Goal: Task Accomplishment & Management: Manage account settings

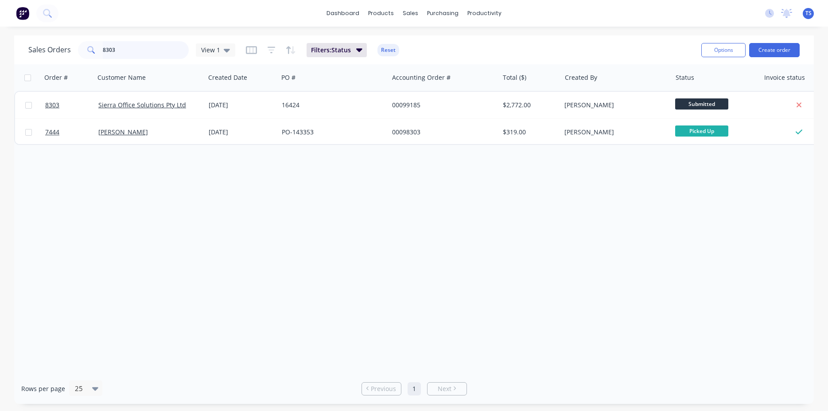
click at [139, 48] on input "8303" at bounding box center [146, 50] width 86 height 18
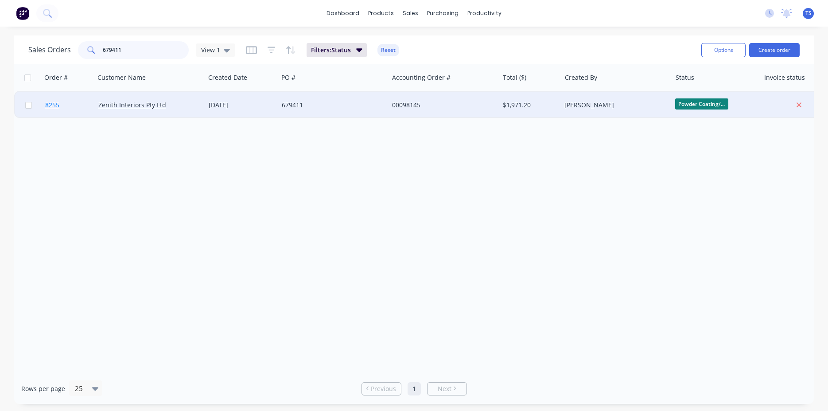
type input "679411"
click at [81, 113] on link "8255" at bounding box center [71, 105] width 53 height 27
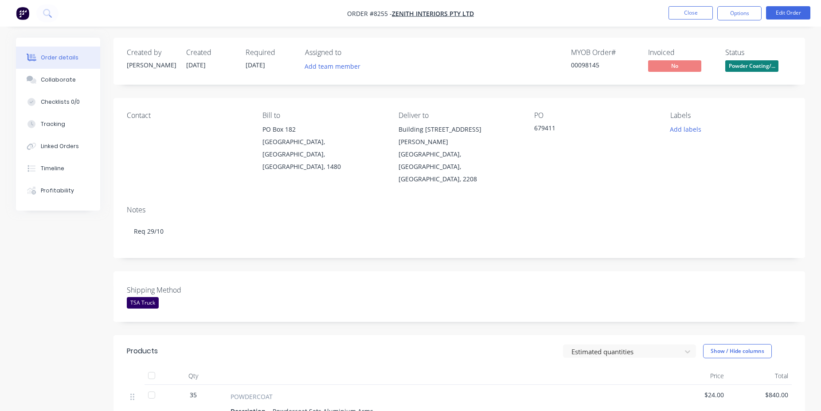
click at [593, 60] on div "MYOB Order # 00098145" at bounding box center [604, 61] width 66 height 26
click at [594, 64] on div "00098145" at bounding box center [604, 64] width 66 height 9
copy div "00098145"
click at [676, 15] on button "Close" at bounding box center [690, 12] width 44 height 13
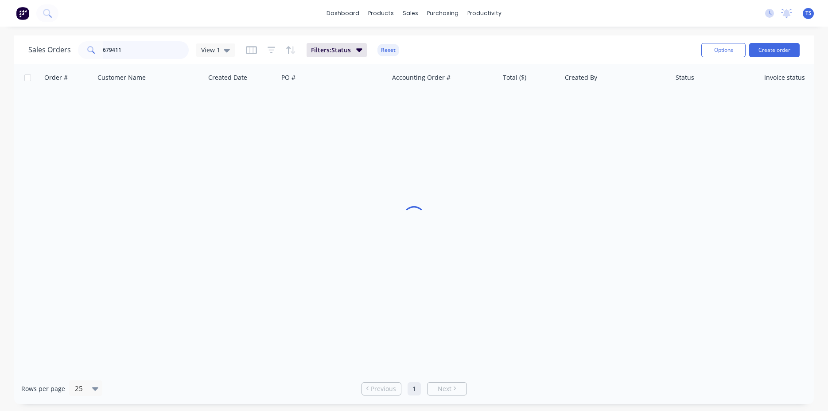
click at [127, 54] on input "679411" at bounding box center [146, 50] width 86 height 18
paste input "148"
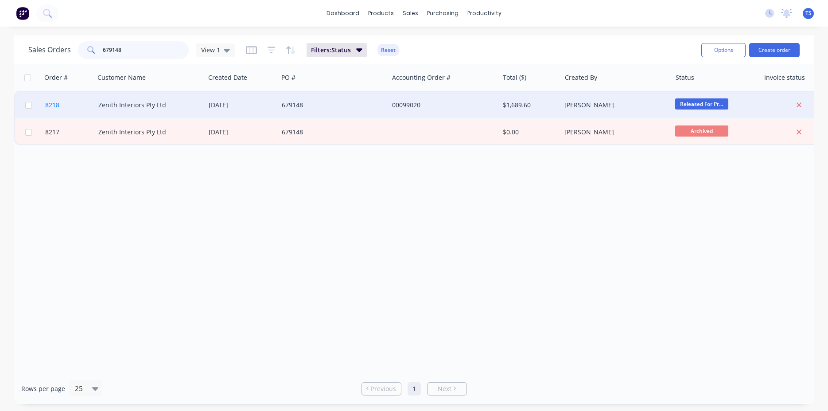
type input "679148"
click at [66, 105] on link "8218" at bounding box center [71, 105] width 53 height 27
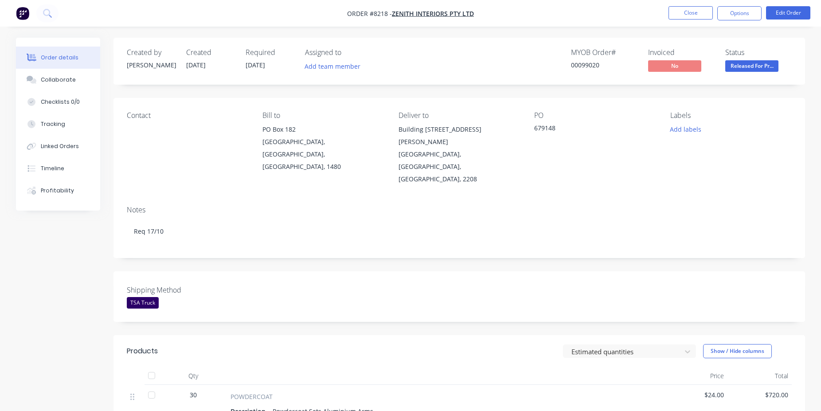
click at [584, 60] on div "MYOB Order # 00099020" at bounding box center [604, 61] width 66 height 26
copy div "00099020"
click at [680, 8] on button "Close" at bounding box center [690, 12] width 44 height 13
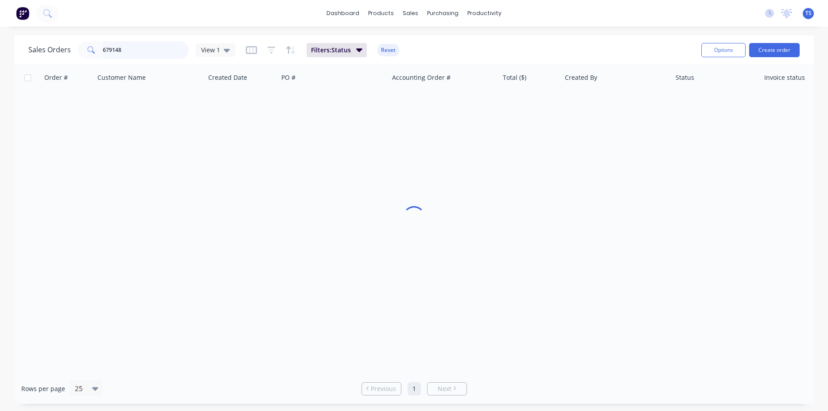
click at [133, 51] on input "679148" at bounding box center [146, 50] width 86 height 18
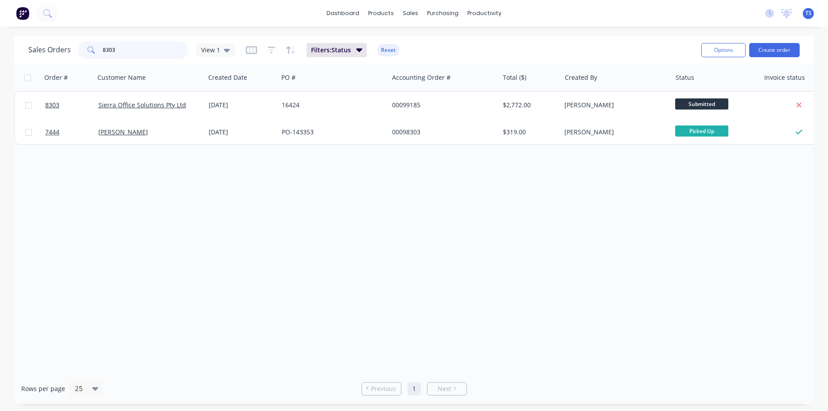
type input "8303"
click at [47, 101] on link "8303" at bounding box center [71, 105] width 53 height 27
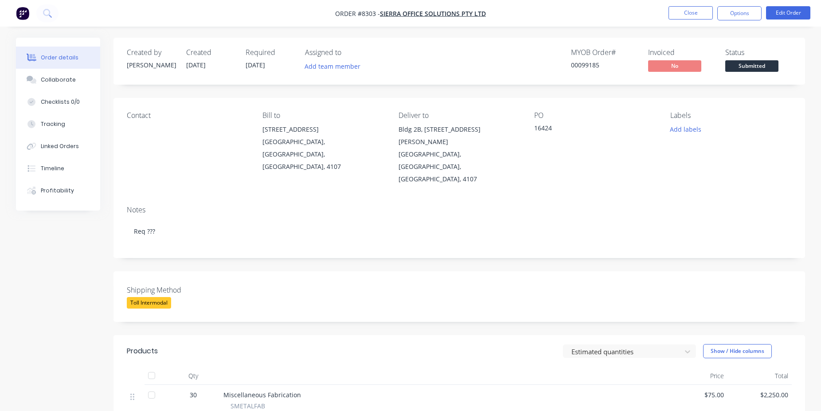
click at [757, 61] on span "Submitted" at bounding box center [751, 65] width 53 height 11
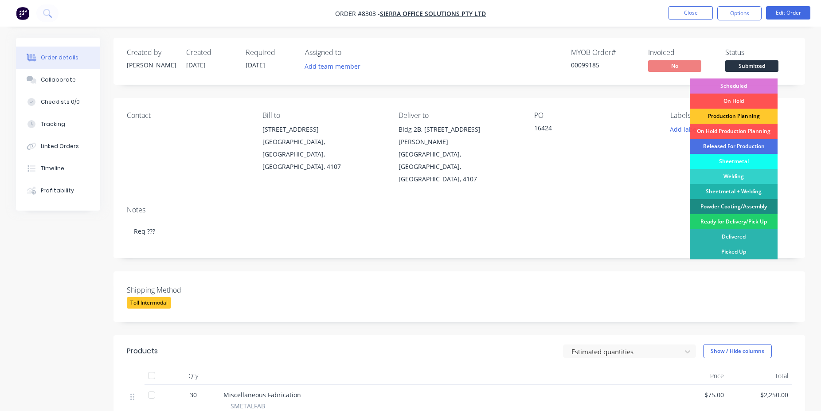
click at [746, 115] on div "Production Planning" at bounding box center [734, 116] width 88 height 15
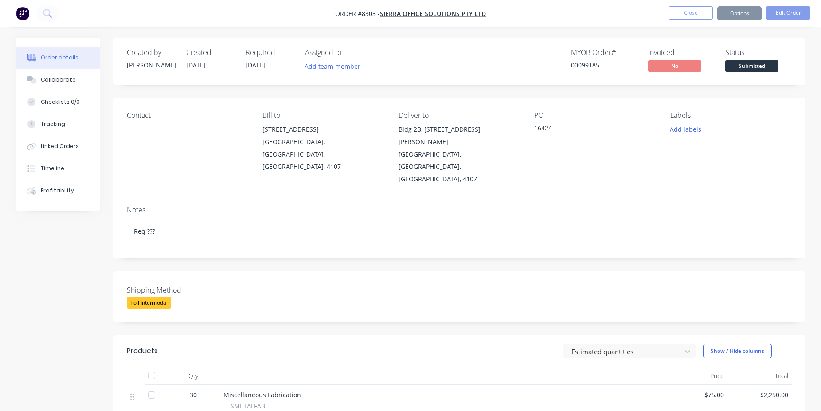
click at [585, 63] on div "00099185" at bounding box center [604, 64] width 66 height 9
copy div "00099185"
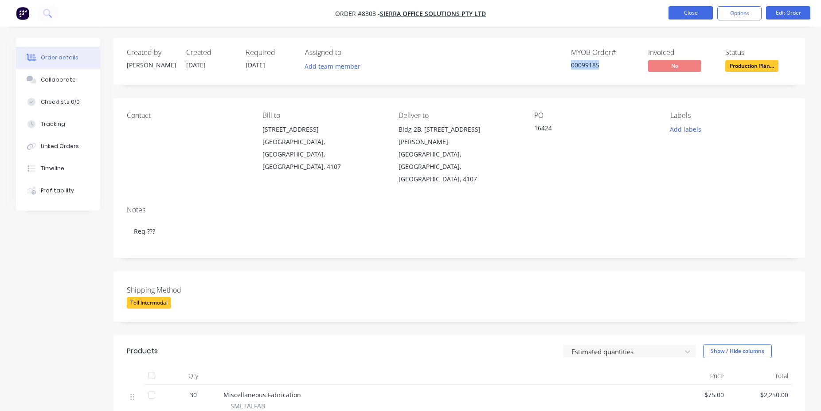
click at [689, 12] on button "Close" at bounding box center [690, 12] width 44 height 13
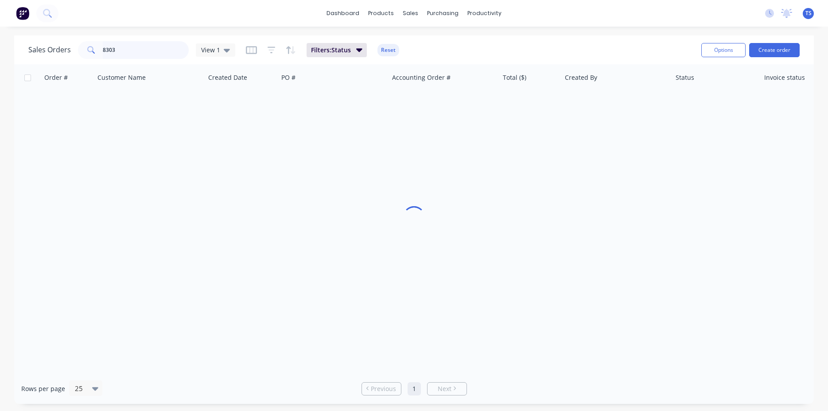
click at [166, 45] on input "8303" at bounding box center [146, 50] width 86 height 18
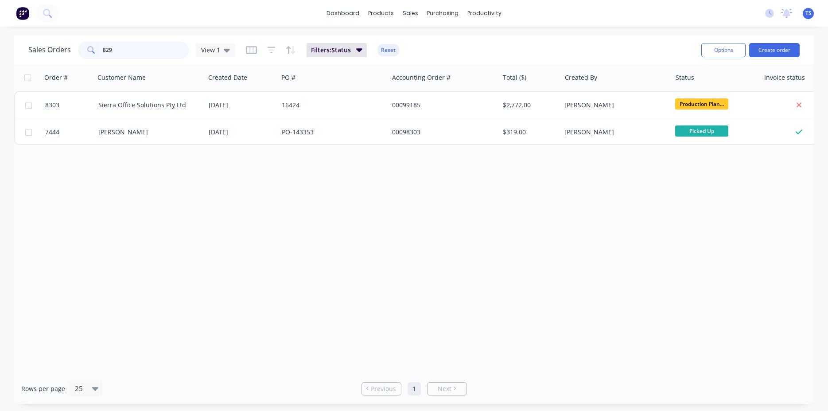
type input "8296"
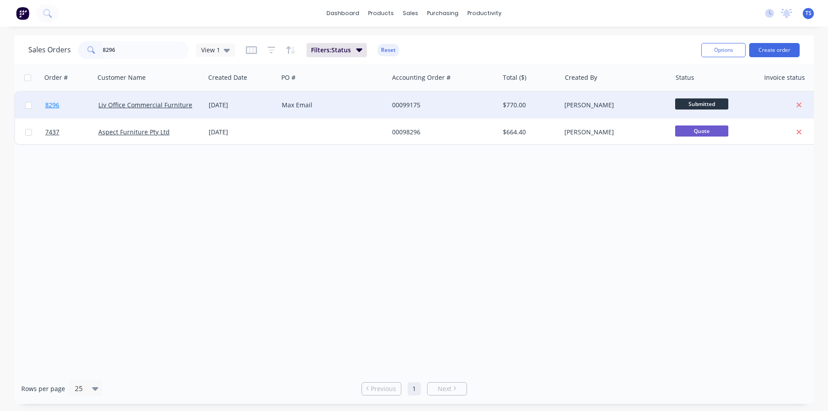
click at [68, 109] on link "8296" at bounding box center [71, 105] width 53 height 27
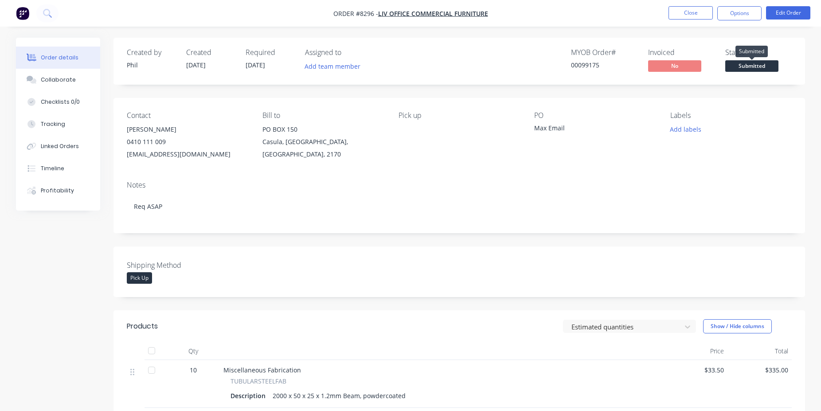
click at [738, 71] on span "Submitted" at bounding box center [751, 65] width 53 height 11
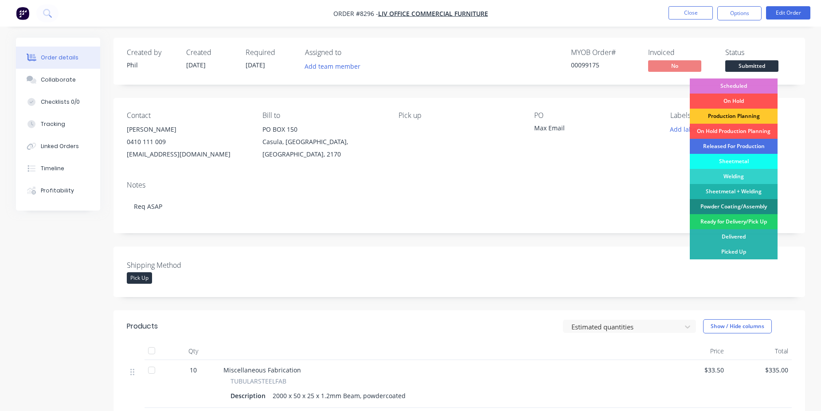
click at [743, 116] on div "Production Planning" at bounding box center [734, 116] width 88 height 15
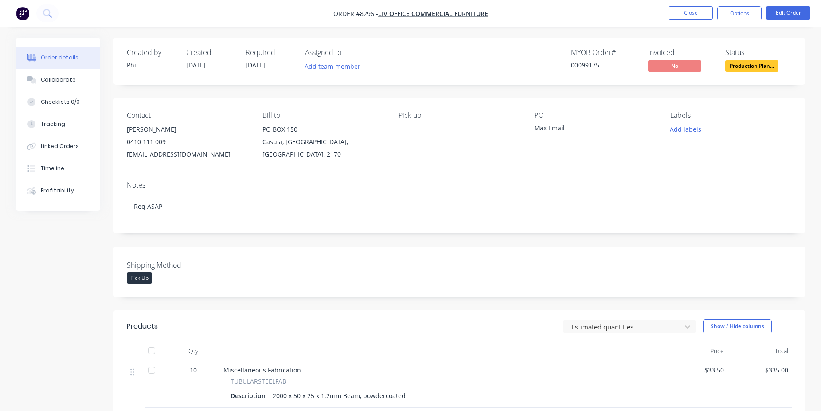
click at [587, 64] on div "00099175" at bounding box center [604, 64] width 66 height 9
copy div "00099175"
click at [705, 20] on li "Close" at bounding box center [690, 13] width 44 height 14
click at [700, 15] on button "Close" at bounding box center [690, 12] width 44 height 13
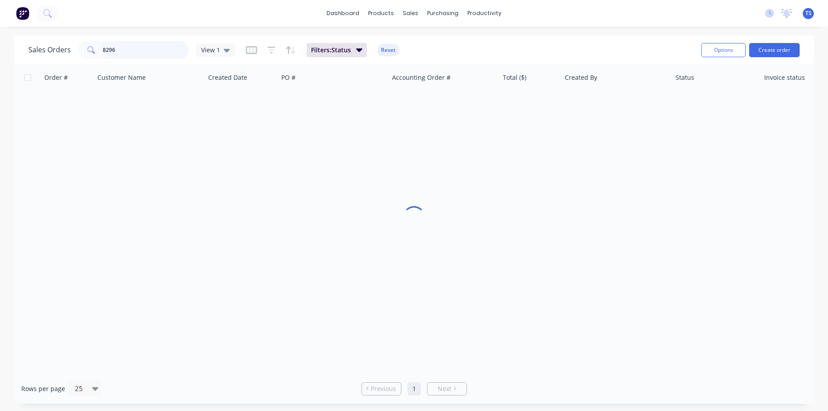
click at [113, 55] on input "8296" at bounding box center [146, 50] width 86 height 18
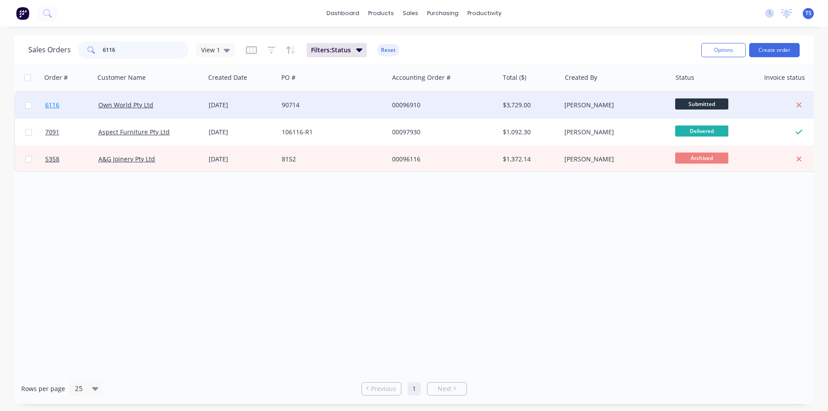
type input "6116"
click at [74, 111] on link "6116" at bounding box center [71, 105] width 53 height 27
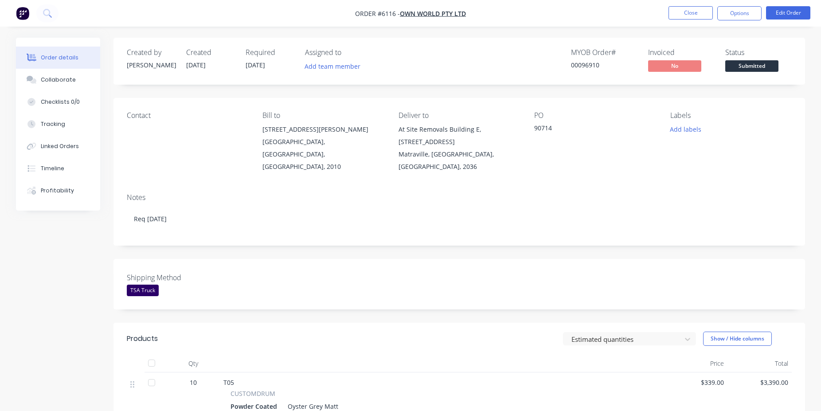
click at [767, 70] on span "Submitted" at bounding box center [751, 65] width 53 height 11
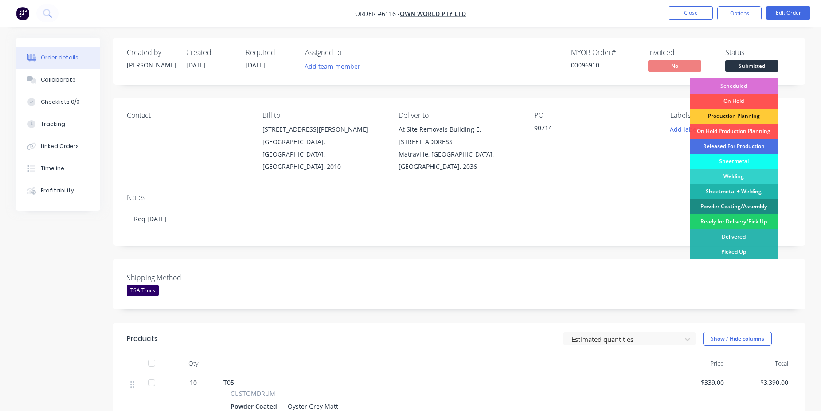
click at [754, 85] on div "Scheduled" at bounding box center [734, 85] width 88 height 15
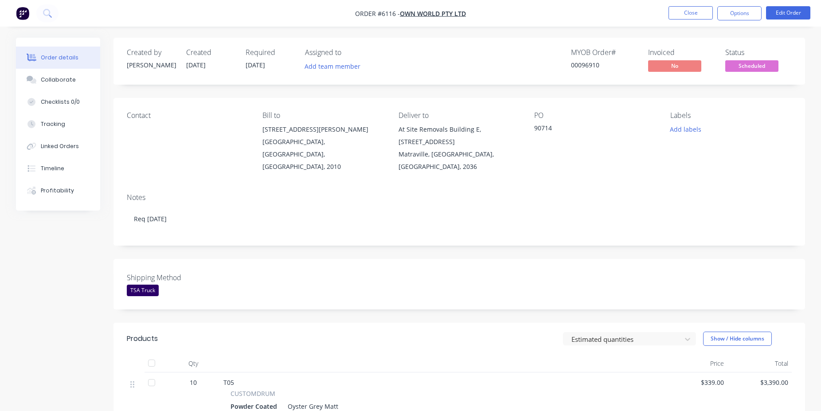
click at [580, 62] on div "00096910" at bounding box center [604, 64] width 66 height 9
copy div "00096910"
click at [693, 9] on button "Close" at bounding box center [690, 12] width 44 height 13
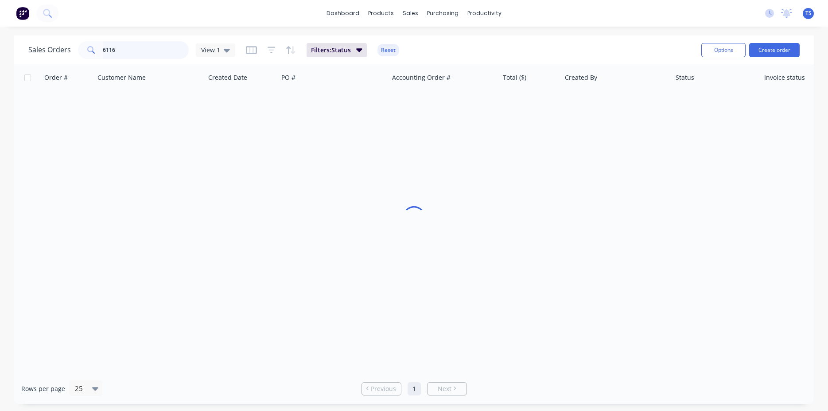
click at [151, 50] on input "6116" at bounding box center [146, 50] width 86 height 18
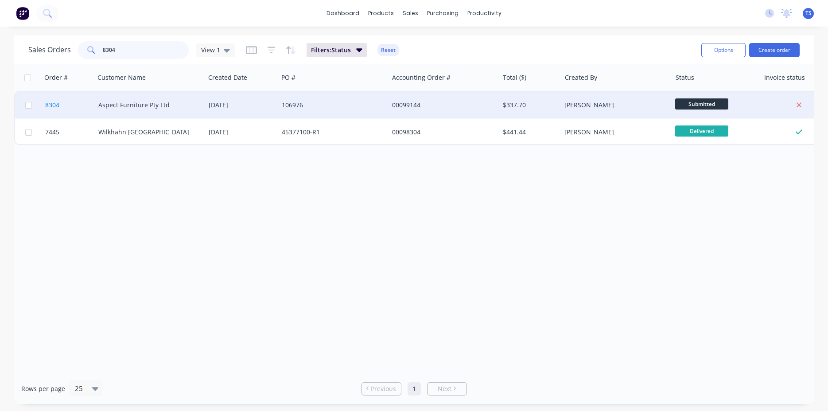
type input "8304"
click at [75, 109] on link "8304" at bounding box center [71, 105] width 53 height 27
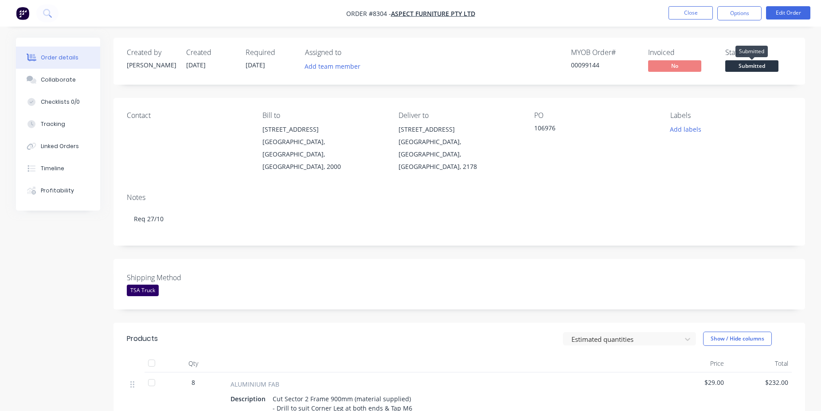
click at [750, 61] on span "Submitted" at bounding box center [751, 65] width 53 height 11
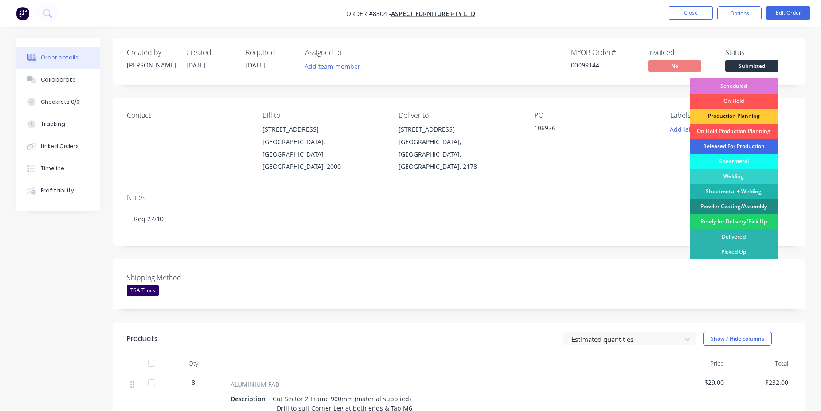
click at [733, 149] on div "Released For Production" at bounding box center [734, 146] width 88 height 15
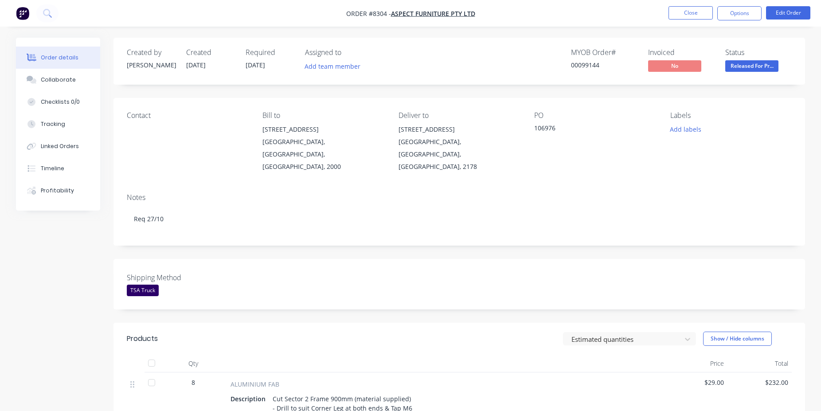
click at [584, 61] on div "00099144" at bounding box center [604, 64] width 66 height 9
copy div "00099144"
click at [694, 20] on li "Close" at bounding box center [690, 13] width 44 height 14
click at [694, 19] on button "Close" at bounding box center [690, 12] width 44 height 13
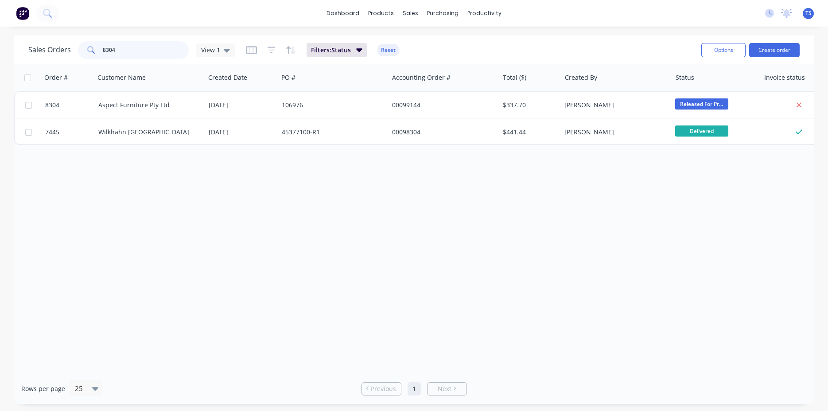
click at [146, 53] on input "8304" at bounding box center [146, 50] width 86 height 18
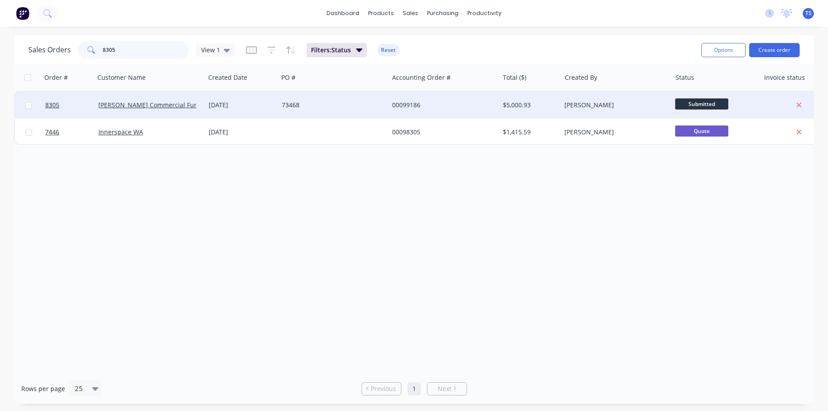
type input "8305"
click at [70, 118] on div "8305 [PERSON_NAME] Commercial Furniture [DATE] 73468 00099186 $5,000.93 [PERSON…" at bounding box center [428, 105] width 827 height 27
click at [72, 106] on link "8305" at bounding box center [71, 105] width 53 height 27
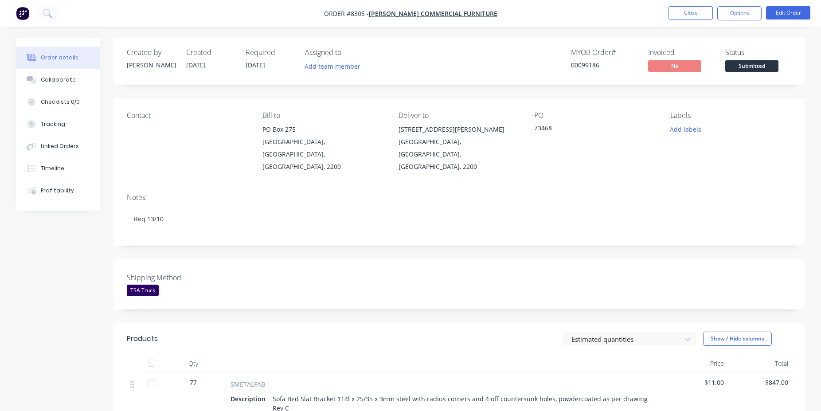
click at [770, 63] on span "Submitted" at bounding box center [751, 65] width 53 height 11
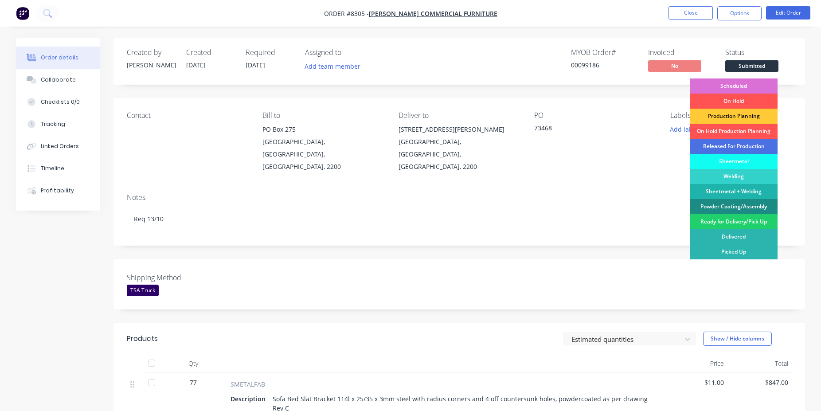
click at [744, 83] on div "Scheduled" at bounding box center [734, 85] width 88 height 15
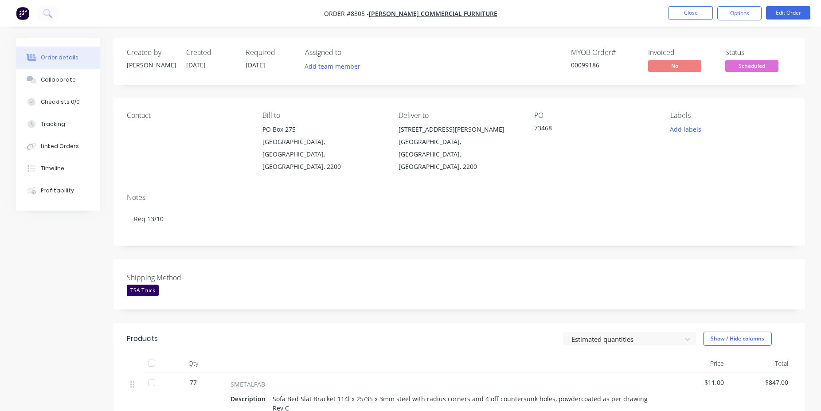
click at [595, 63] on div "00099186" at bounding box center [604, 64] width 66 height 9
copy div "00099186"
click at [690, 13] on button "Close" at bounding box center [690, 12] width 44 height 13
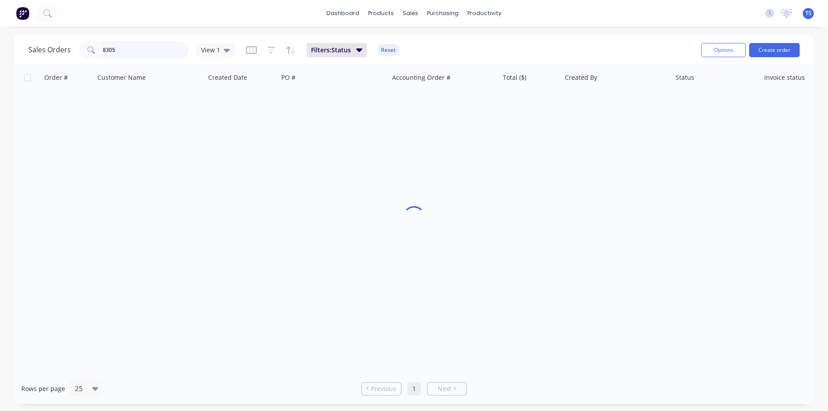
click at [120, 52] on input "8305" at bounding box center [146, 50] width 86 height 18
click at [121, 52] on input "8305" at bounding box center [146, 50] width 86 height 18
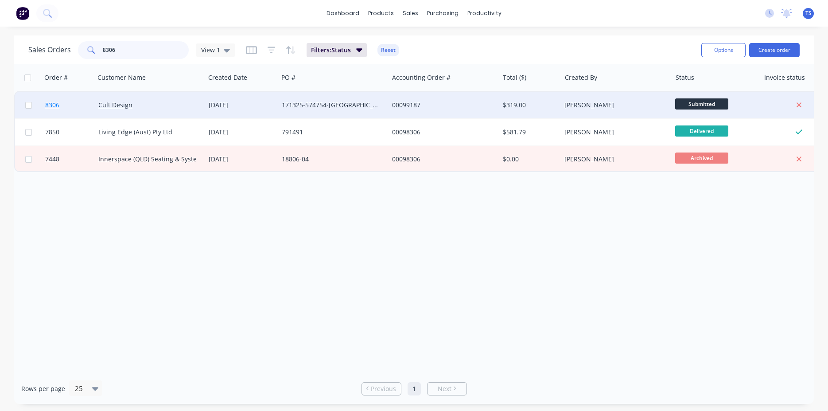
type input "8306"
click at [58, 106] on span "8306" at bounding box center [52, 105] width 14 height 9
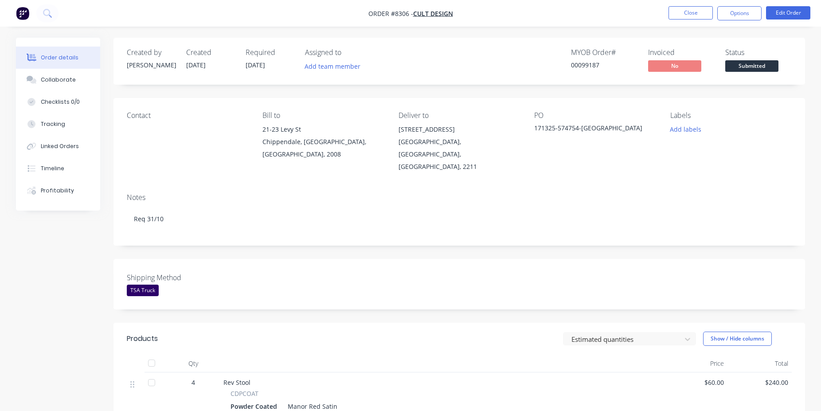
click at [750, 66] on span "Submitted" at bounding box center [751, 65] width 53 height 11
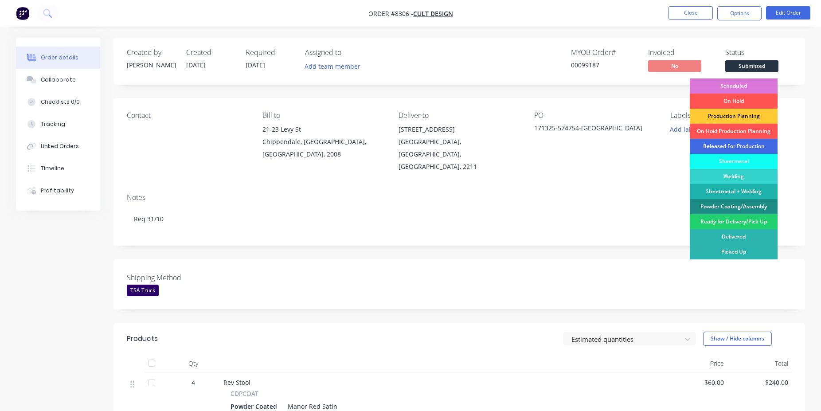
click at [750, 144] on div "Released For Production" at bounding box center [734, 146] width 88 height 15
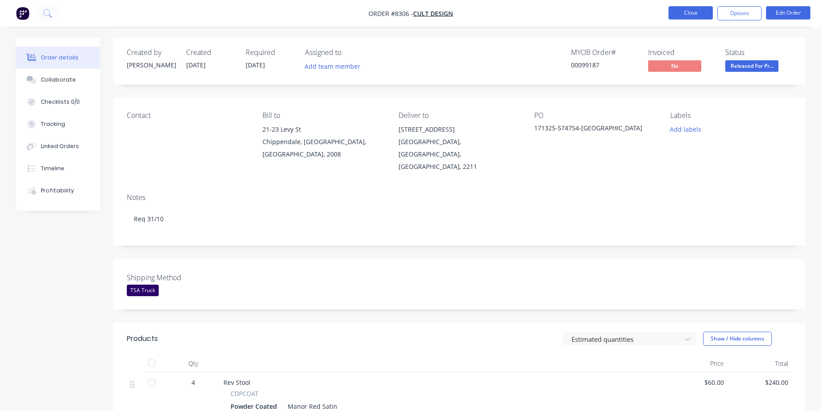
click at [685, 19] on button "Close" at bounding box center [690, 12] width 44 height 13
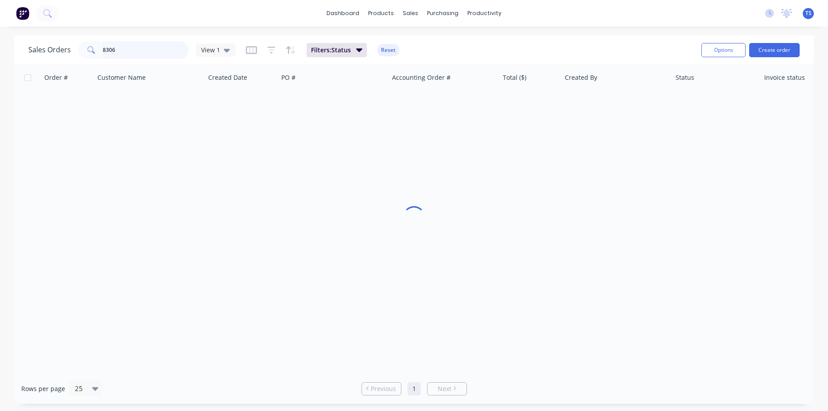
click at [167, 51] on input "8306" at bounding box center [146, 50] width 86 height 18
click at [167, 52] on input "8306" at bounding box center [146, 50] width 86 height 18
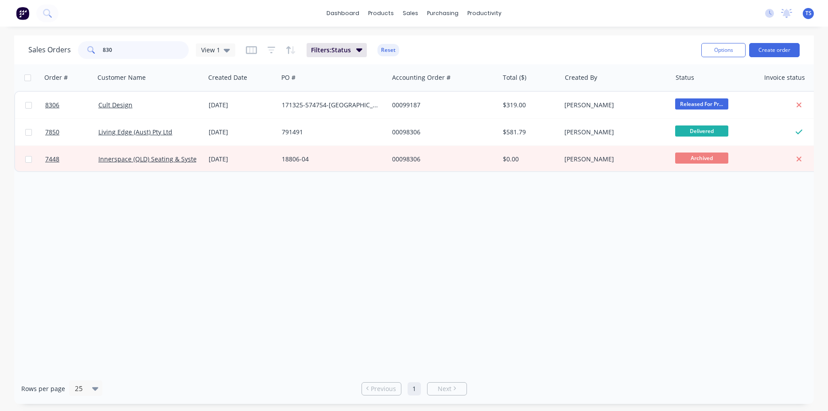
type input "8307"
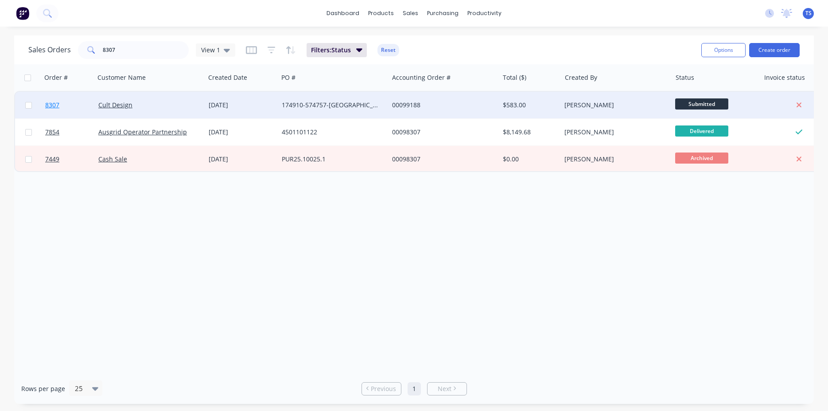
click at [78, 99] on link "8307" at bounding box center [71, 105] width 53 height 27
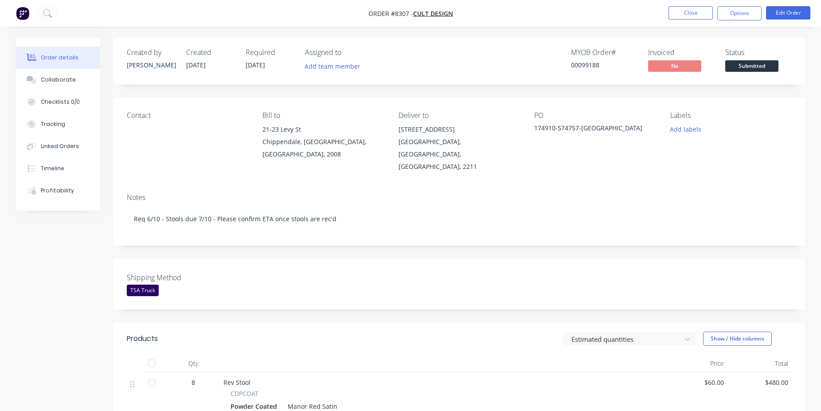
click at [763, 72] on button "Submitted" at bounding box center [751, 66] width 53 height 13
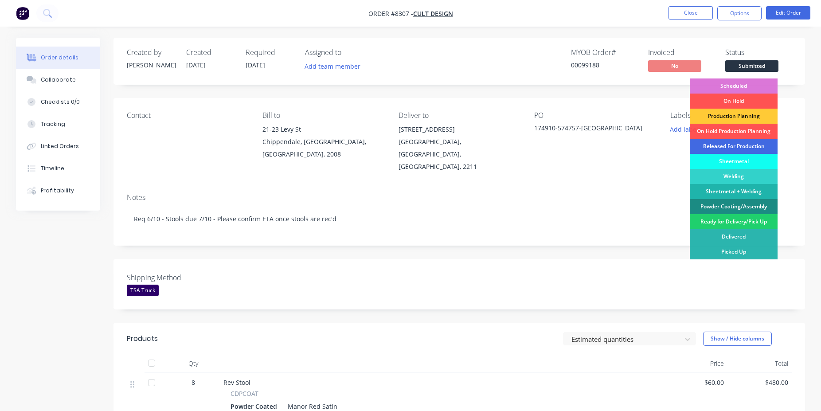
click at [738, 148] on div "Released For Production" at bounding box center [734, 146] width 88 height 15
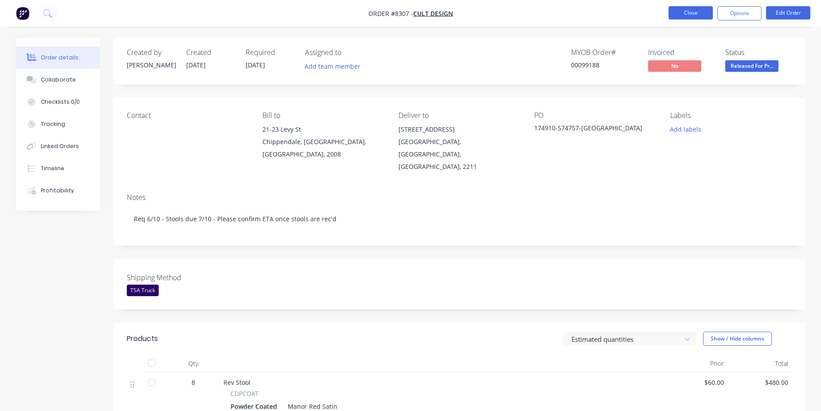
click at [686, 18] on button "Close" at bounding box center [690, 12] width 44 height 13
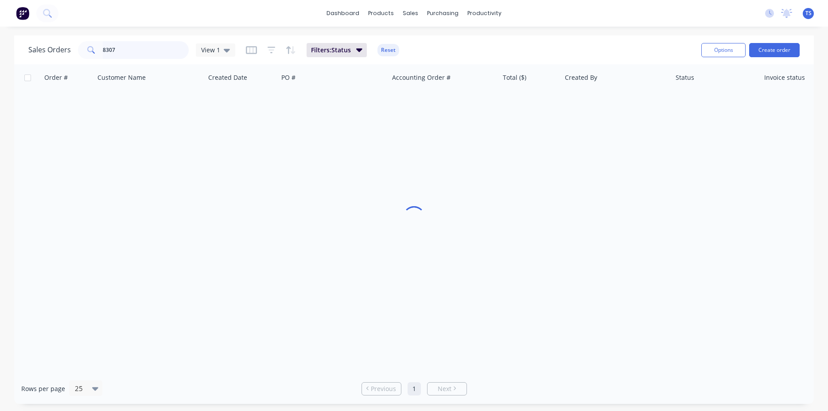
click at [174, 58] on input "8307" at bounding box center [146, 50] width 86 height 18
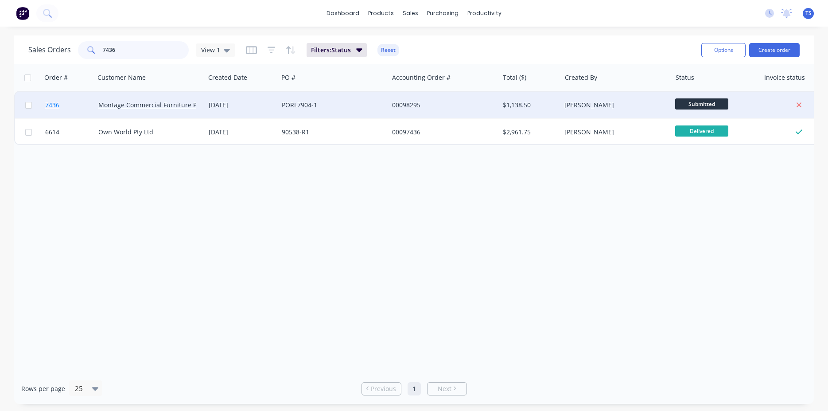
type input "7436"
click at [50, 101] on link "7436" at bounding box center [71, 105] width 53 height 27
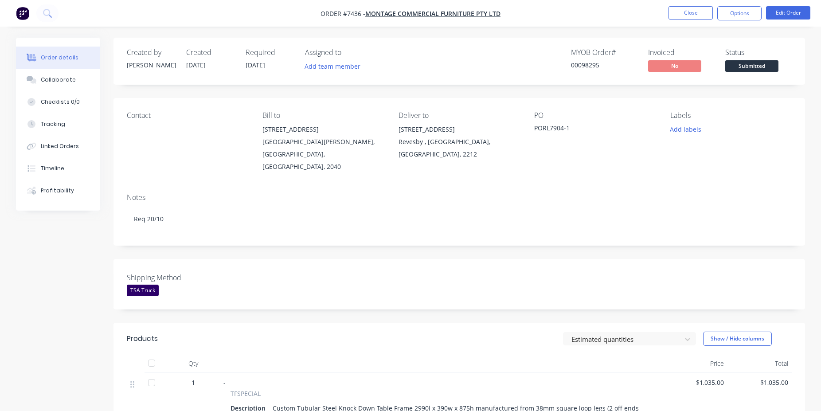
click at [751, 67] on span "Submitted" at bounding box center [751, 65] width 53 height 11
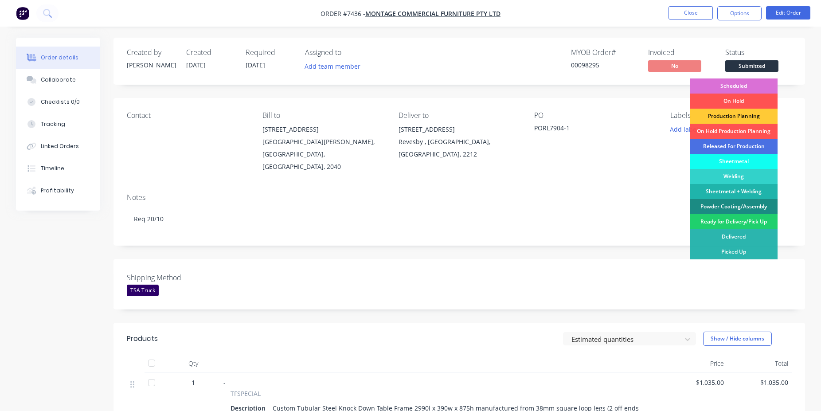
click at [752, 84] on div "Scheduled" at bounding box center [734, 85] width 88 height 15
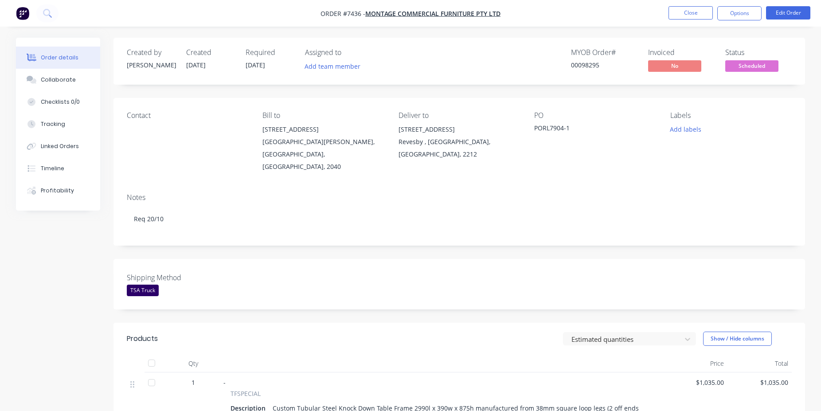
click at [602, 68] on div "00098295" at bounding box center [604, 64] width 66 height 9
click at [598, 68] on div "00098295" at bounding box center [604, 64] width 66 height 9
click at [595, 67] on div "00098295" at bounding box center [604, 64] width 66 height 9
copy div "00098295"
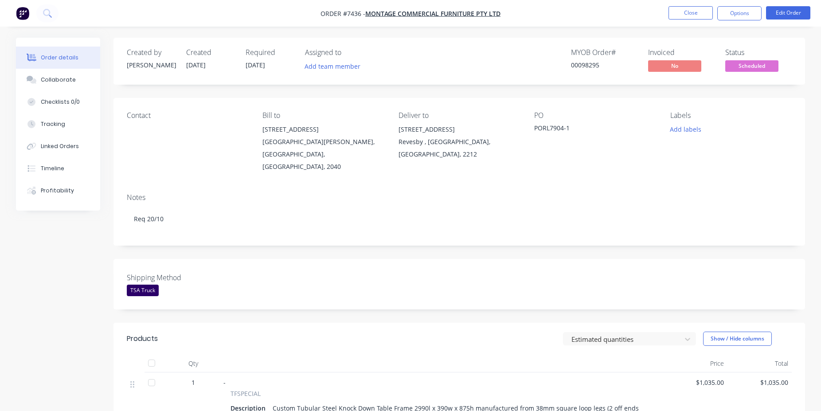
click at [692, 20] on li "Close" at bounding box center [690, 13] width 44 height 14
click at [692, 16] on button "Close" at bounding box center [690, 12] width 44 height 13
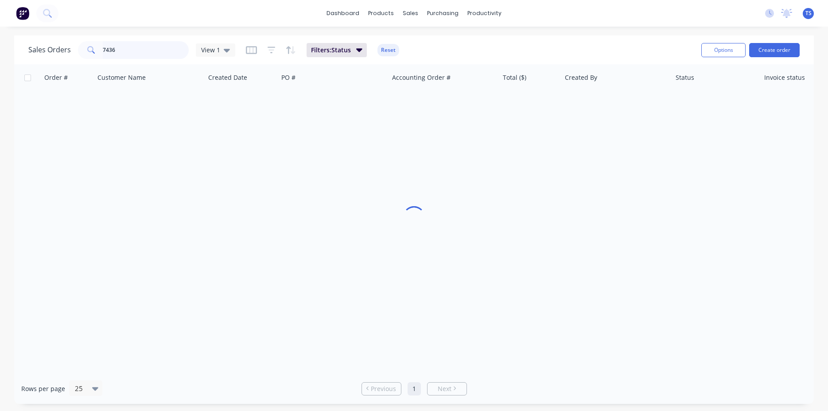
click at [159, 47] on input "7436" at bounding box center [146, 50] width 86 height 18
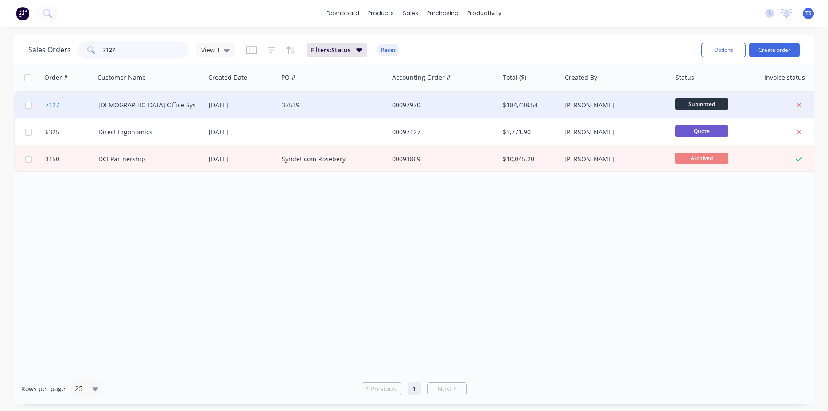
type input "7127"
click at [62, 107] on link "7127" at bounding box center [71, 105] width 53 height 27
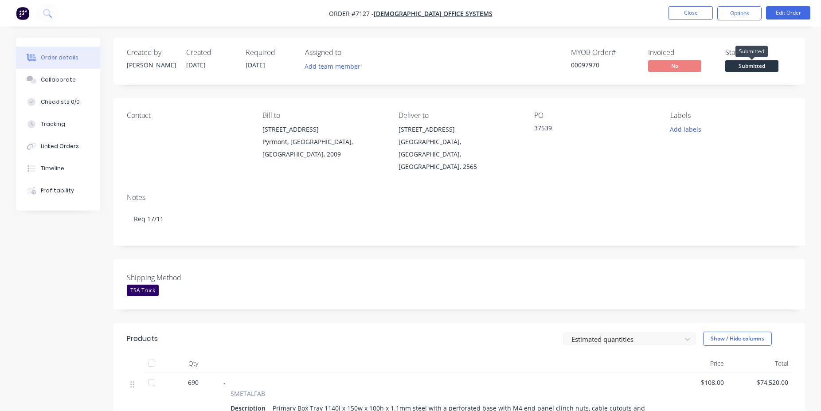
click at [762, 64] on span "Submitted" at bounding box center [751, 65] width 53 height 11
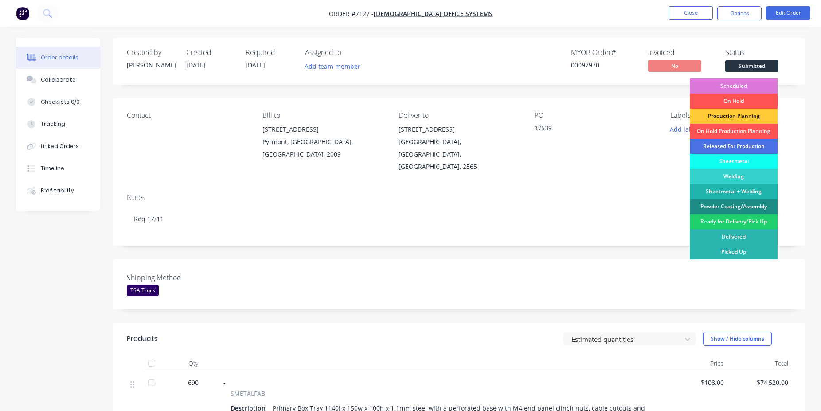
click at [749, 83] on div "Scheduled" at bounding box center [734, 85] width 88 height 15
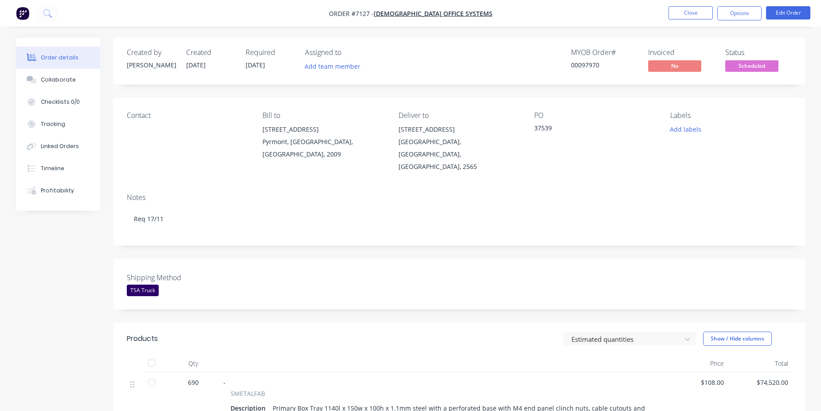
click at [578, 68] on div "00097970" at bounding box center [604, 64] width 66 height 9
copy div "00097970"
click at [701, 4] on nav "Order #7127 - [DEMOGRAPHIC_DATA] Office Systems Close Options Edit Order" at bounding box center [410, 13] width 821 height 27
click at [705, 11] on button "Close" at bounding box center [690, 12] width 44 height 13
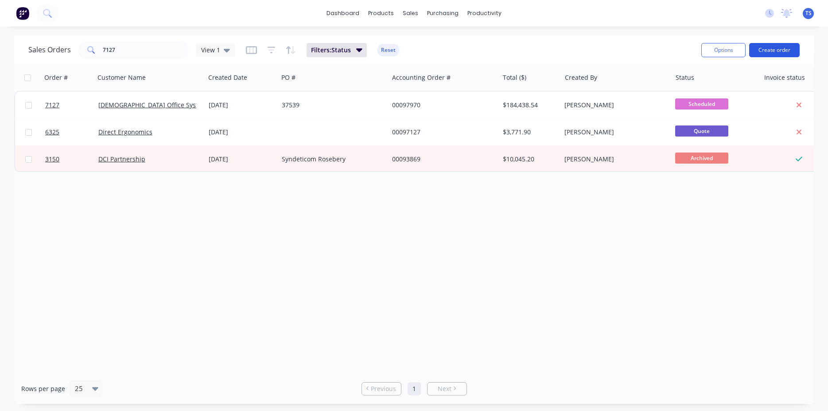
click at [774, 54] on button "Create order" at bounding box center [774, 50] width 51 height 14
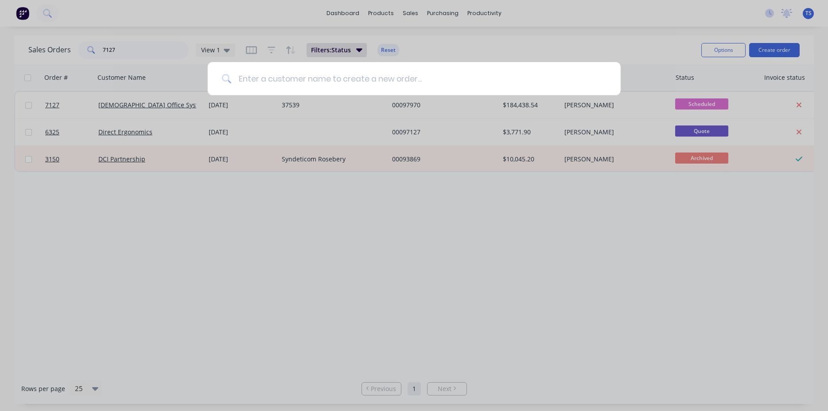
click at [329, 75] on input at bounding box center [418, 78] width 375 height 33
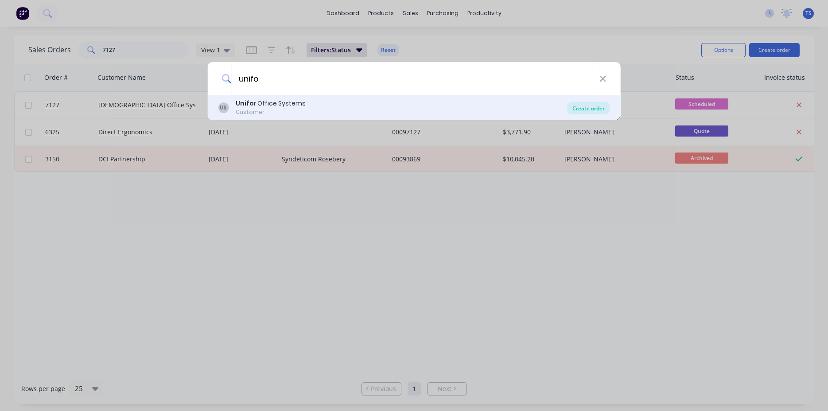
type input "unifo"
click at [586, 108] on div "Create order" at bounding box center [588, 108] width 43 height 12
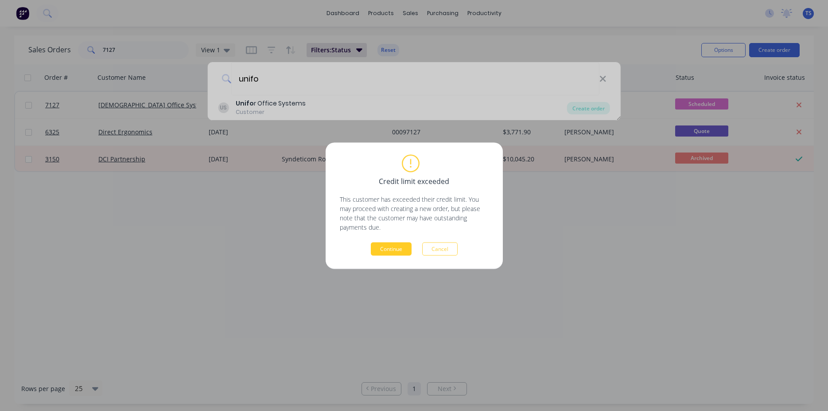
click at [406, 253] on button "Continue" at bounding box center [391, 248] width 41 height 13
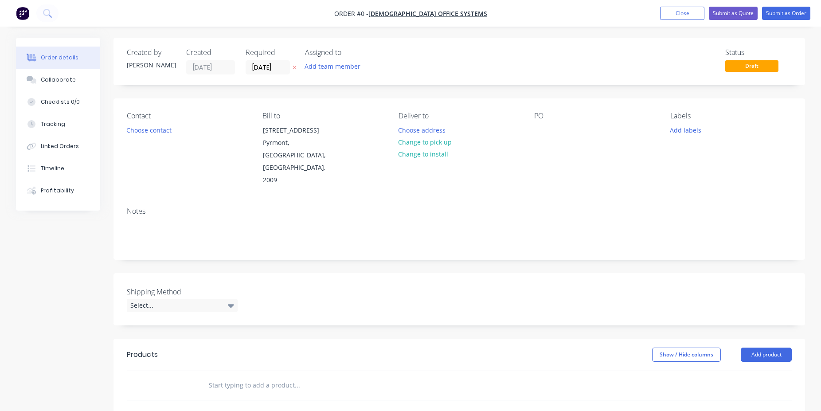
click at [281, 74] on label "[DATE]" at bounding box center [268, 67] width 44 height 14
click at [281, 74] on input "[DATE]" at bounding box center [267, 67] width 43 height 13
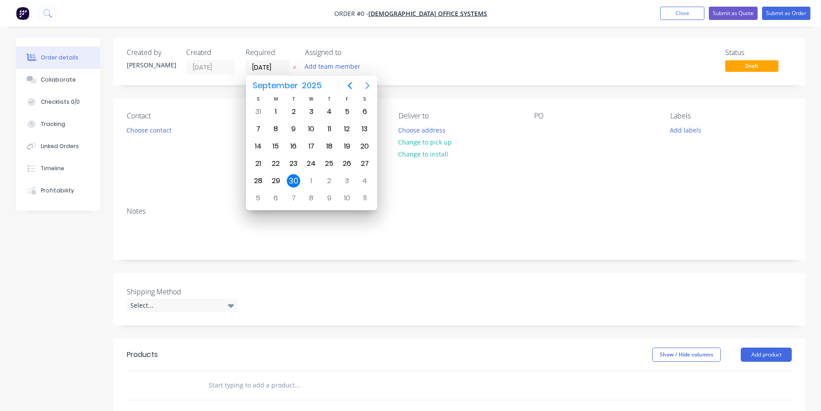
click at [369, 86] on icon "Next page" at bounding box center [367, 85] width 11 height 11
click at [369, 88] on icon "Next page" at bounding box center [367, 85] width 11 height 11
click at [347, 113] on div "31" at bounding box center [346, 111] width 13 height 13
type input "[DATE]"
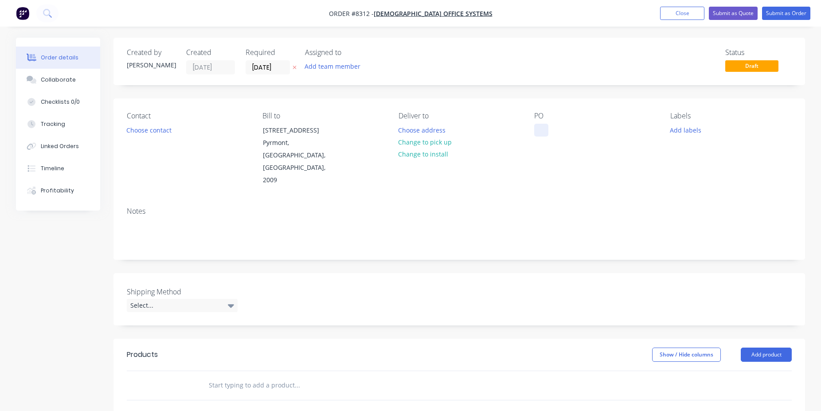
click at [539, 127] on div at bounding box center [541, 130] width 14 height 13
click at [252, 376] on input "text" at bounding box center [296, 385] width 177 height 18
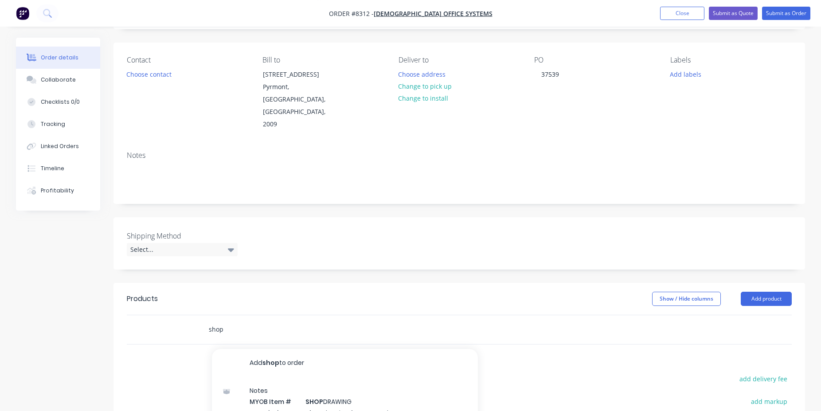
scroll to position [90, 0]
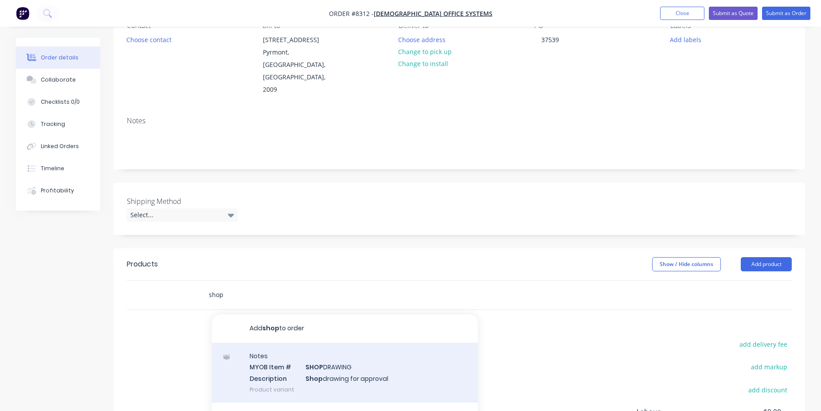
type input "shop"
click at [332, 360] on div "Notes MYOB Item # SHOP DRAWING Description Shop drawing for approval Product va…" at bounding box center [345, 373] width 266 height 60
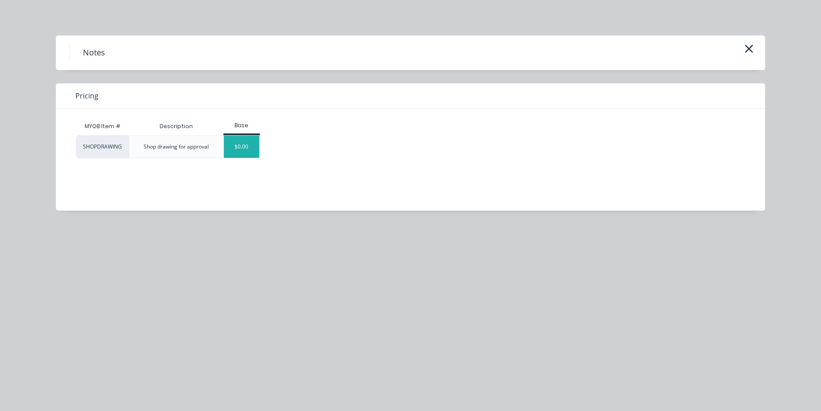
click at [250, 156] on div "$0.00" at bounding box center [242, 147] width 36 height 22
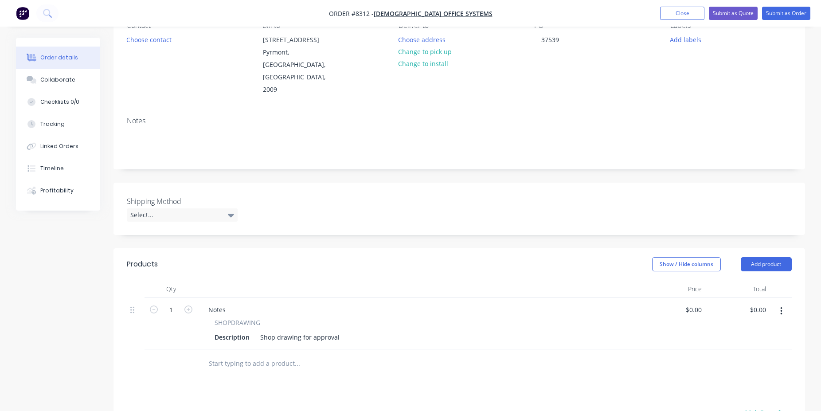
click at [335, 319] on div "Notes SHOPDRAWING Description Shop drawing for approval" at bounding box center [419, 323] width 443 height 51
click at [337, 331] on div "Shop drawing for approval" at bounding box center [300, 337] width 86 height 13
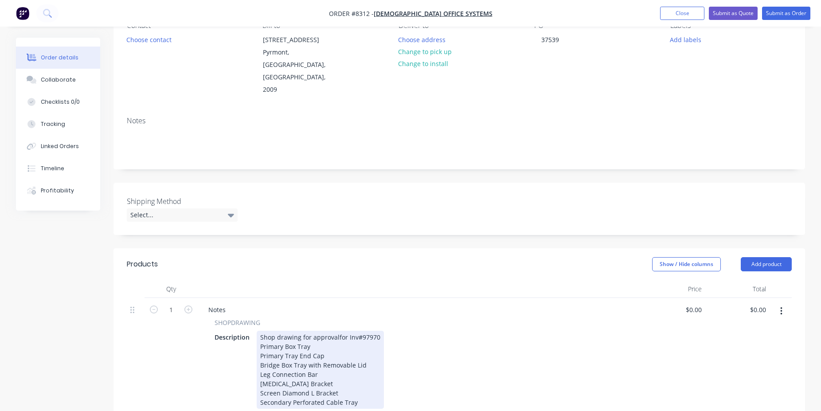
scroll to position [0, 0]
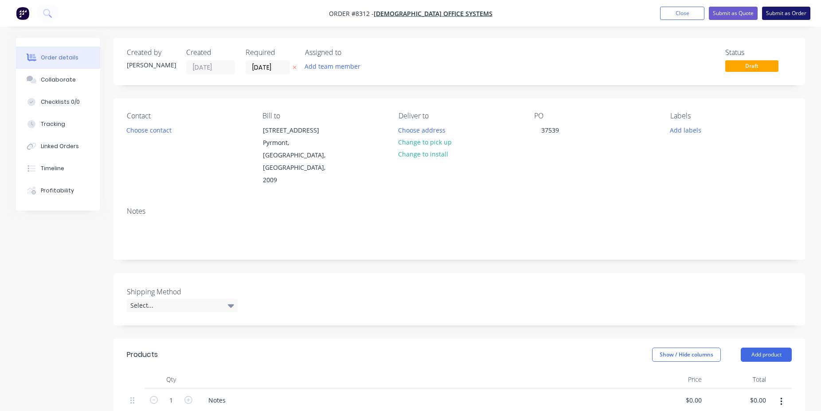
click at [784, 17] on button "Submit as Order" at bounding box center [786, 13] width 48 height 13
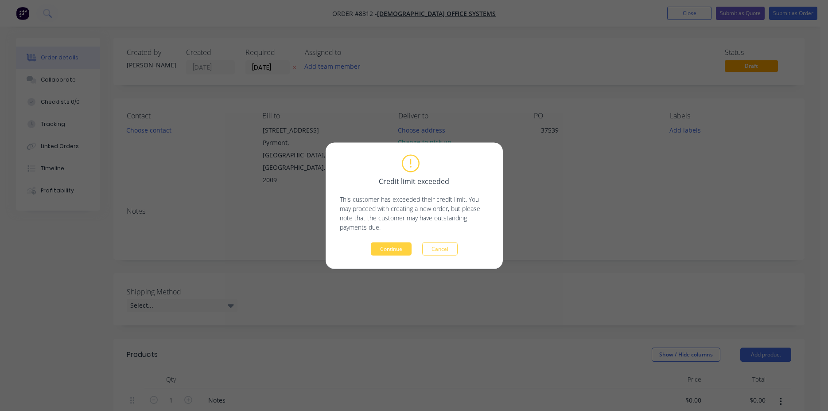
click at [379, 255] on div "Credit limit exceeded This customer has exceeded their credit limit. You may pr…" at bounding box center [414, 205] width 177 height 126
click at [383, 252] on button "Continue" at bounding box center [391, 248] width 41 height 13
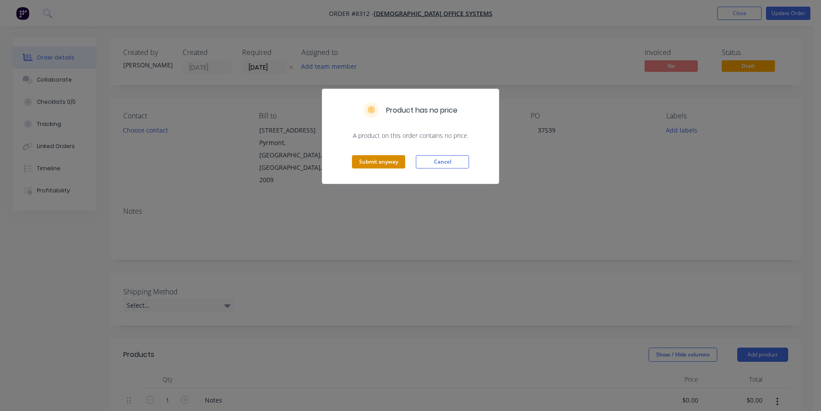
click at [381, 158] on button "Submit anyway" at bounding box center [378, 161] width 53 height 13
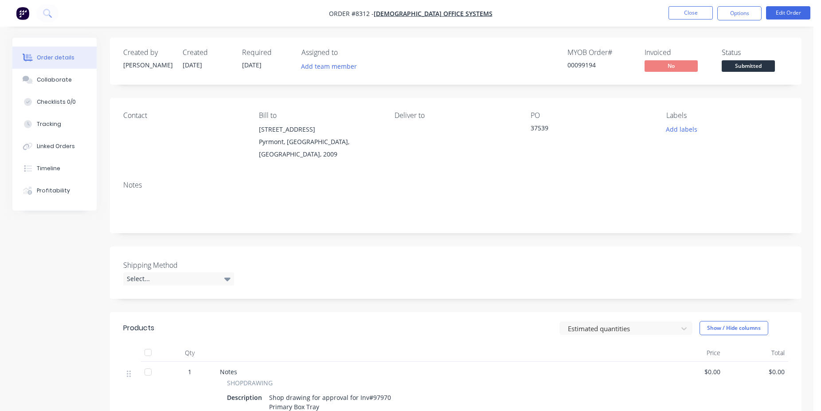
click at [752, 66] on span "Submitted" at bounding box center [748, 65] width 53 height 11
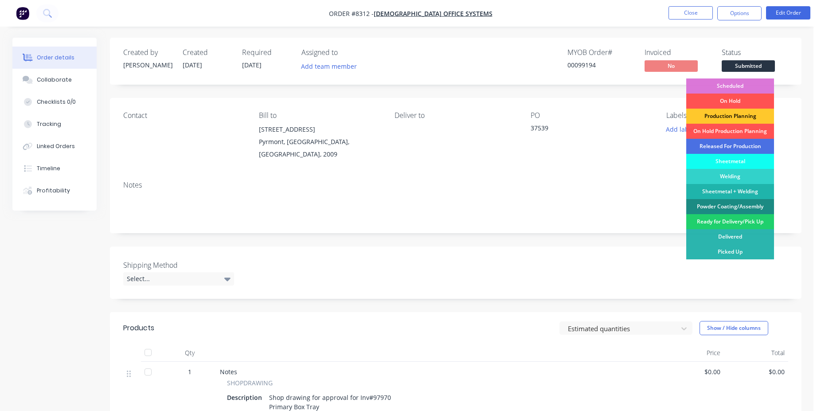
click at [749, 121] on div "Production Planning" at bounding box center [730, 116] width 88 height 15
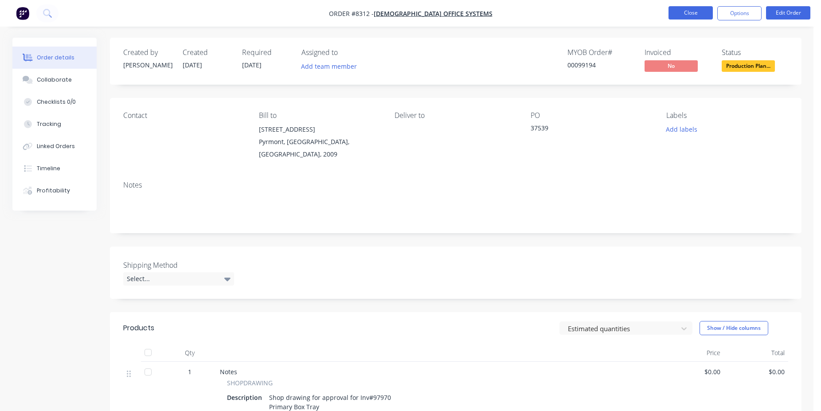
click at [694, 12] on button "Close" at bounding box center [690, 12] width 44 height 13
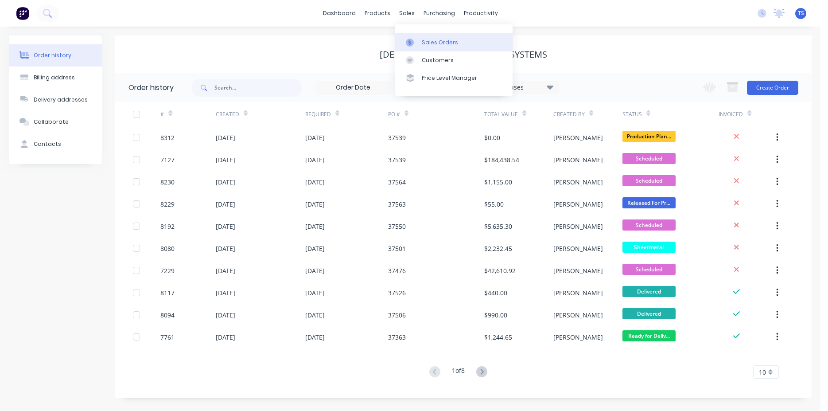
click at [426, 42] on div "Sales Orders" at bounding box center [440, 43] width 36 height 8
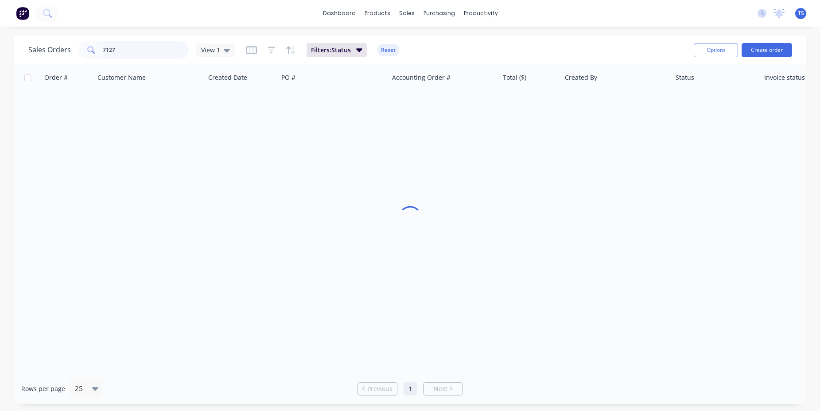
click at [128, 55] on input "7127" at bounding box center [146, 50] width 86 height 18
click at [129, 55] on input "7127" at bounding box center [146, 50] width 86 height 18
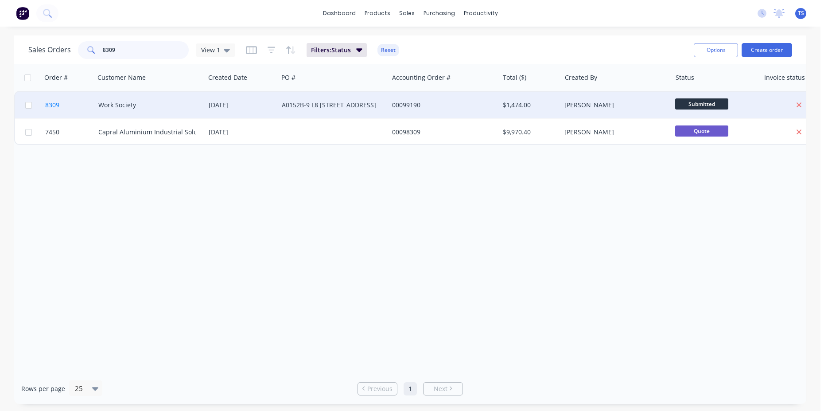
type input "8309"
click at [66, 115] on link "8309" at bounding box center [71, 105] width 53 height 27
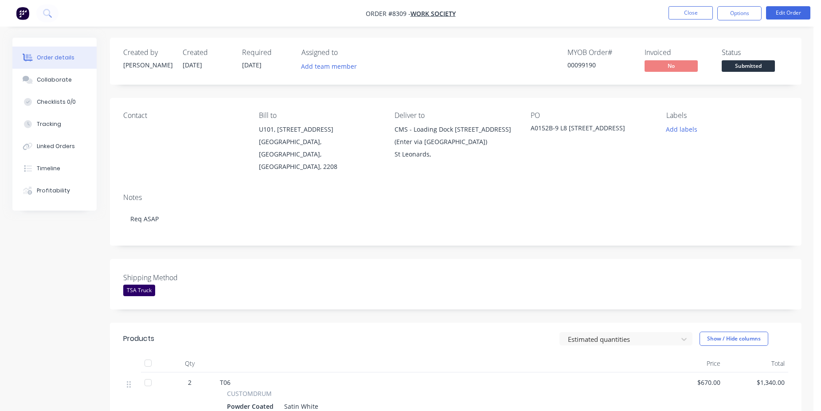
click at [753, 65] on span "Submitted" at bounding box center [748, 65] width 53 height 11
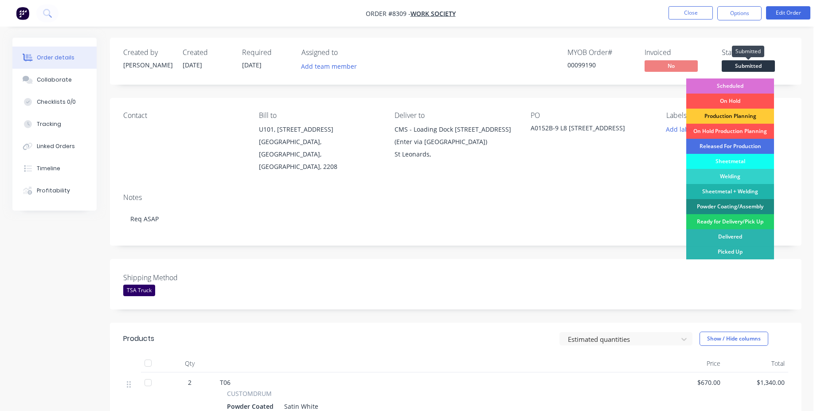
click at [740, 87] on div "Scheduled" at bounding box center [730, 85] width 88 height 15
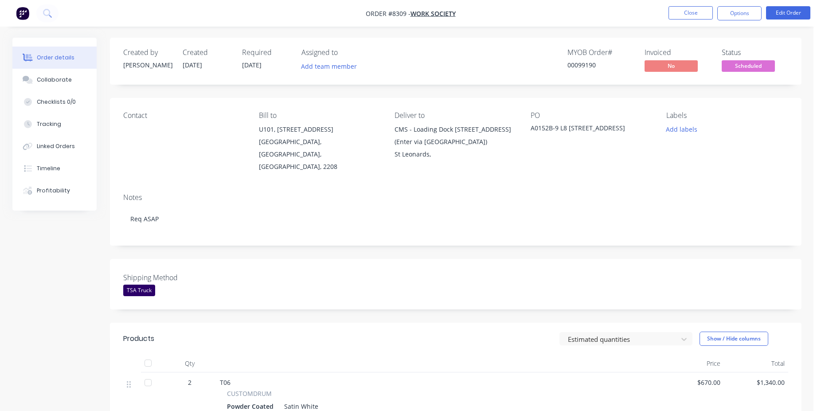
click at [574, 69] on div "00099190" at bounding box center [600, 64] width 66 height 9
copy div "00099190"
click at [676, 12] on button "Close" at bounding box center [690, 12] width 44 height 13
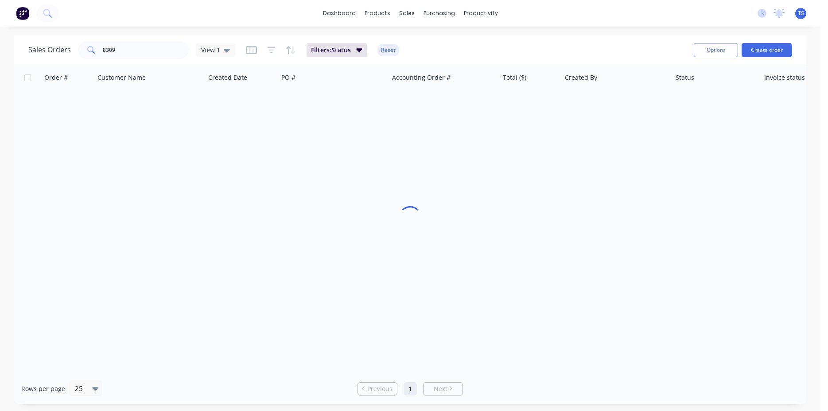
click at [123, 62] on div "Sales Orders 8309 View 1 Filters: Status Reset Options Create order" at bounding box center [410, 49] width 792 height 29
click at [138, 54] on input "8309" at bounding box center [146, 50] width 86 height 18
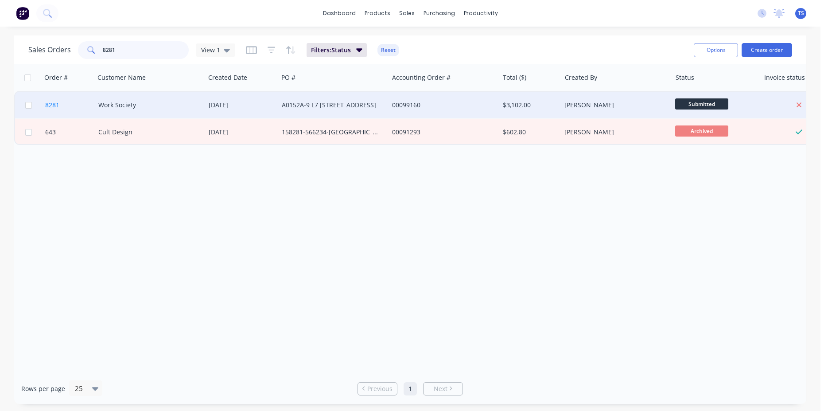
type input "8281"
click at [56, 112] on link "8281" at bounding box center [71, 105] width 53 height 27
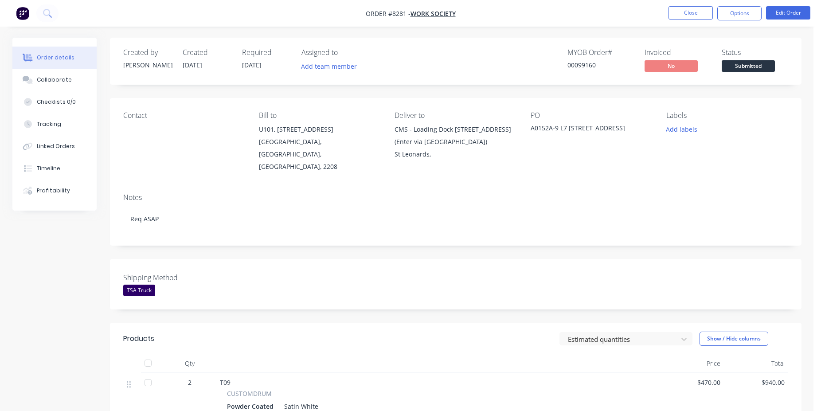
click at [751, 70] on span "Submitted" at bounding box center [748, 65] width 53 height 11
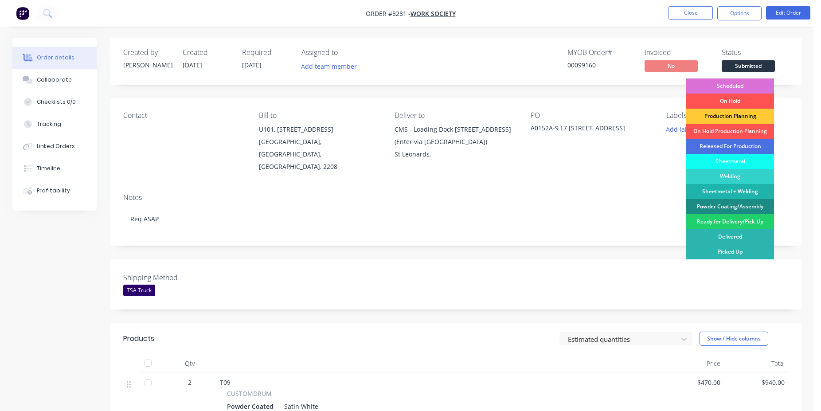
click at [746, 87] on div "Scheduled" at bounding box center [730, 85] width 88 height 15
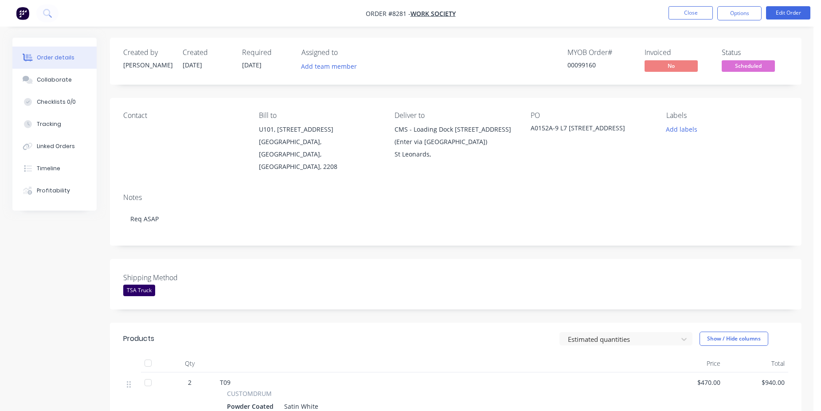
click at [574, 69] on div "00099160" at bounding box center [600, 64] width 66 height 9
click at [690, 12] on button "Close" at bounding box center [690, 12] width 44 height 13
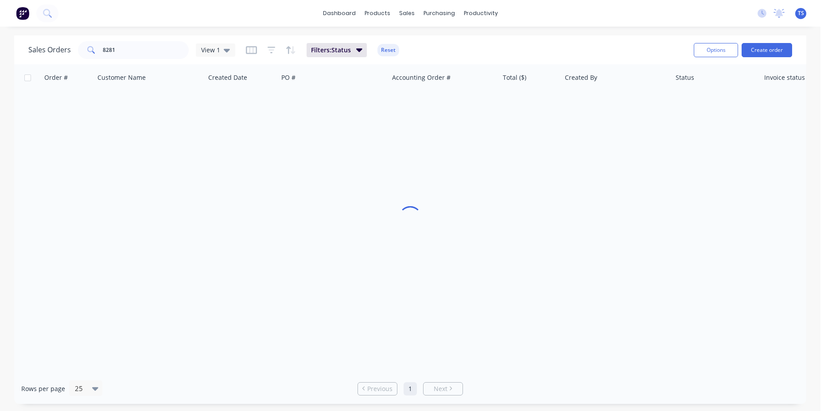
drag, startPoint x: 122, startPoint y: 60, endPoint x: 146, endPoint y: 53, distance: 24.7
click at [123, 60] on div "Sales Orders 8281 View 1 Filters: Status Reset" at bounding box center [357, 50] width 659 height 22
click at [146, 53] on input "8281" at bounding box center [146, 50] width 86 height 18
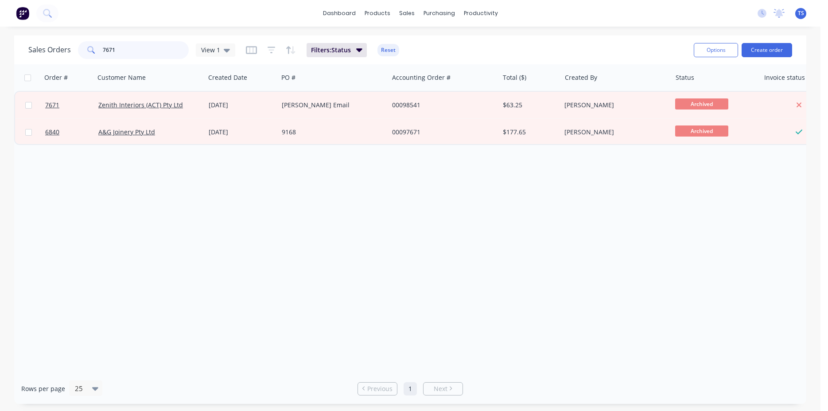
click at [146, 53] on input "7671" at bounding box center [146, 50] width 86 height 18
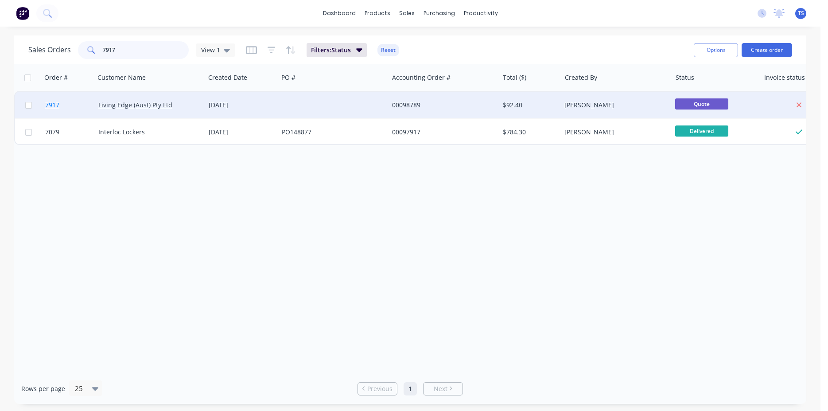
type input "7917"
click at [82, 99] on link "7917" at bounding box center [71, 105] width 53 height 27
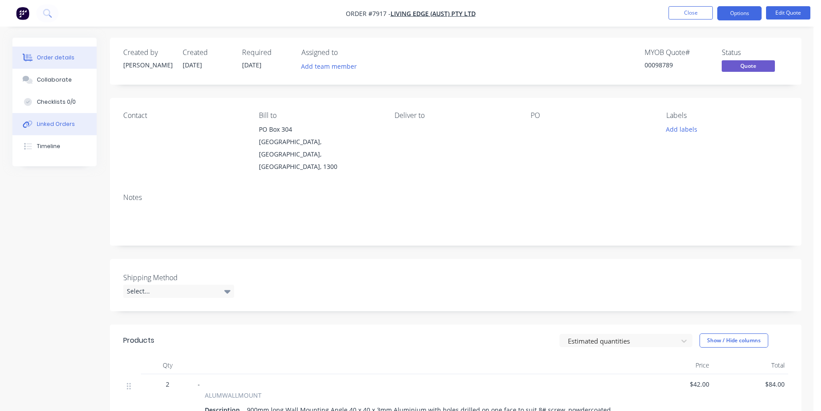
click at [64, 123] on div "Linked Orders" at bounding box center [56, 124] width 38 height 8
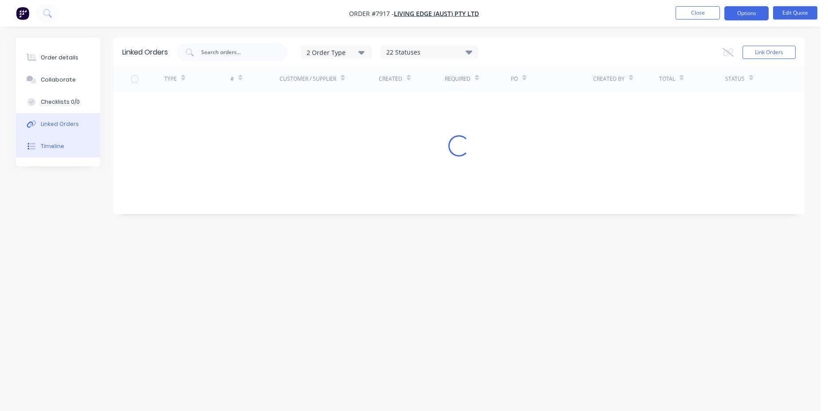
click at [75, 142] on button "Timeline" at bounding box center [58, 146] width 84 height 22
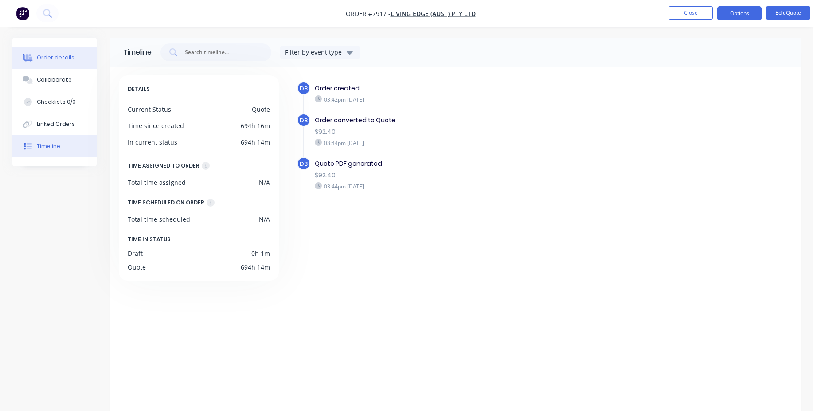
click at [60, 54] on div "Order details" at bounding box center [56, 58] width 38 height 8
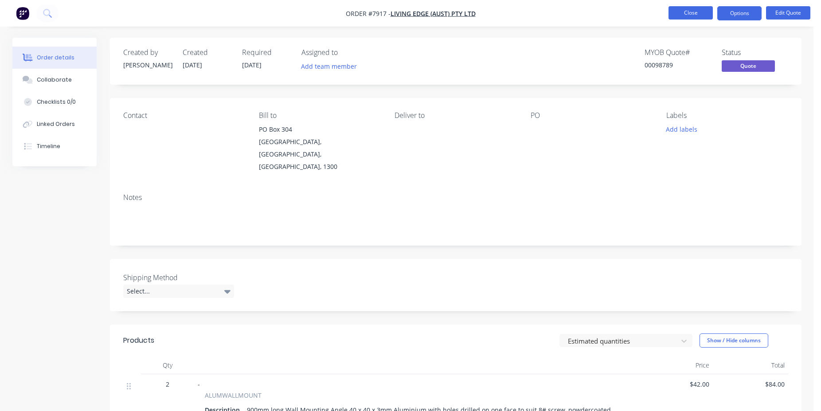
click at [685, 10] on button "Close" at bounding box center [690, 12] width 44 height 13
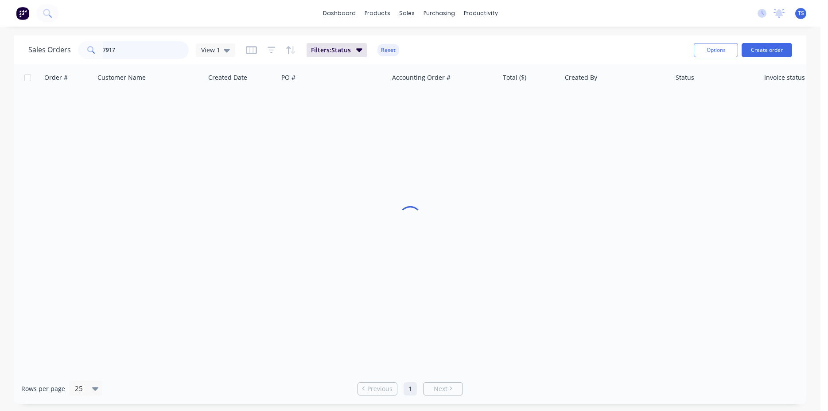
click at [148, 48] on input "7917" at bounding box center [146, 50] width 86 height 18
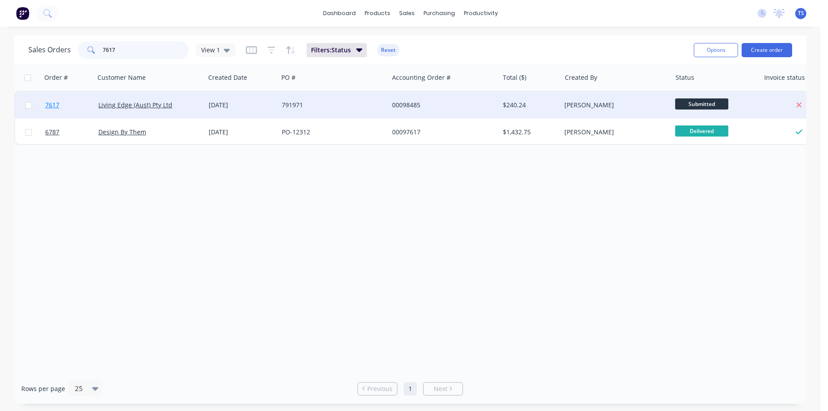
type input "7617"
click at [63, 101] on link "7617" at bounding box center [71, 105] width 53 height 27
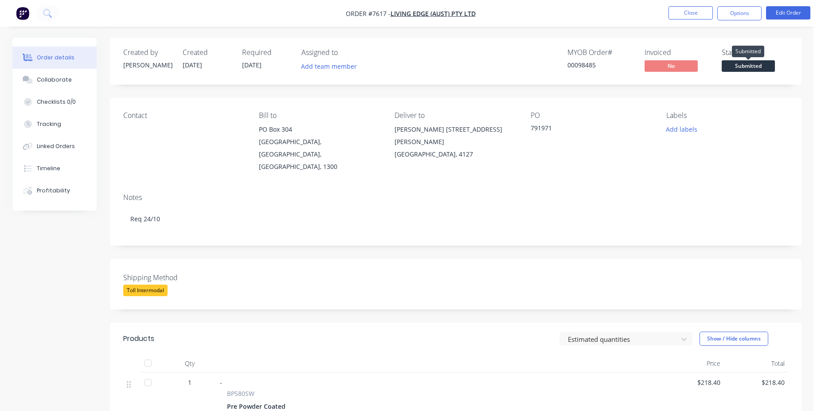
click at [766, 67] on span "Submitted" at bounding box center [748, 65] width 53 height 11
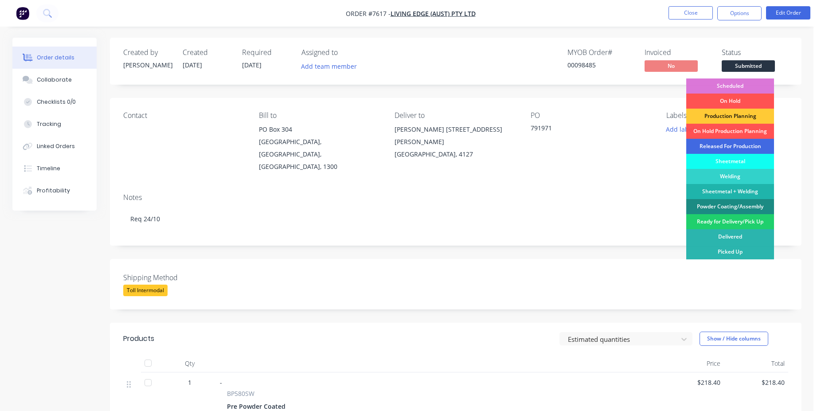
click at [731, 143] on div "Released For Production" at bounding box center [730, 146] width 88 height 15
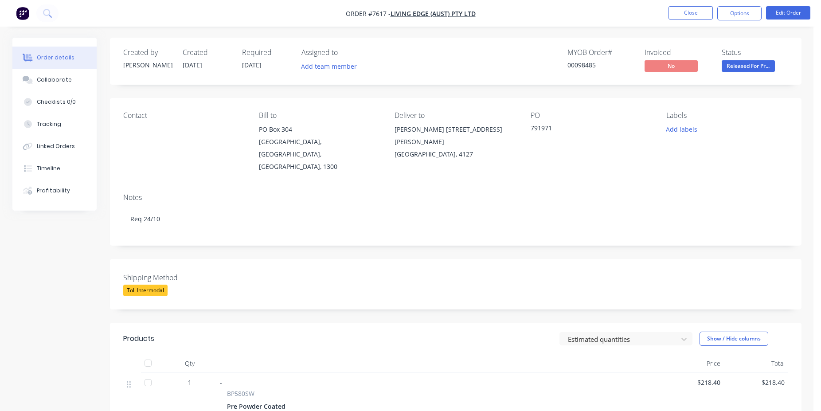
click at [575, 62] on div "00098485" at bounding box center [600, 64] width 66 height 9
click at [689, 13] on button "Close" at bounding box center [690, 12] width 44 height 13
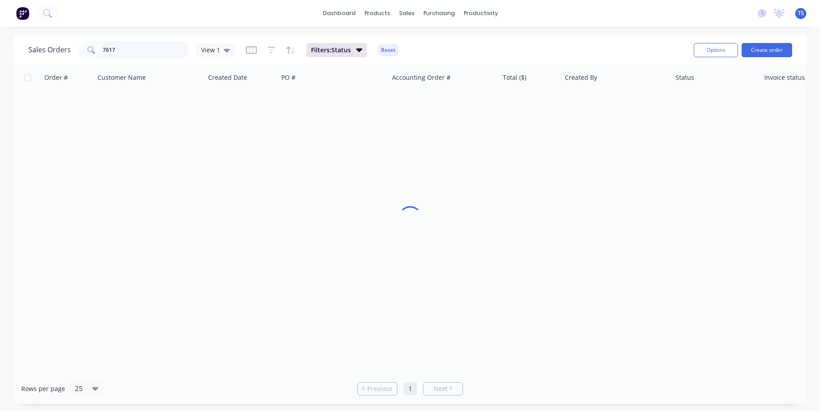
click at [180, 47] on input "7617" at bounding box center [146, 50] width 86 height 18
click at [180, 50] on input "7617" at bounding box center [146, 50] width 86 height 18
click at [156, 51] on input "7617" at bounding box center [146, 50] width 86 height 18
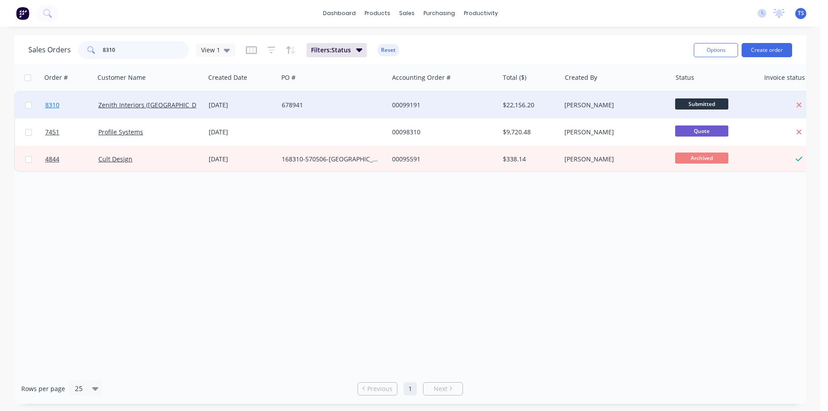
type input "8310"
click at [71, 109] on link "8310" at bounding box center [71, 105] width 53 height 27
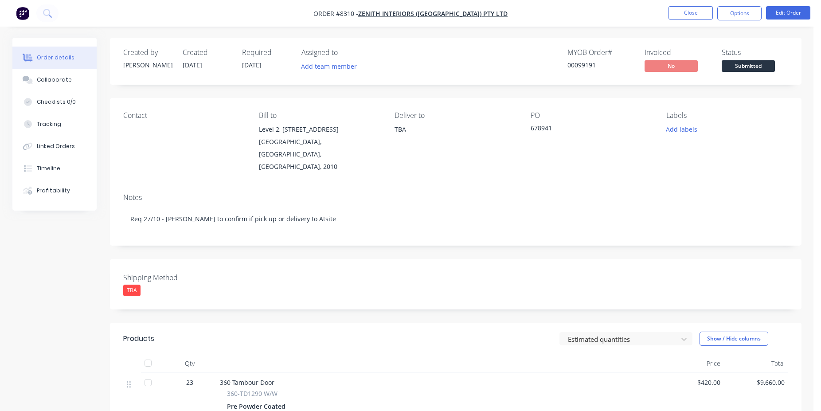
click at [751, 72] on button "Submitted" at bounding box center [748, 66] width 53 height 13
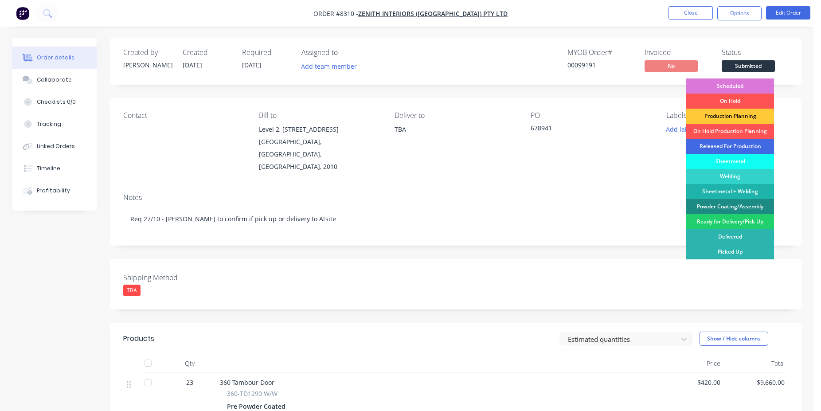
click at [738, 146] on div "Released For Production" at bounding box center [730, 146] width 88 height 15
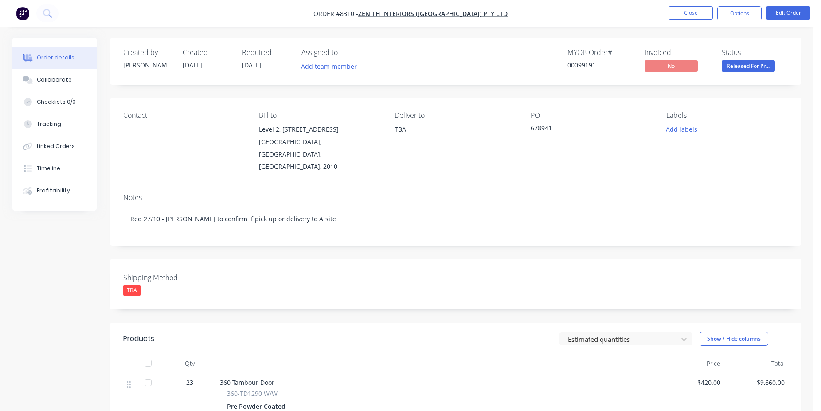
click at [589, 65] on div "00099191" at bounding box center [600, 64] width 66 height 9
click at [693, 12] on button "Close" at bounding box center [690, 12] width 44 height 13
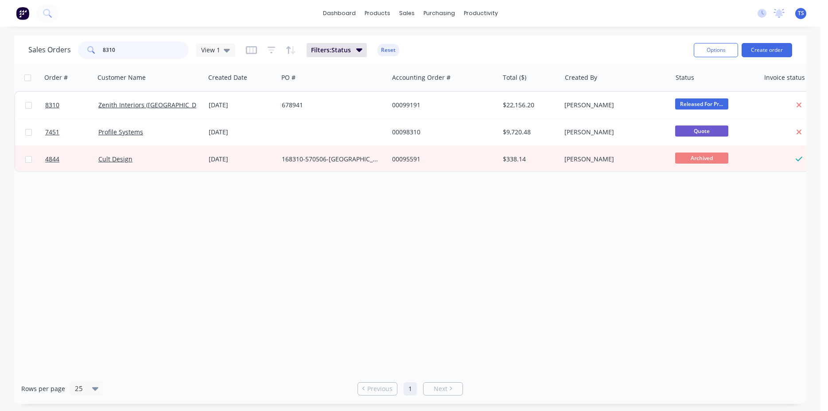
click at [148, 47] on input "8310" at bounding box center [146, 50] width 86 height 18
click at [149, 48] on input "8310" at bounding box center [146, 50] width 86 height 18
type input "7"
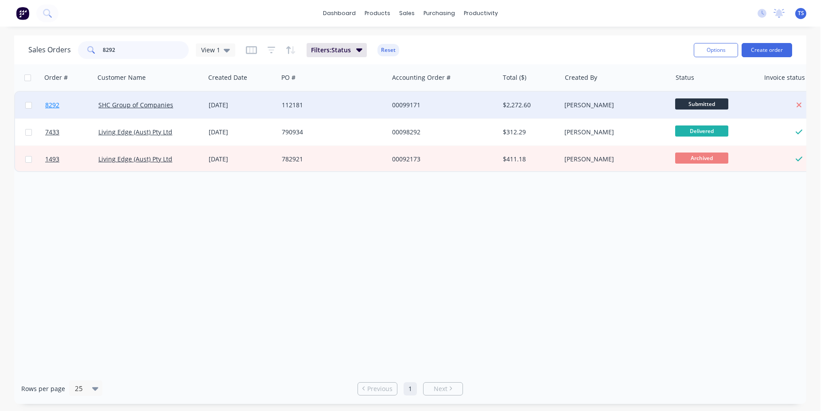
type input "8292"
click at [66, 114] on link "8292" at bounding box center [71, 105] width 53 height 27
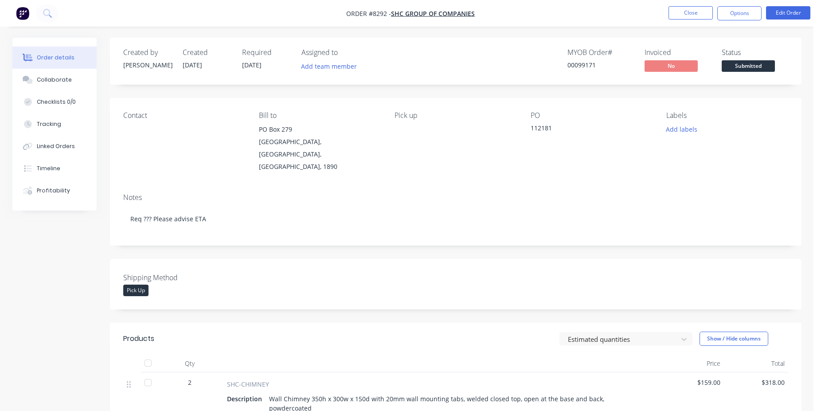
click at [753, 61] on span "Submitted" at bounding box center [748, 65] width 53 height 11
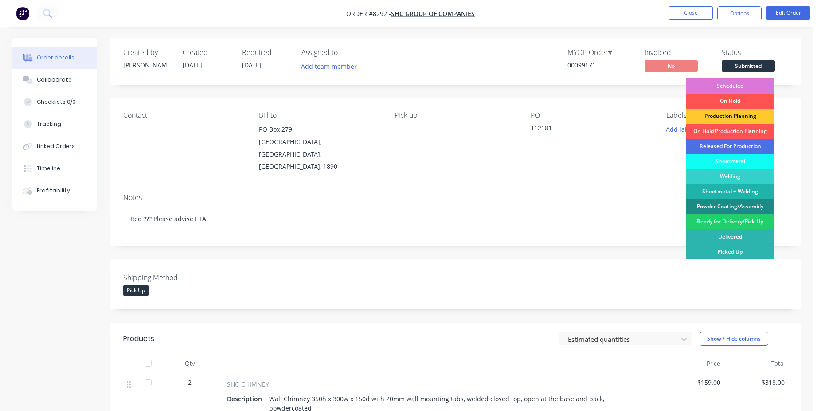
click at [741, 113] on div "Production Planning" at bounding box center [730, 116] width 88 height 15
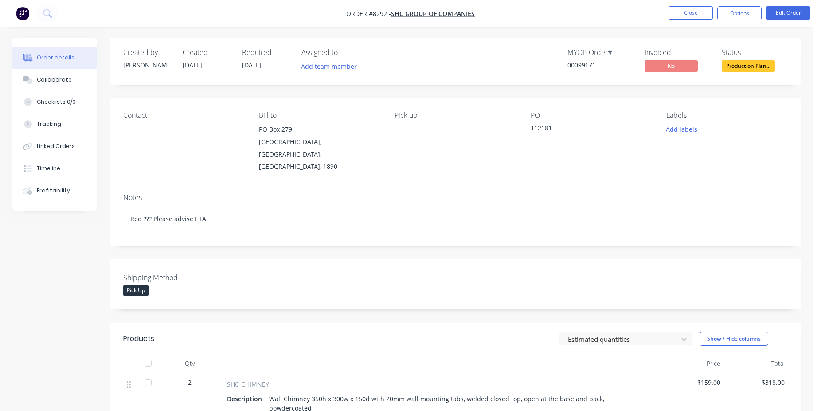
click at [581, 68] on div "00099171" at bounding box center [600, 64] width 66 height 9
click at [681, 10] on button "Close" at bounding box center [690, 12] width 44 height 13
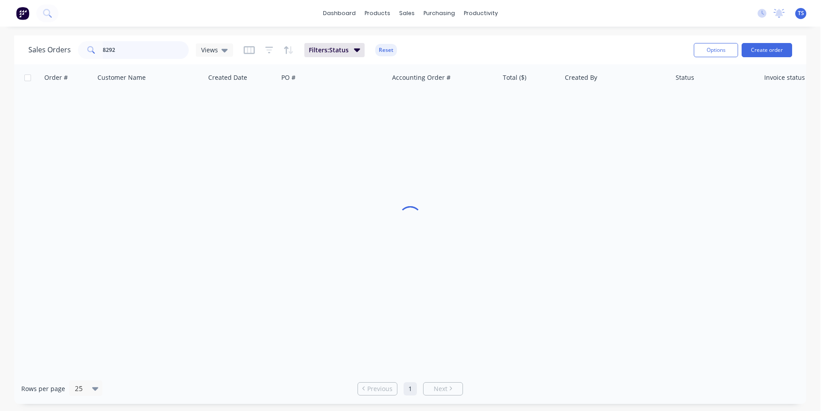
click at [142, 51] on input "8292" at bounding box center [146, 50] width 86 height 18
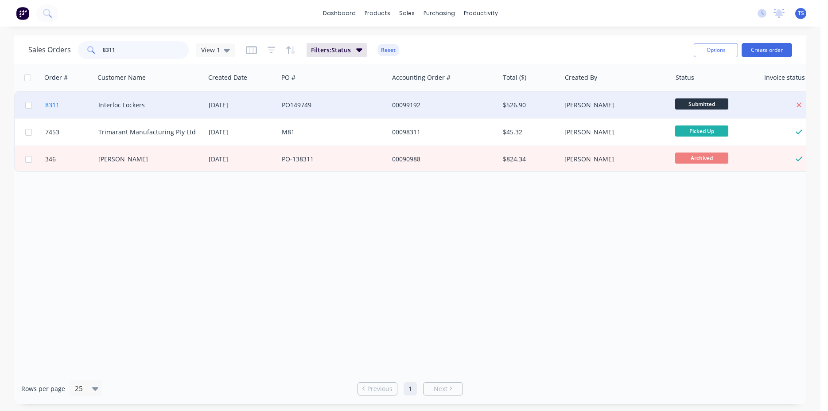
type input "8311"
click at [55, 102] on span "8311" at bounding box center [52, 105] width 14 height 9
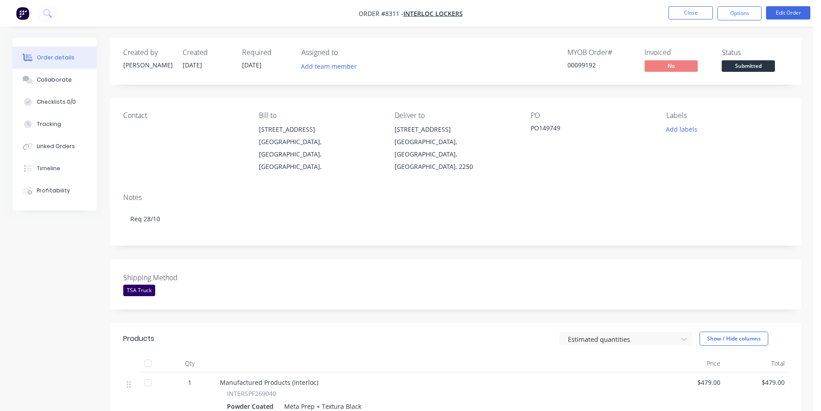
drag, startPoint x: 763, startPoint y: 62, endPoint x: 763, endPoint y: 71, distance: 8.4
click at [763, 63] on span "Submitted" at bounding box center [748, 65] width 53 height 11
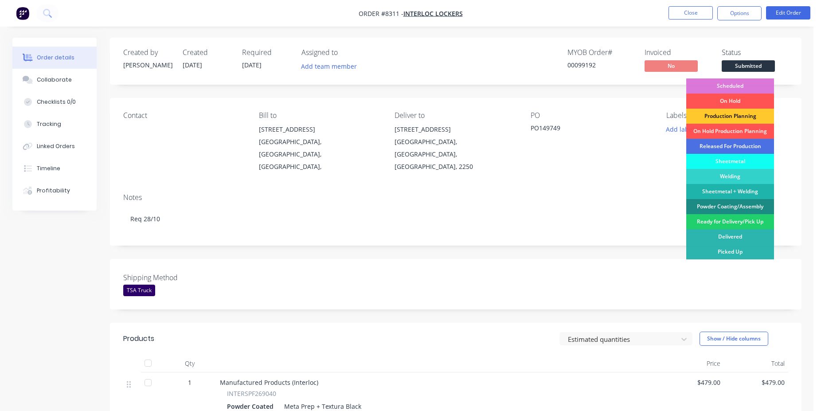
click at [742, 115] on div "Production Planning" at bounding box center [730, 116] width 88 height 15
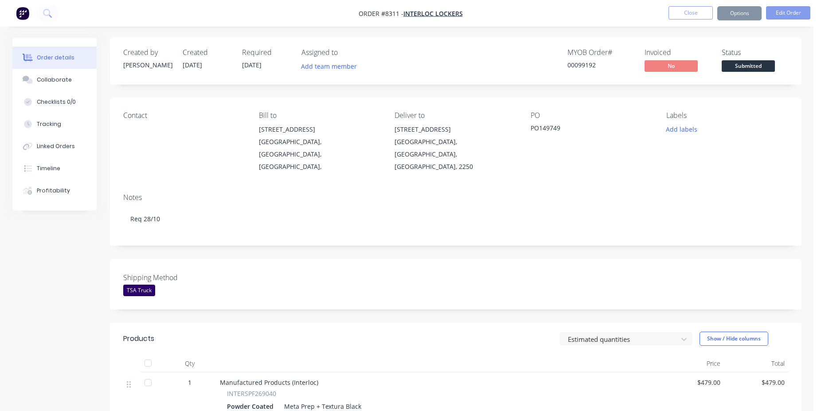
click at [592, 62] on div "00099192" at bounding box center [600, 64] width 66 height 9
click at [592, 63] on div "00099192" at bounding box center [600, 64] width 66 height 9
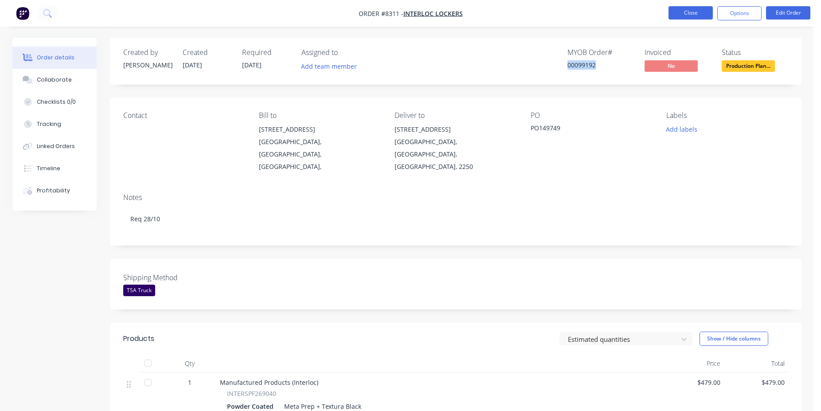
click at [681, 14] on button "Close" at bounding box center [690, 12] width 44 height 13
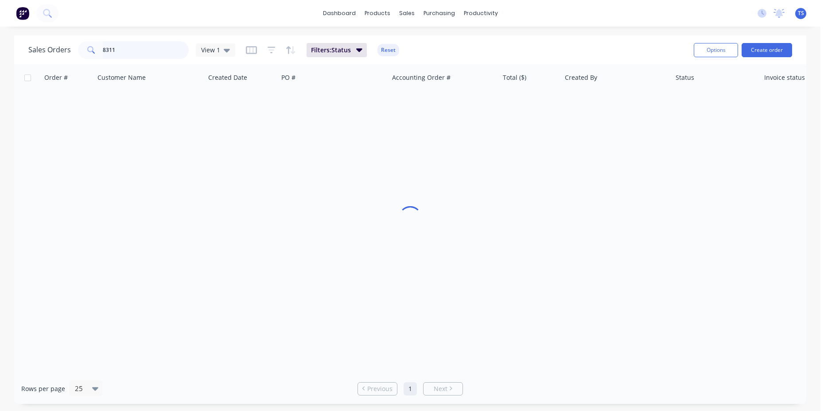
click at [155, 47] on input "8311" at bounding box center [146, 50] width 86 height 18
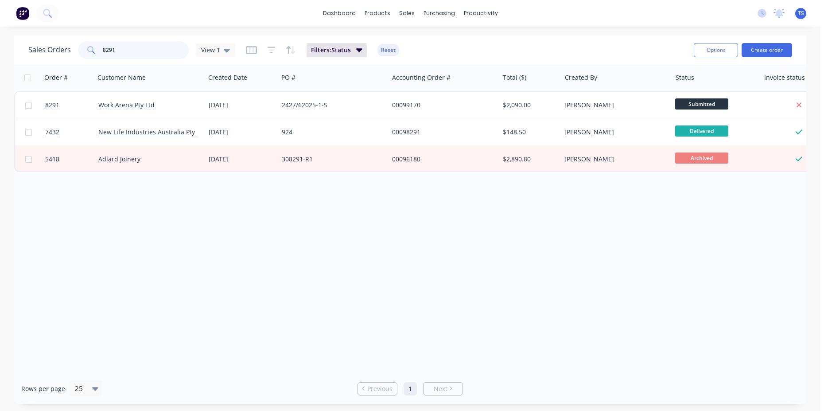
type input "8291"
click at [51, 111] on link "8291" at bounding box center [71, 105] width 53 height 27
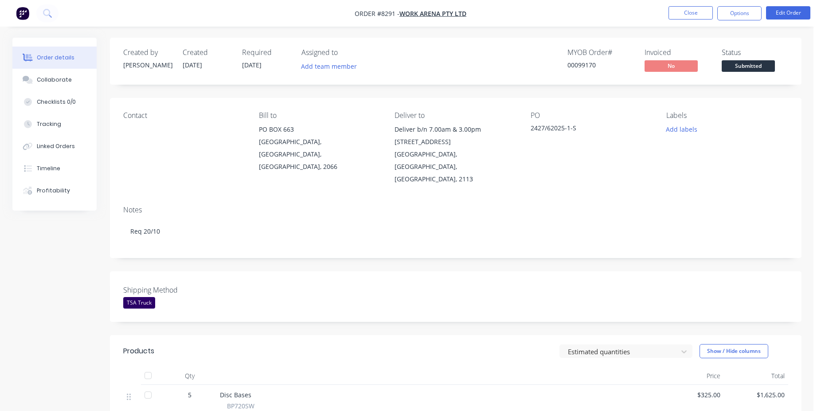
click at [774, 70] on span "Submitted" at bounding box center [748, 65] width 53 height 11
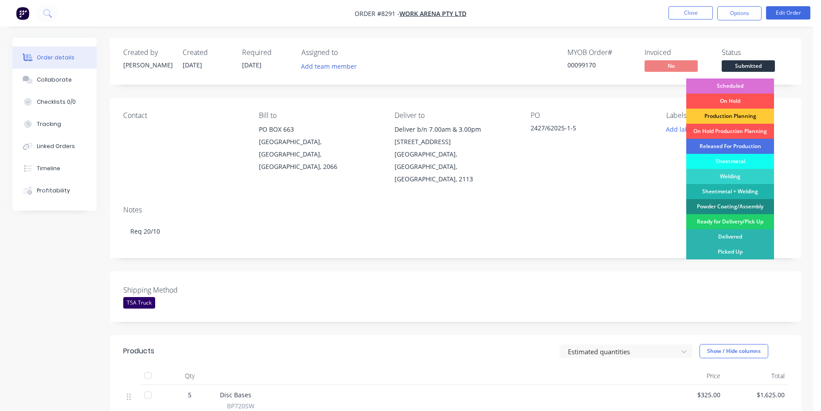
click at [742, 86] on div "Scheduled" at bounding box center [730, 85] width 88 height 15
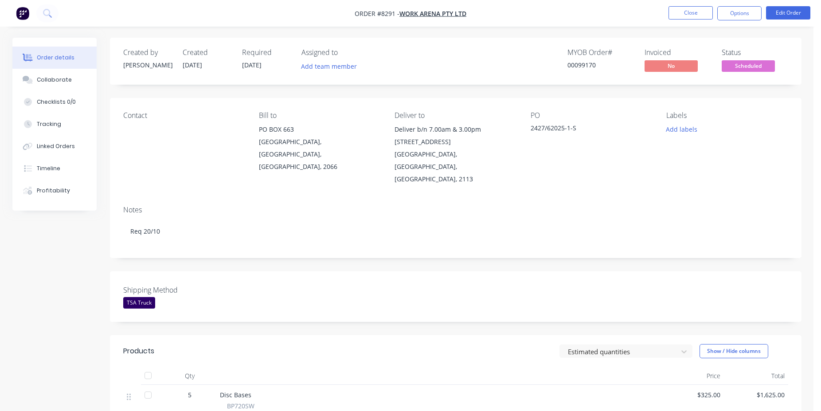
click at [581, 65] on div "00099170" at bounding box center [600, 64] width 66 height 9
click at [673, 17] on button "Close" at bounding box center [690, 12] width 44 height 13
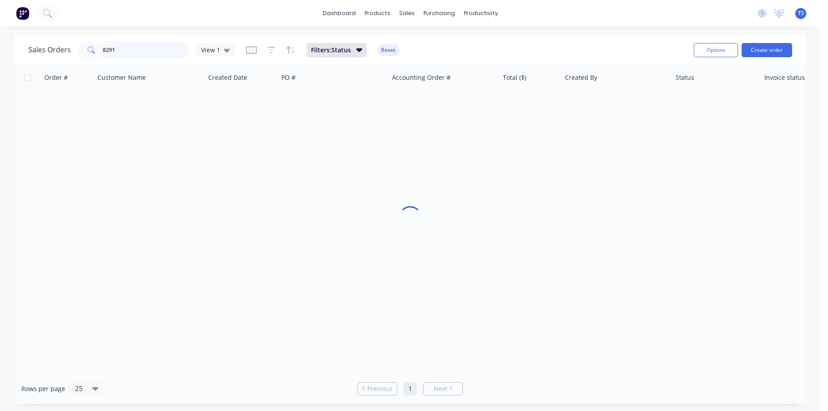
click at [140, 57] on input "8291" at bounding box center [146, 50] width 86 height 18
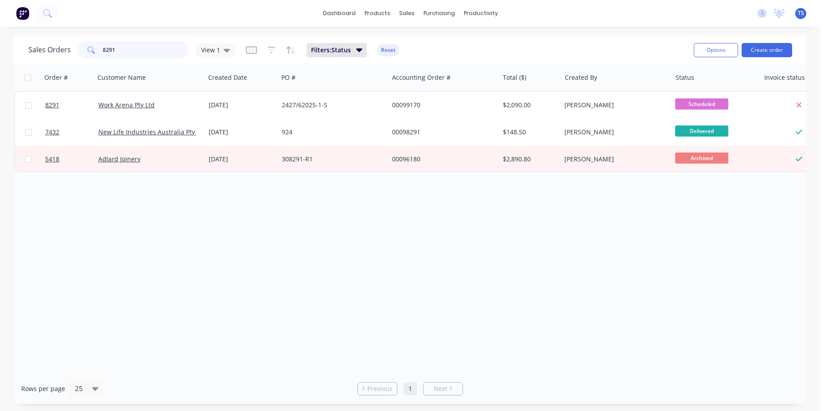
click at [161, 51] on input "8291" at bounding box center [146, 50] width 86 height 18
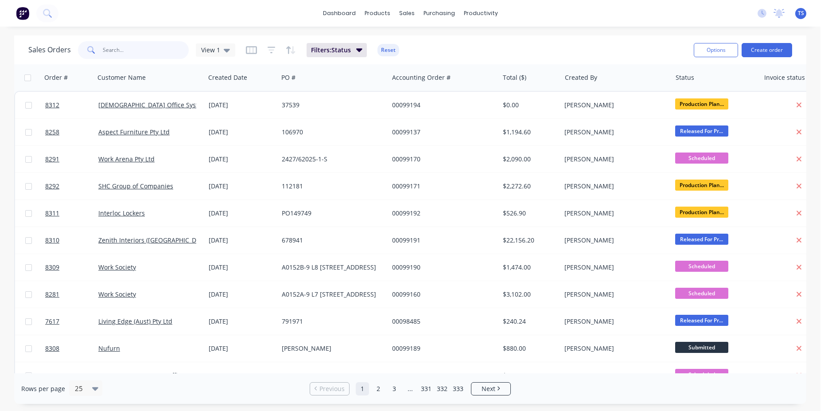
click at [122, 49] on input "text" at bounding box center [146, 50] width 86 height 18
click at [137, 54] on input "text" at bounding box center [146, 50] width 86 height 18
click at [159, 47] on input "text" at bounding box center [146, 50] width 86 height 18
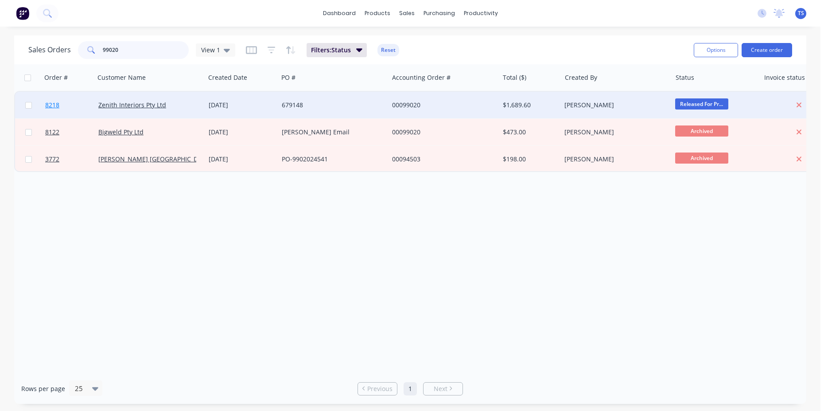
type input "99020"
click at [81, 113] on link "8218" at bounding box center [71, 105] width 53 height 27
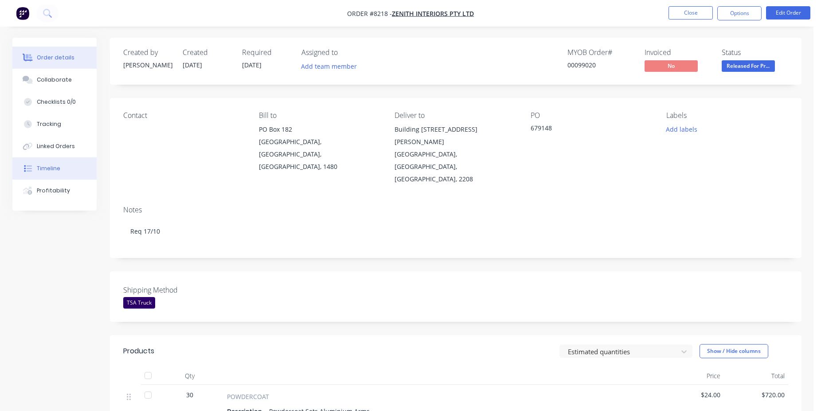
click at [74, 172] on button "Timeline" at bounding box center [54, 168] width 84 height 22
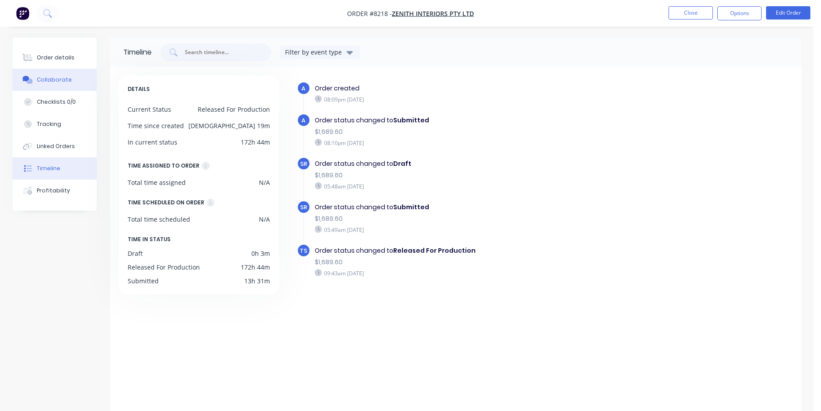
click at [59, 90] on button "Collaborate" at bounding box center [54, 80] width 84 height 22
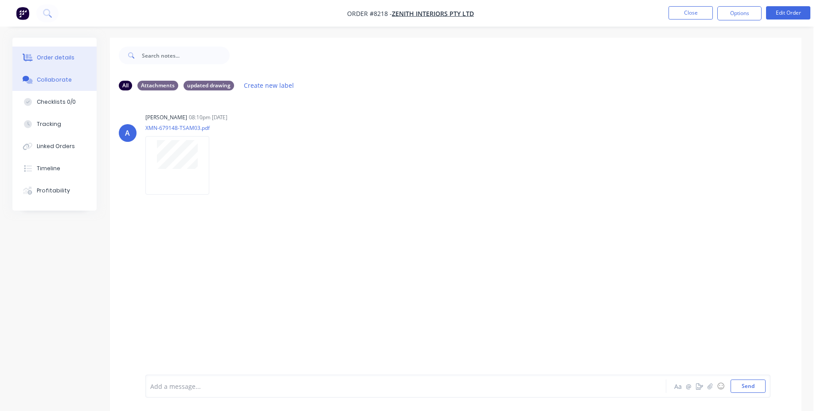
click at [56, 53] on button "Order details" at bounding box center [54, 58] width 84 height 22
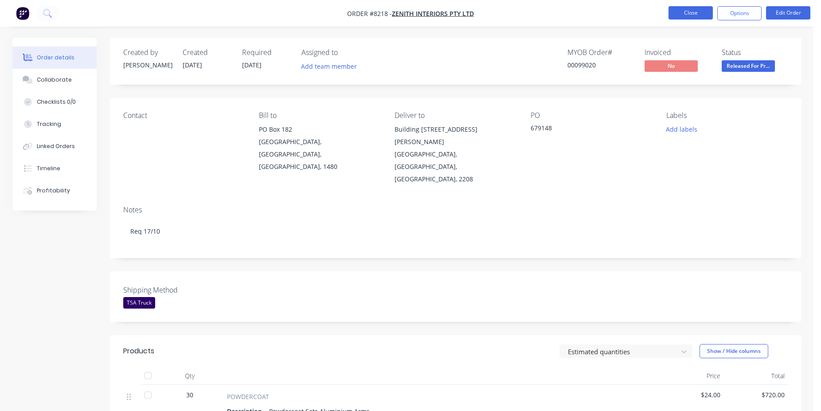
click at [682, 15] on button "Close" at bounding box center [690, 12] width 44 height 13
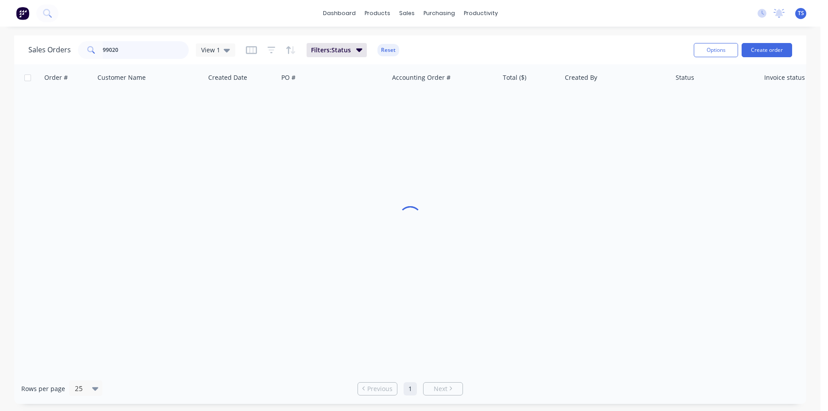
click at [158, 47] on input "99020" at bounding box center [146, 50] width 86 height 18
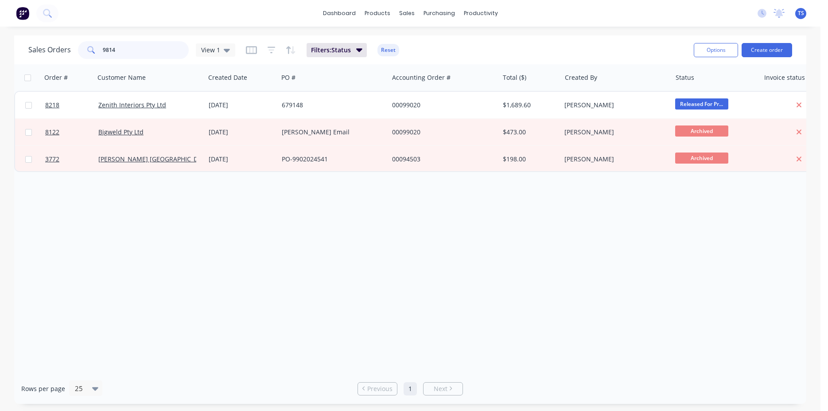
type input "98145"
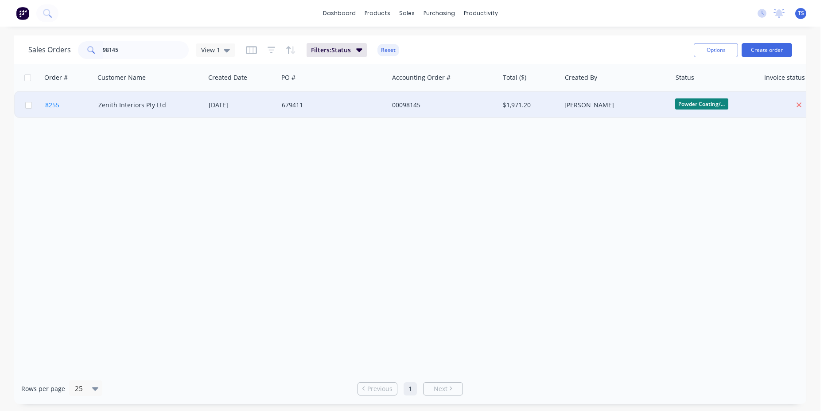
click at [73, 102] on link "8255" at bounding box center [71, 105] width 53 height 27
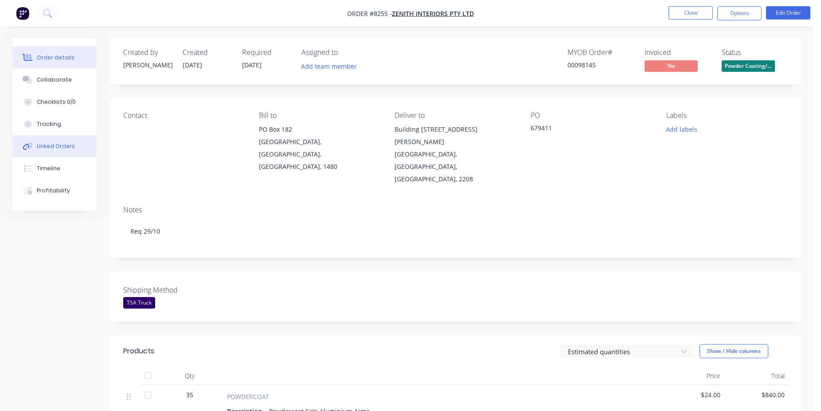
click at [55, 152] on button "Linked Orders" at bounding box center [54, 146] width 84 height 22
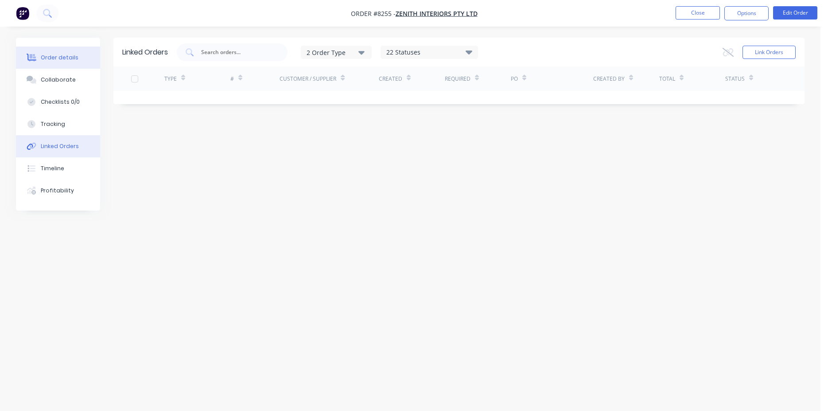
click at [71, 64] on button "Order details" at bounding box center [58, 58] width 84 height 22
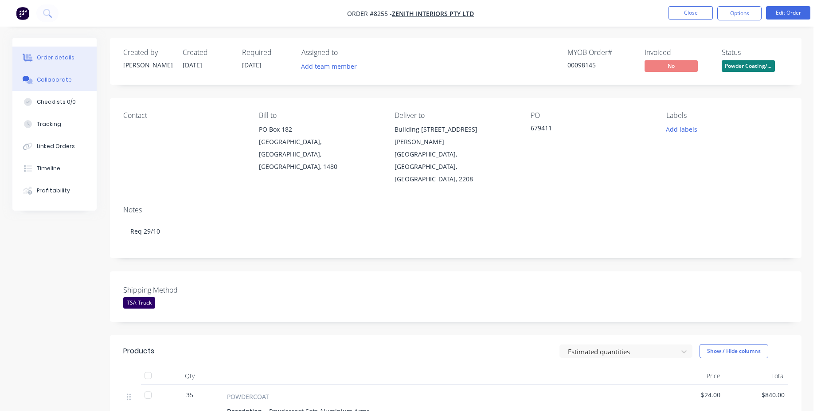
click at [74, 81] on button "Collaborate" at bounding box center [54, 80] width 84 height 22
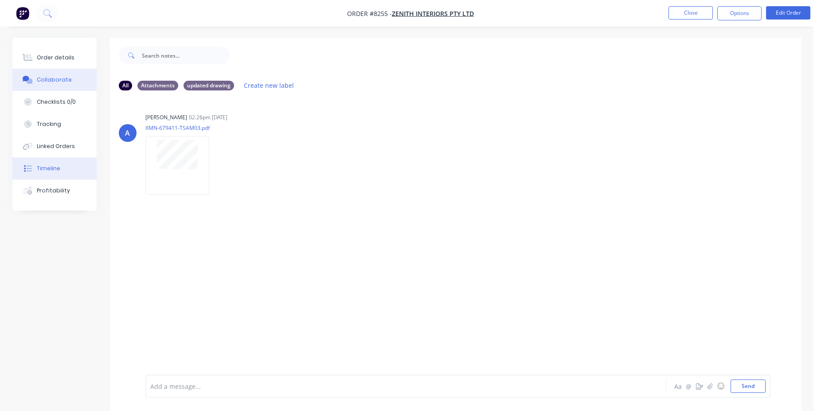
click at [62, 171] on button "Timeline" at bounding box center [54, 168] width 84 height 22
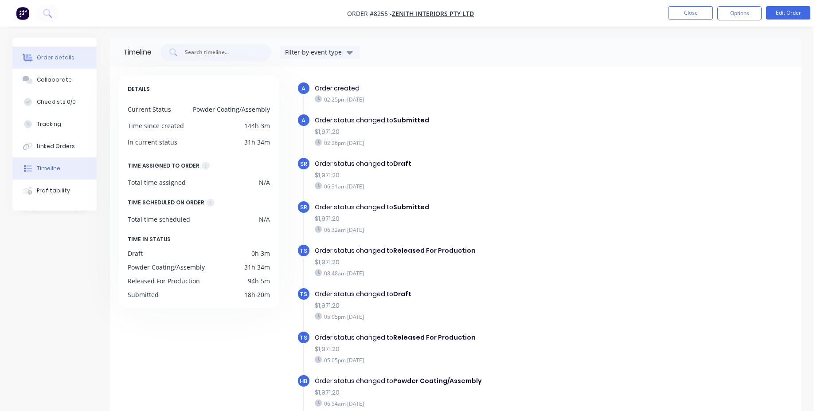
click at [74, 50] on button "Order details" at bounding box center [54, 58] width 84 height 22
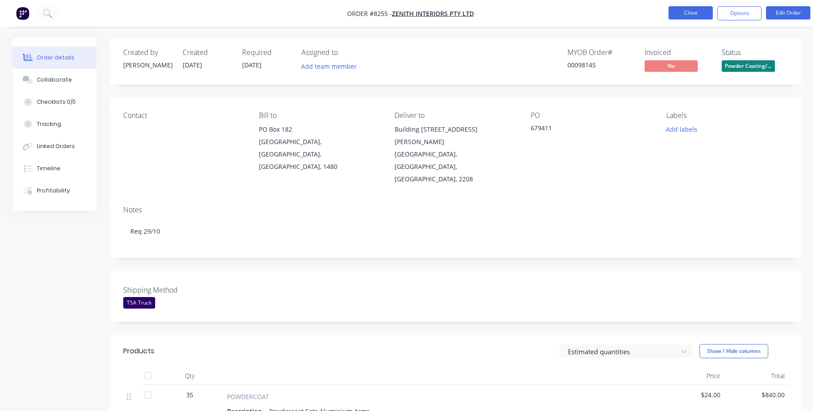
click at [690, 14] on button "Close" at bounding box center [690, 12] width 44 height 13
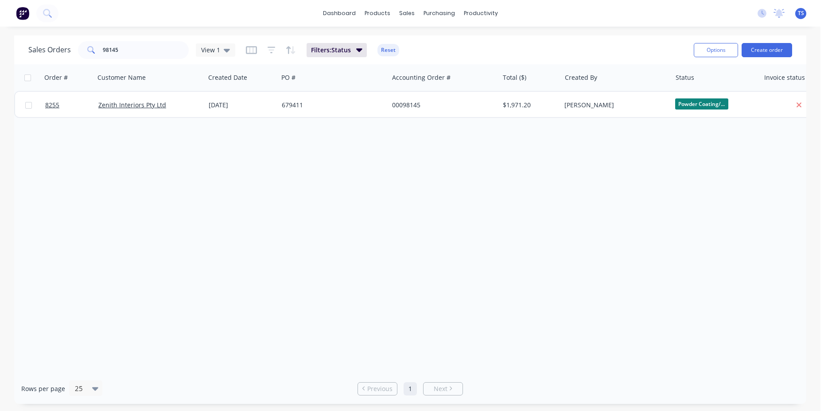
click at [139, 55] on input "98145" at bounding box center [146, 50] width 86 height 18
type input "9"
click at [124, 55] on input "132281" at bounding box center [146, 50] width 86 height 18
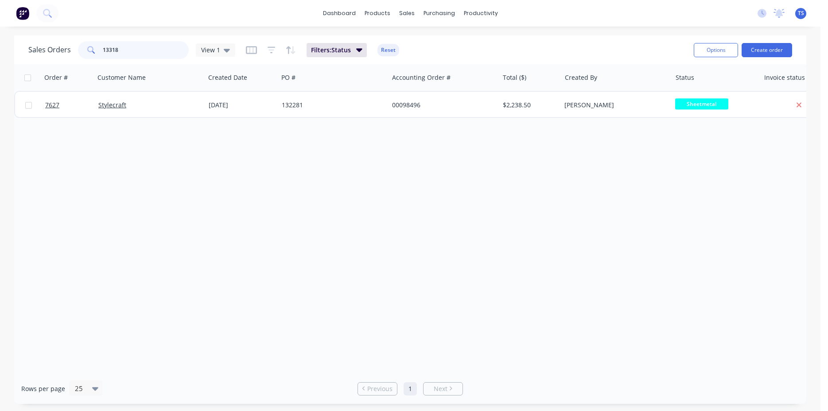
type input "133186"
click at [148, 49] on input "133186" at bounding box center [146, 50] width 86 height 18
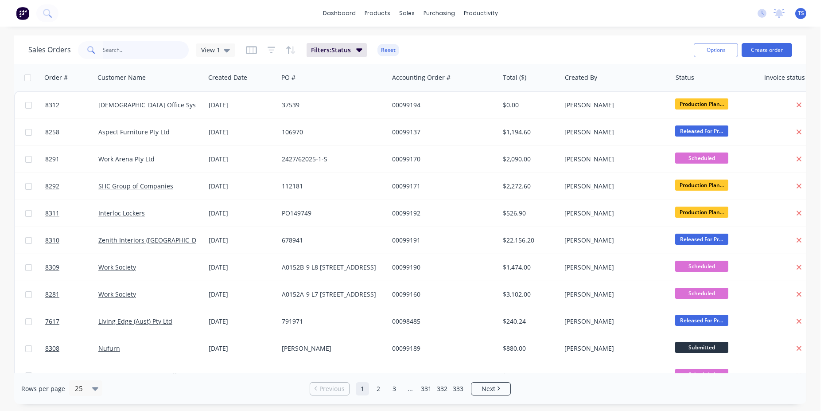
click at [138, 54] on input "text" at bounding box center [146, 50] width 86 height 18
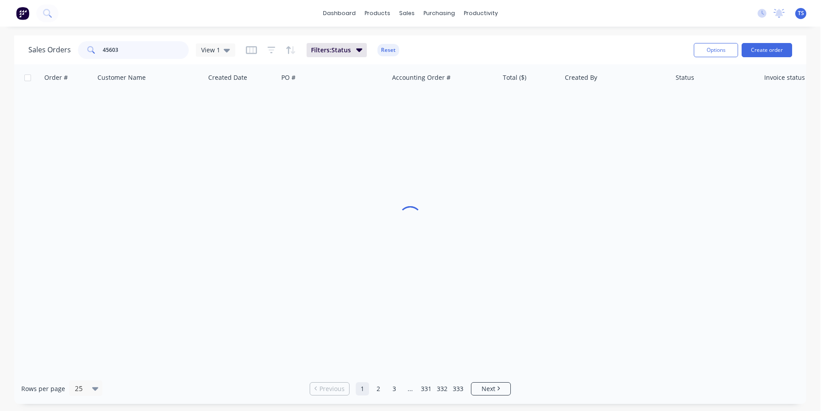
click at [133, 55] on input "45603" at bounding box center [146, 50] width 86 height 18
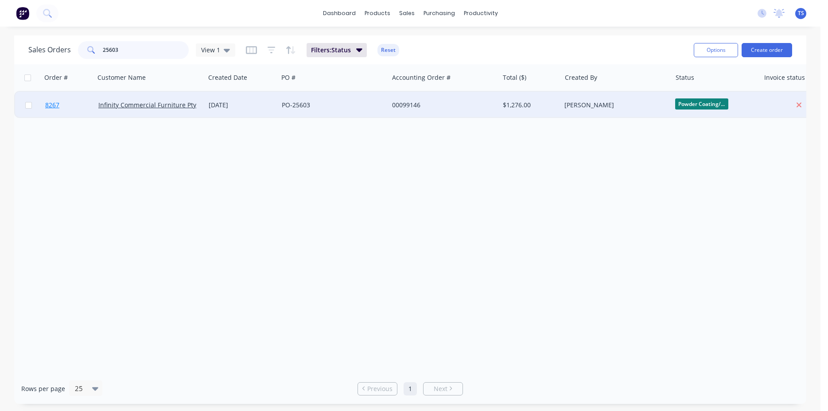
type input "25603"
click at [66, 105] on link "8267" at bounding box center [71, 105] width 53 height 27
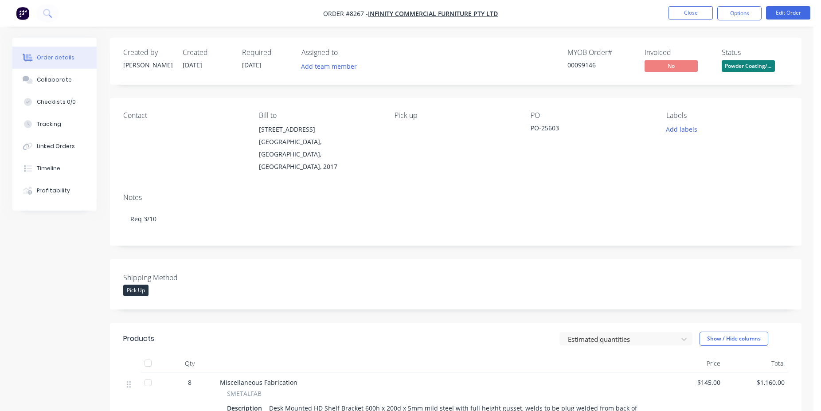
click at [745, 64] on span "Powder Coating/..." at bounding box center [748, 65] width 53 height 11
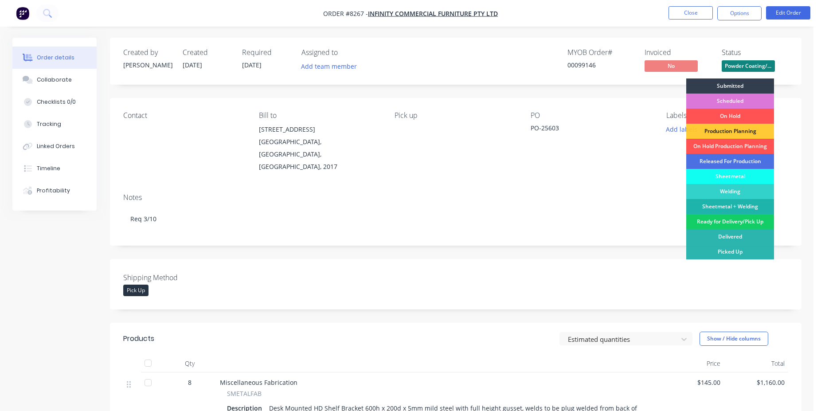
click at [743, 224] on div "Ready for Delivery/Pick Up" at bounding box center [730, 221] width 88 height 15
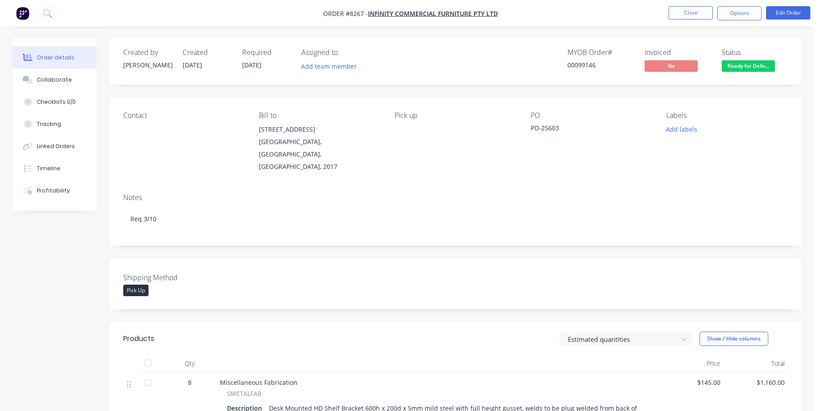
drag, startPoint x: 723, startPoint y: 21, endPoint x: 762, endPoint y: 8, distance: 41.2
click at [724, 21] on nav "Order #8267 - Infinity Commercial Furniture Pty Ltd Close Options Edit Order" at bounding box center [410, 13] width 821 height 27
click at [762, 8] on ul "Close Options Edit Order" at bounding box center [739, 13] width 163 height 14
click at [746, 12] on button "Options" at bounding box center [739, 13] width 44 height 14
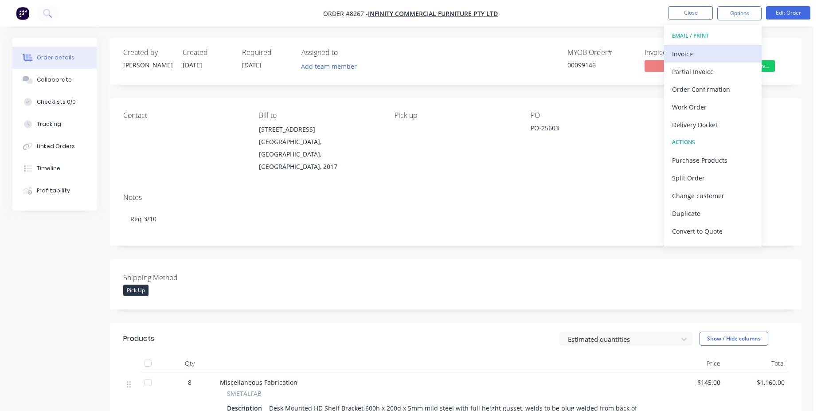
click at [722, 47] on button "Invoice" at bounding box center [713, 54] width 98 height 18
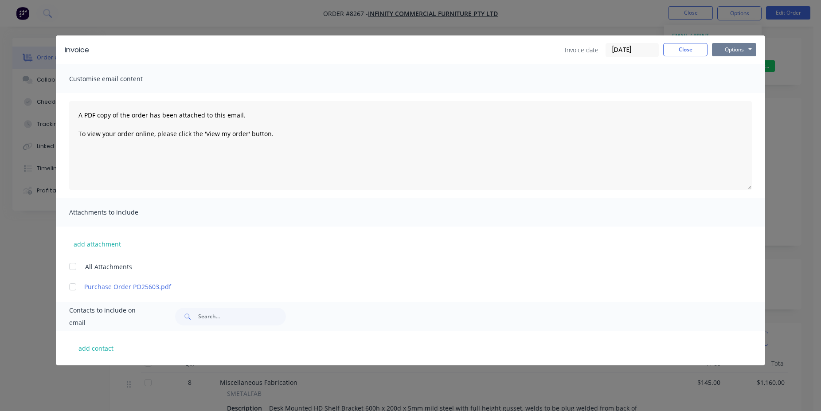
click at [737, 48] on button "Options" at bounding box center [734, 49] width 44 height 13
click at [684, 50] on button "Close" at bounding box center [685, 49] width 44 height 13
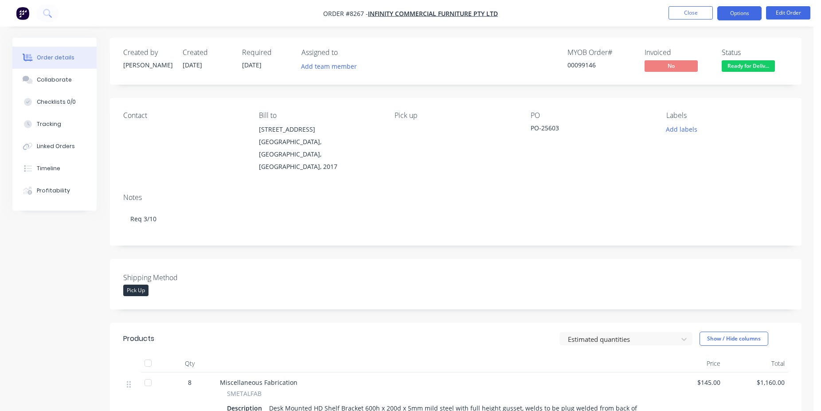
click at [741, 15] on button "Options" at bounding box center [739, 13] width 44 height 14
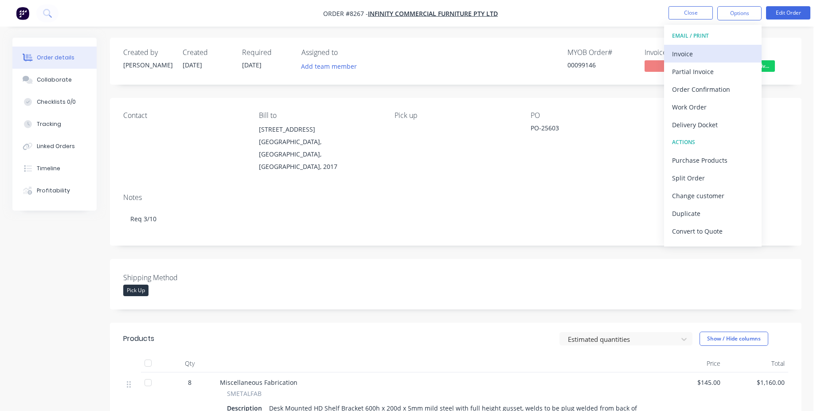
click at [732, 54] on div "Invoice" at bounding box center [713, 53] width 82 height 13
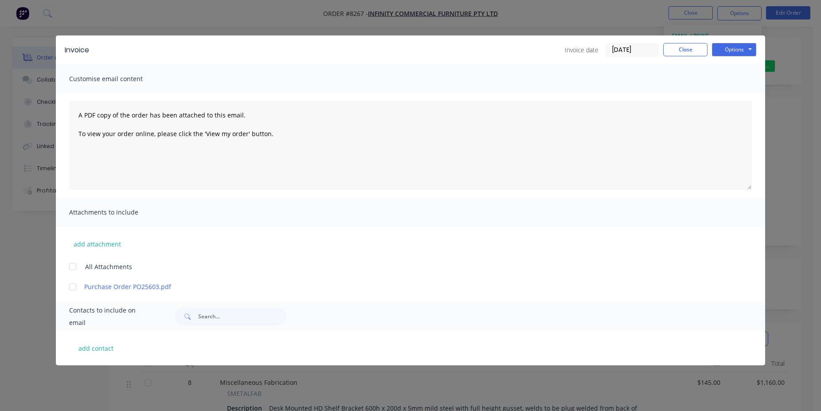
click at [632, 51] on input "[DATE]" at bounding box center [632, 49] width 52 height 13
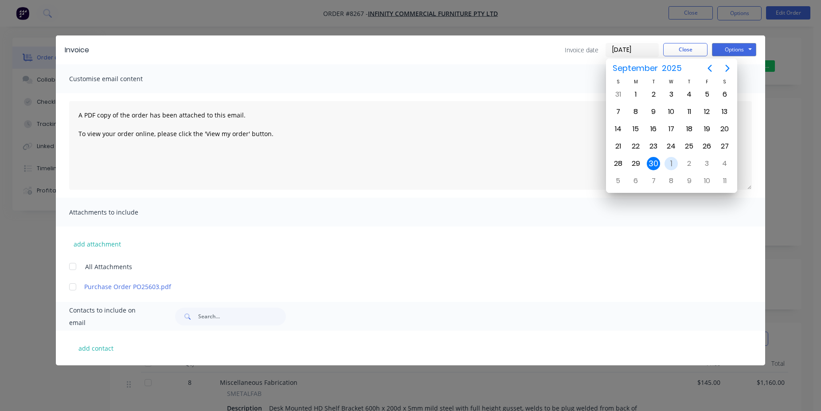
click at [665, 160] on div "[DATE]" at bounding box center [671, 163] width 18 height 17
type input "[DATE]"
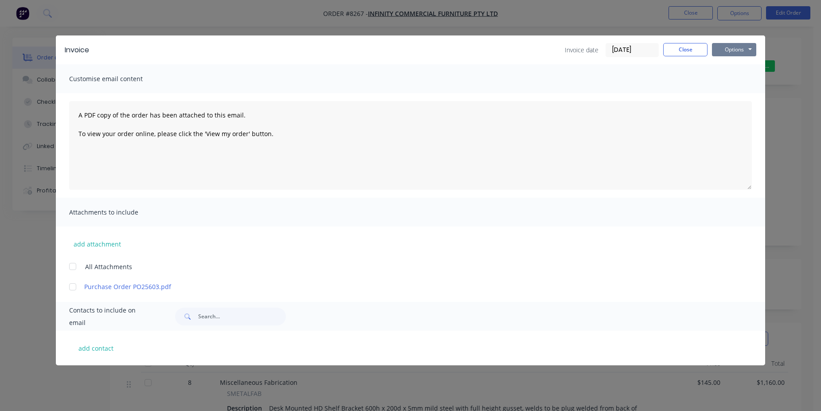
click at [735, 53] on button "Options" at bounding box center [734, 49] width 44 height 13
click at [743, 80] on button "Print" at bounding box center [740, 80] width 57 height 15
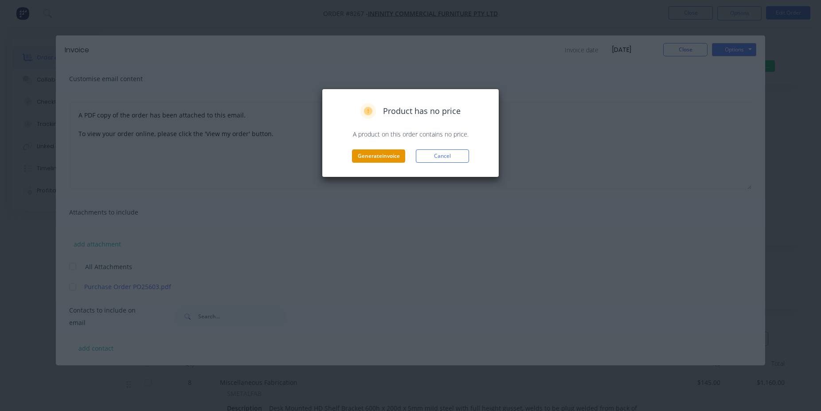
click at [367, 162] on button "Generate invoice" at bounding box center [378, 155] width 53 height 13
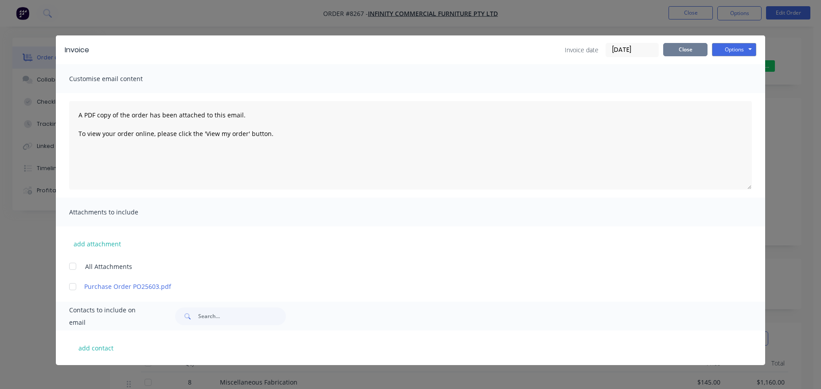
click at [687, 50] on button "Close" at bounding box center [685, 49] width 44 height 13
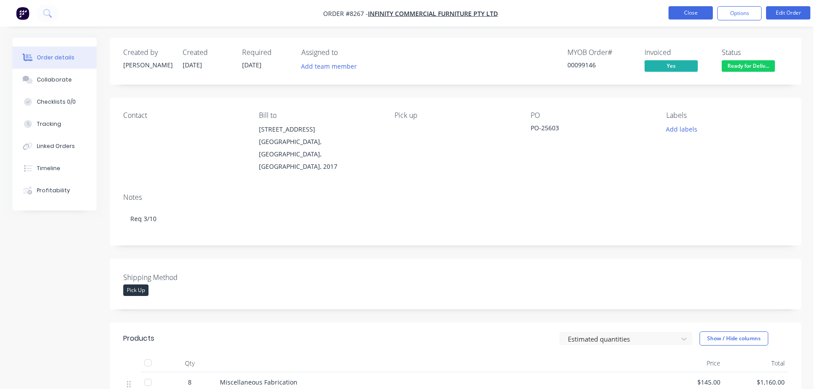
click at [701, 11] on button "Close" at bounding box center [690, 12] width 44 height 13
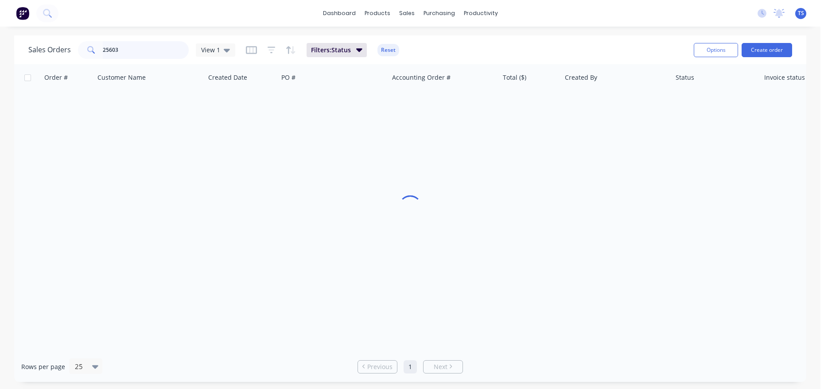
click at [142, 54] on input "25603" at bounding box center [146, 50] width 86 height 18
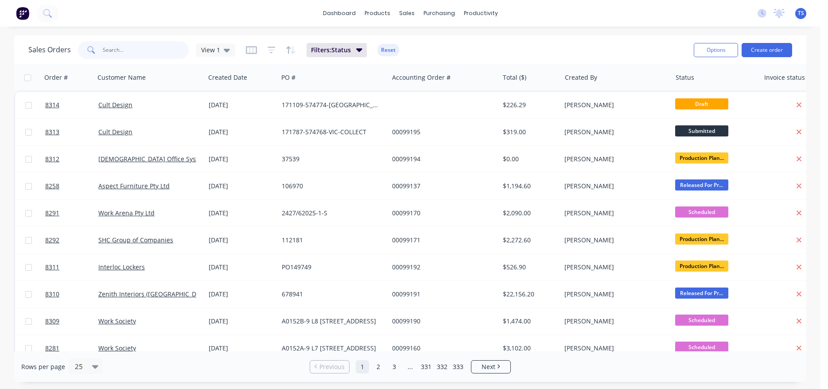
click at [134, 46] on input "text" at bounding box center [146, 50] width 86 height 18
type input "99183"
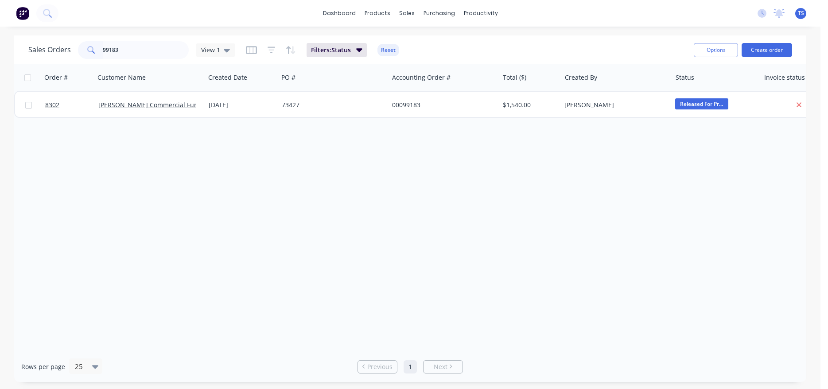
click at [62, 116] on link "8302" at bounding box center [71, 105] width 53 height 27
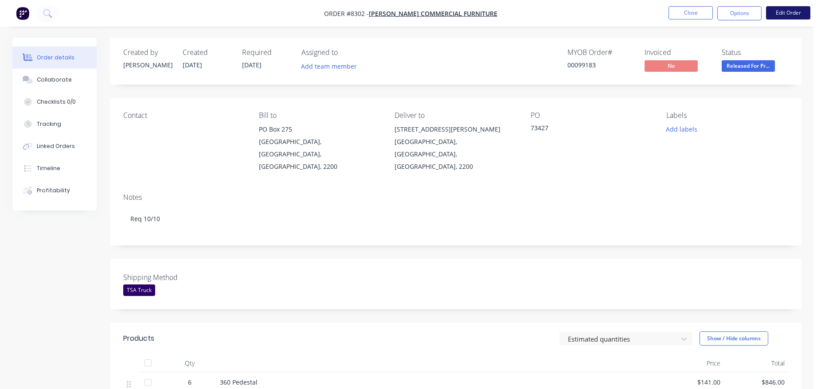
click at [786, 12] on button "Edit Order" at bounding box center [788, 12] width 44 height 13
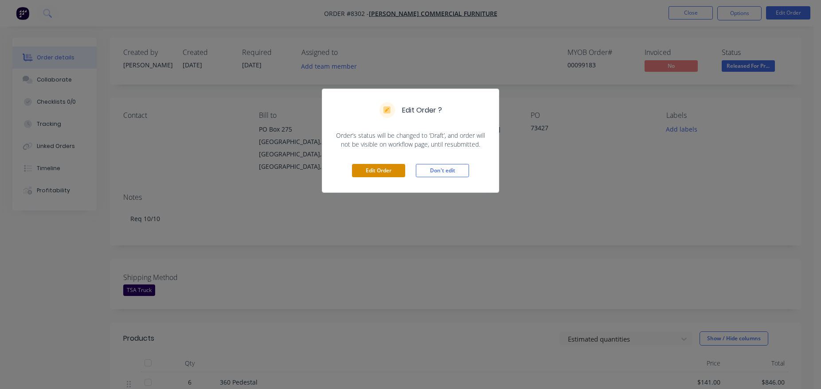
click at [375, 173] on button "Edit Order" at bounding box center [378, 170] width 53 height 13
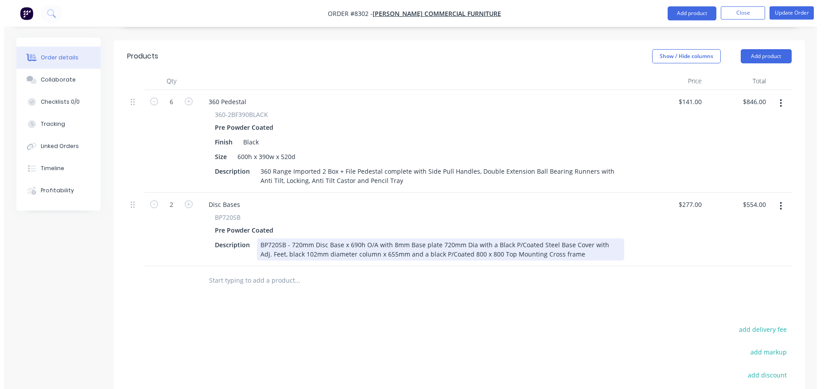
scroll to position [384, 0]
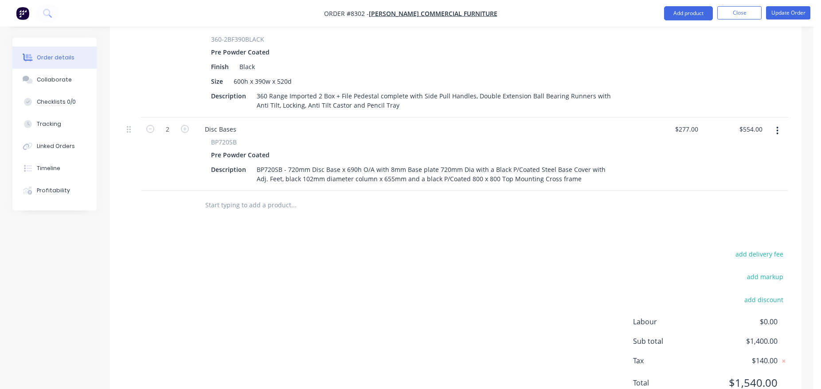
click at [234, 196] on input "text" at bounding box center [293, 205] width 177 height 18
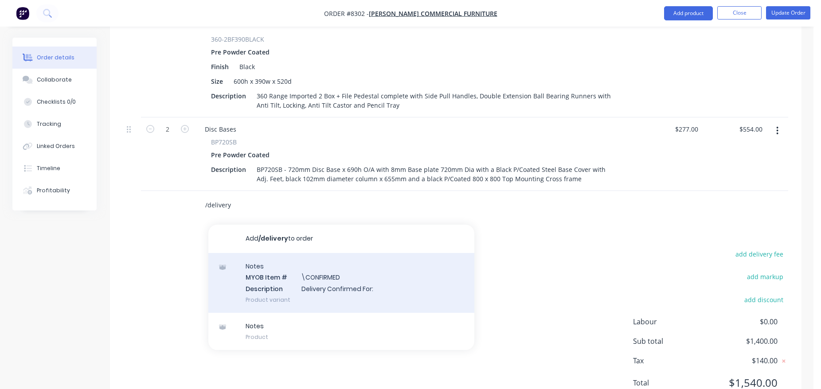
type input "/delivery"
click at [365, 259] on div "Notes MYOB Item # \CONFIRMED Description Delivery Confirmed For: Product variant" at bounding box center [341, 283] width 266 height 60
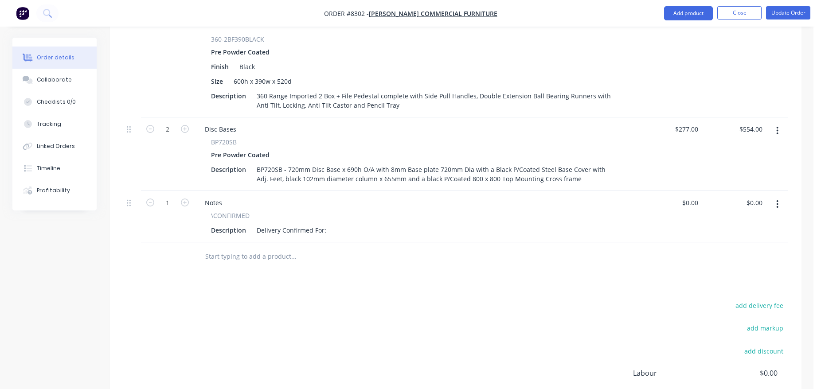
click at [329, 224] on div "Description Delivery Confirmed For:" at bounding box center [413, 230] width 413 height 13
click at [326, 224] on div "Delivery Confirmed For:" at bounding box center [291, 230] width 77 height 13
click at [793, 11] on button "Update Order" at bounding box center [788, 12] width 44 height 13
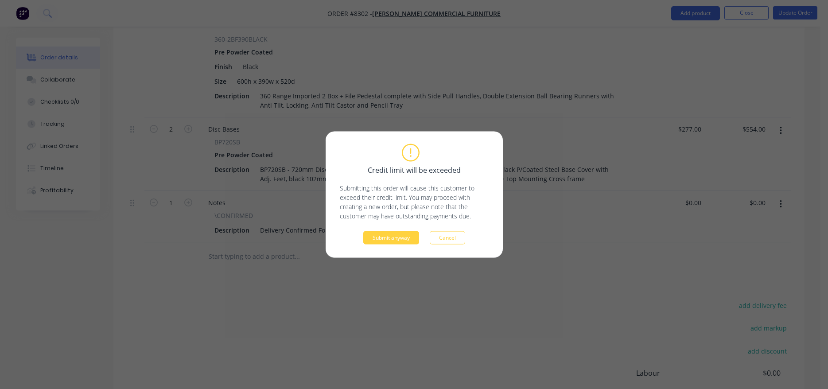
click at [398, 229] on div "Credit limit will be exceeded Submitting this order will cause this customer to…" at bounding box center [414, 195] width 149 height 100
click at [398, 234] on button "Submit anyway" at bounding box center [391, 237] width 56 height 13
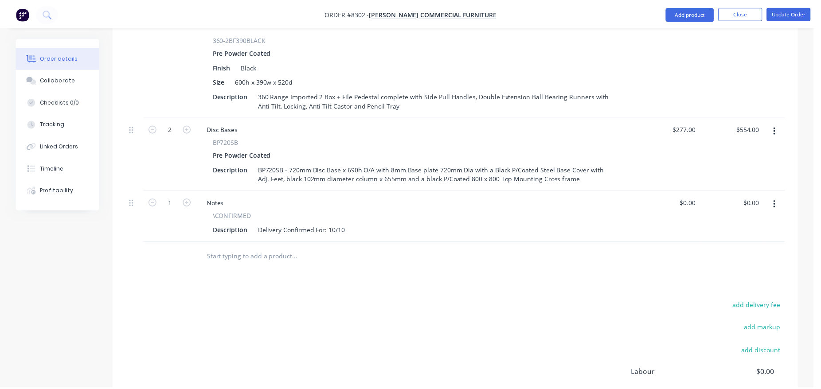
scroll to position [328, 0]
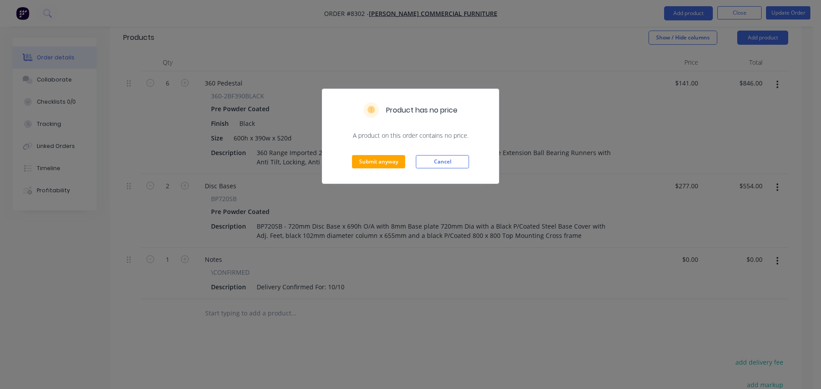
click at [374, 170] on div "Submit anyway Cancel" at bounding box center [410, 161] width 176 height 43
click at [374, 166] on button "Submit anyway" at bounding box center [378, 161] width 53 height 13
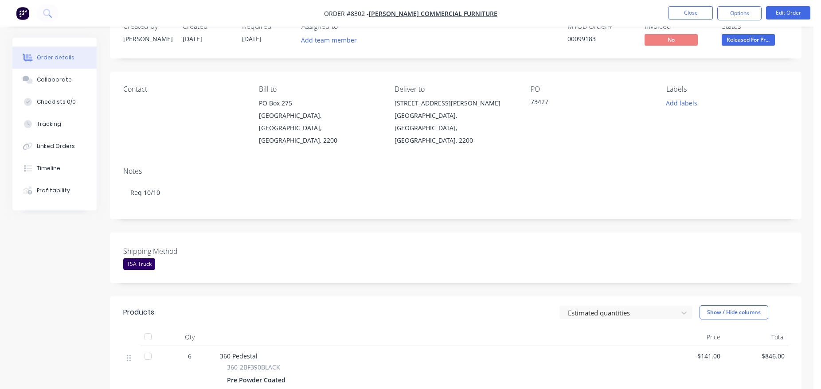
scroll to position [0, 0]
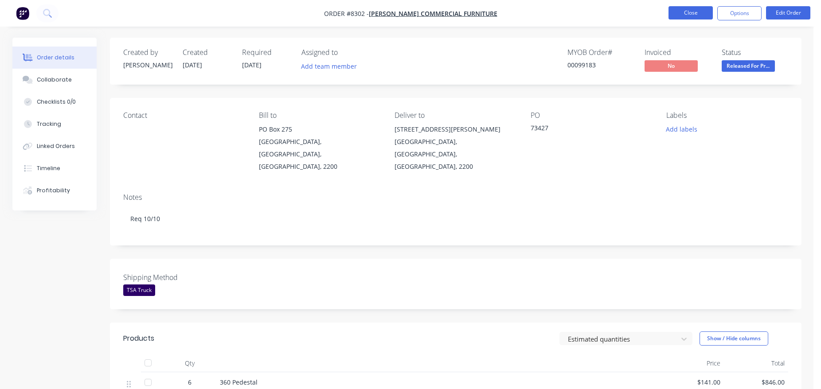
click at [681, 18] on button "Close" at bounding box center [690, 12] width 44 height 13
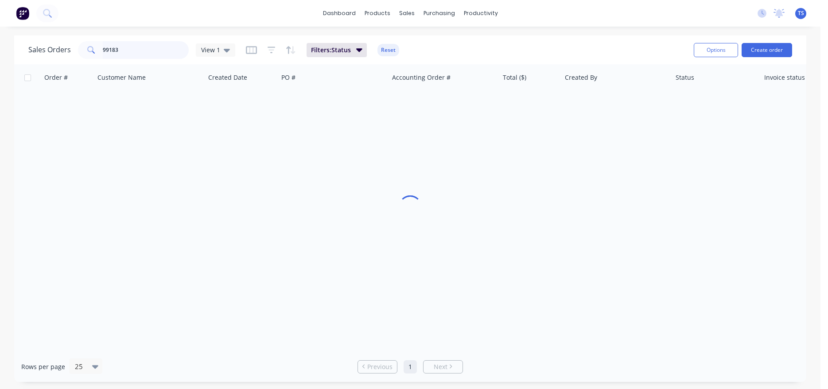
click at [122, 54] on input "99183" at bounding box center [146, 50] width 86 height 18
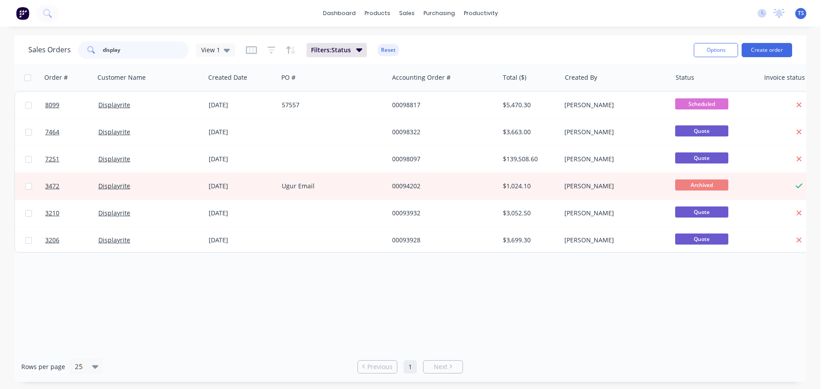
type input "display"
click at [61, 104] on link "8099" at bounding box center [71, 105] width 53 height 27
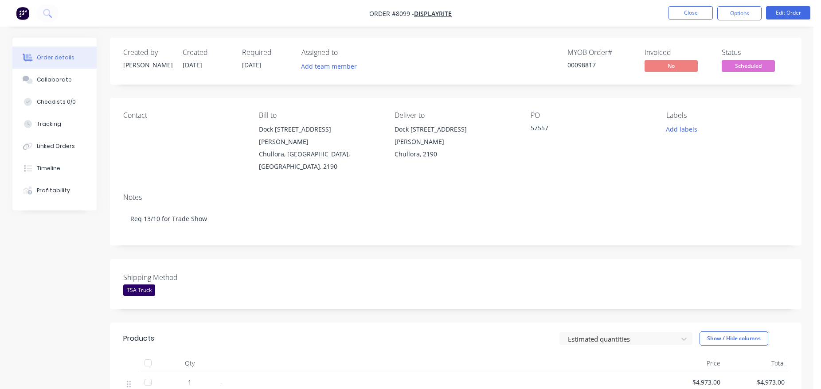
click at [594, 66] on div "00098817" at bounding box center [600, 64] width 66 height 9
click at [695, 11] on button "Close" at bounding box center [690, 12] width 44 height 13
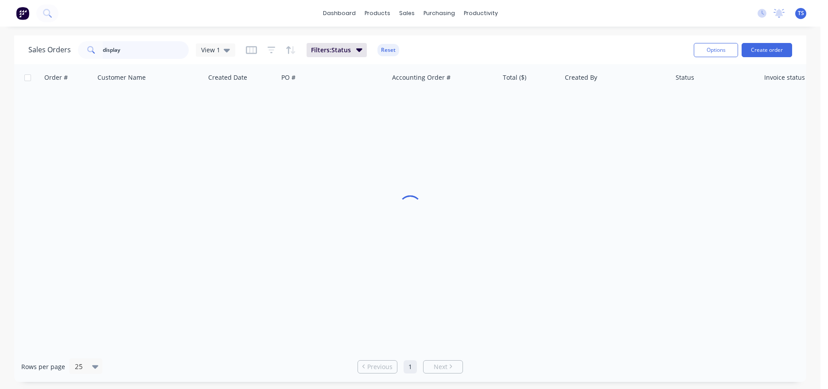
click at [117, 55] on input "display" at bounding box center [146, 50] width 86 height 18
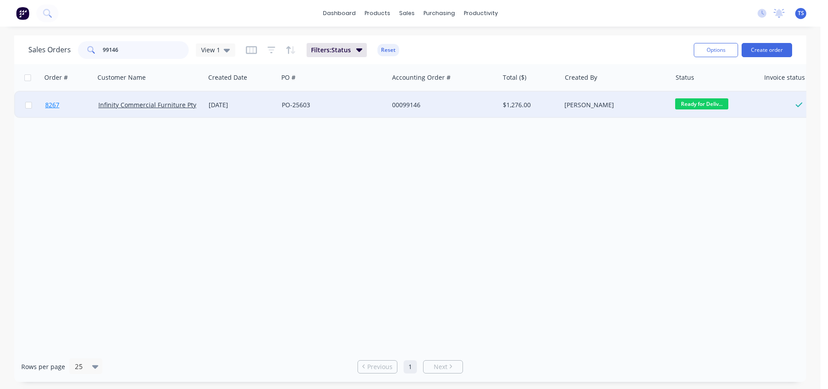
type input "99146"
click at [71, 113] on link "8267" at bounding box center [71, 105] width 53 height 27
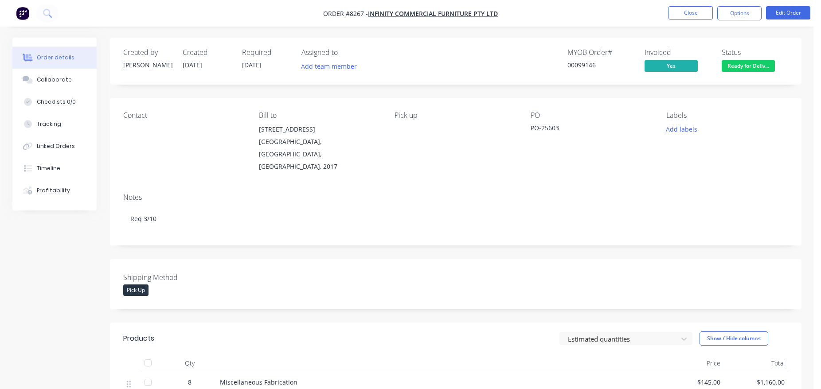
click at [753, 63] on span "Ready for Deliv..." at bounding box center [748, 65] width 53 height 11
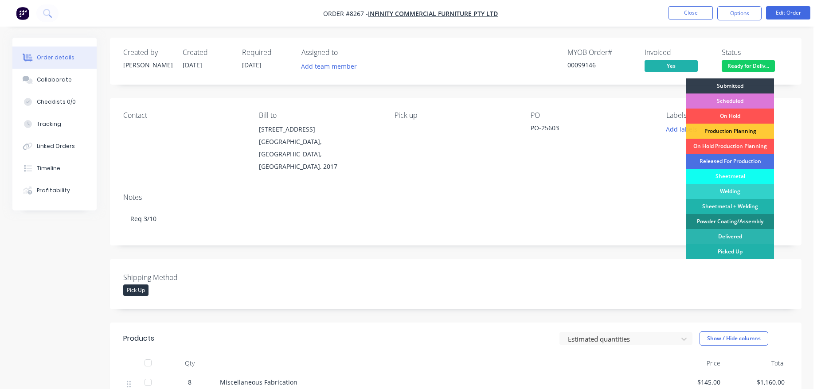
click at [730, 254] on div "Picked Up" at bounding box center [730, 251] width 88 height 15
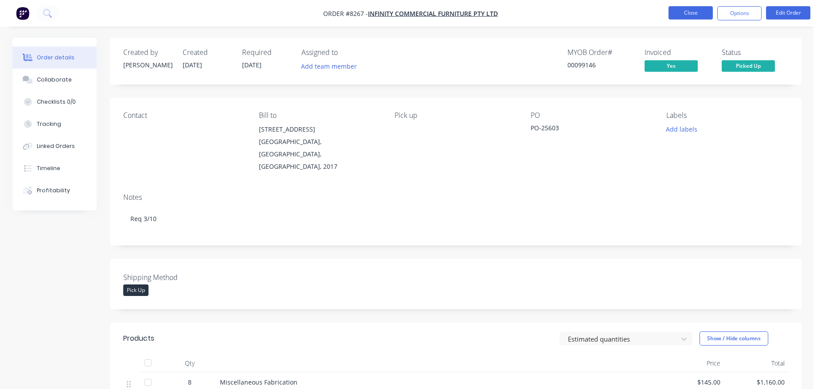
click at [692, 11] on button "Close" at bounding box center [690, 12] width 44 height 13
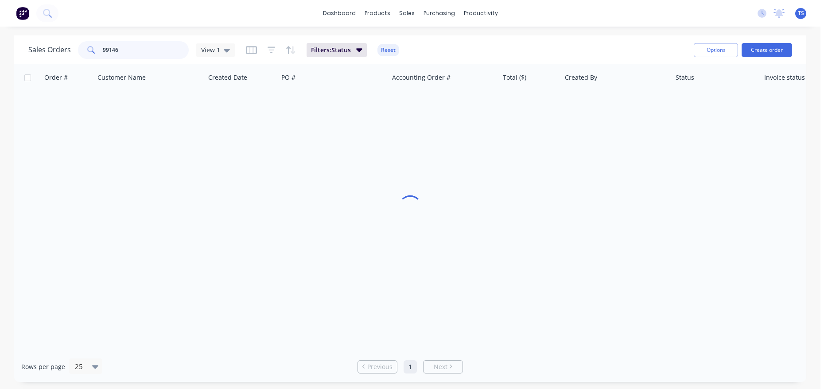
click at [140, 49] on input "99146" at bounding box center [146, 50] width 86 height 18
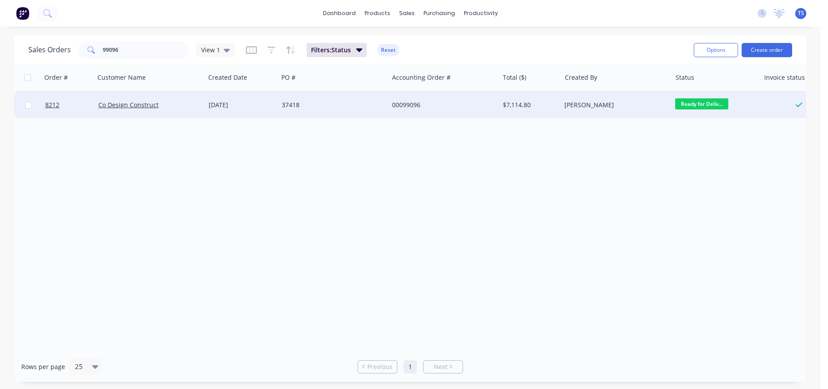
click at [721, 98] on div "Ready for Deliv..." at bounding box center [716, 105] width 88 height 27
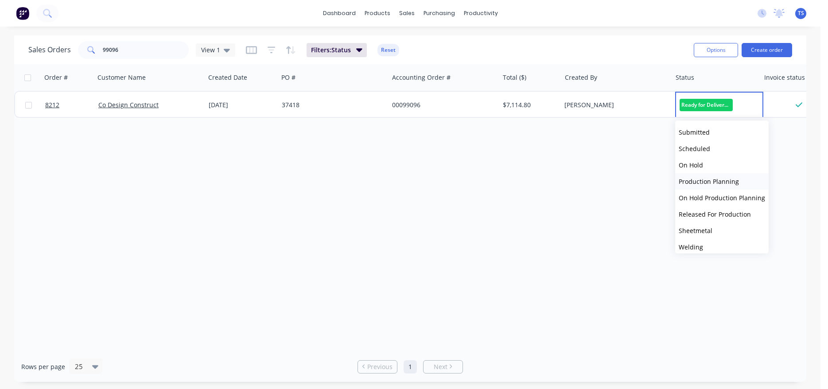
scroll to position [97, 0]
click at [718, 238] on button "Picked Up" at bounding box center [722, 242] width 94 height 16
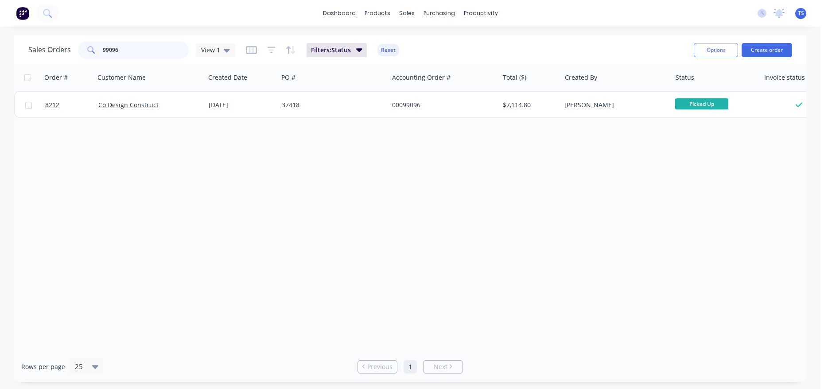
click at [142, 51] on input "99096" at bounding box center [146, 50] width 86 height 18
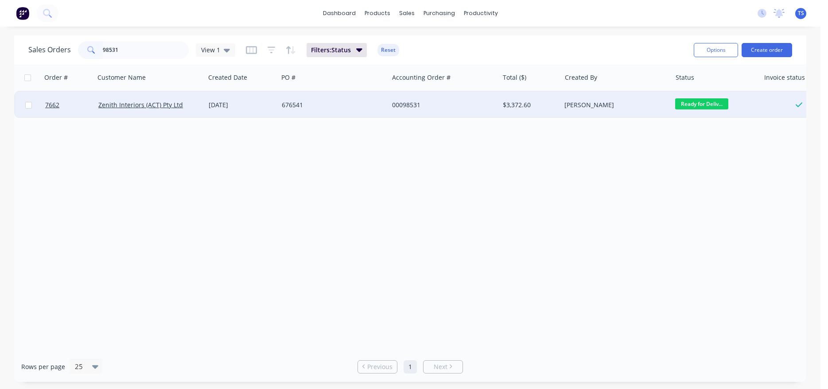
click at [714, 111] on div "Ready for Deliv..." at bounding box center [713, 104] width 77 height 13
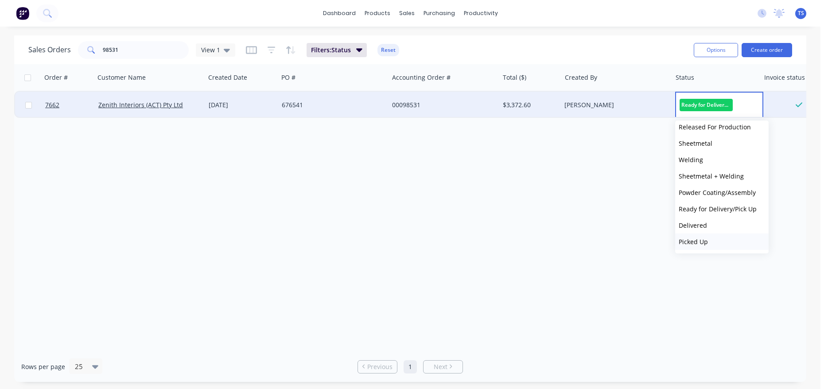
click at [696, 240] on span "Picked Up" at bounding box center [693, 242] width 29 height 8
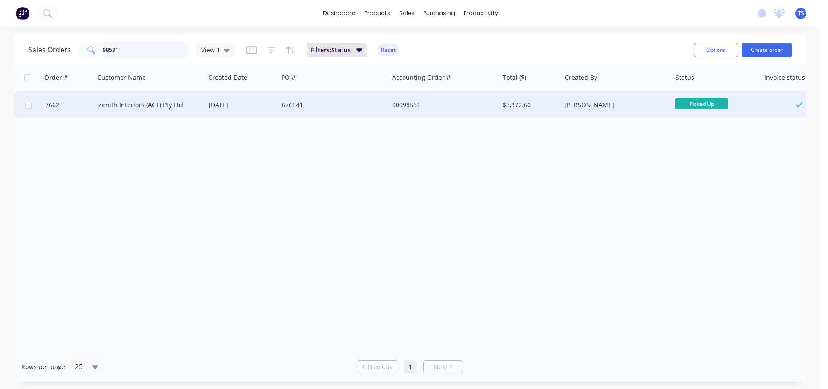
click at [147, 54] on input "98531" at bounding box center [146, 50] width 86 height 18
click at [124, 54] on input "98531" at bounding box center [146, 50] width 86 height 18
type input "99146"
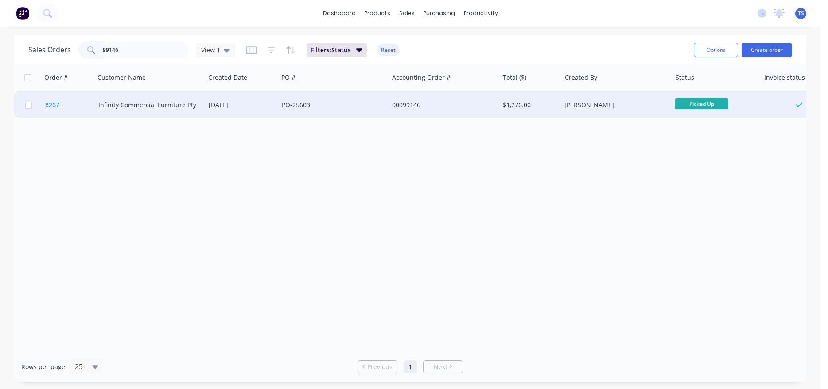
click at [61, 102] on link "8267" at bounding box center [71, 105] width 53 height 27
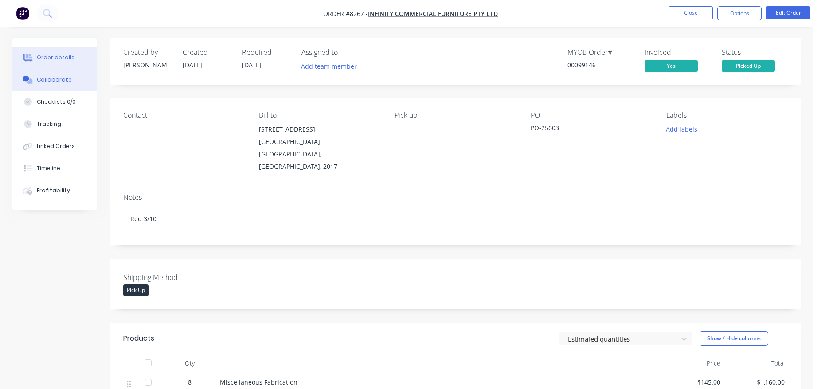
click at [81, 81] on button "Collaborate" at bounding box center [54, 80] width 84 height 22
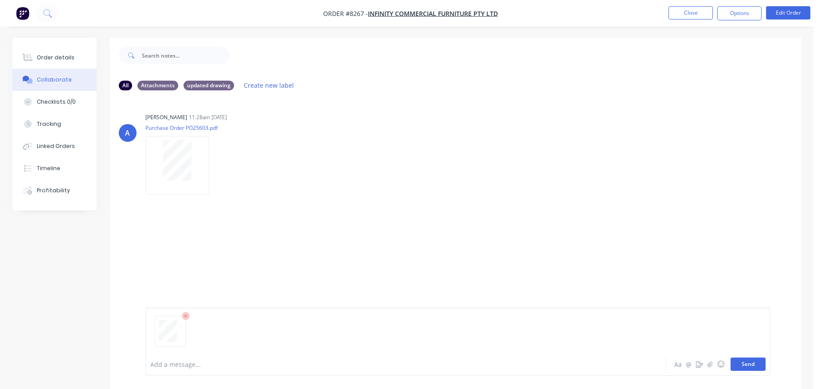
click at [753, 370] on button "Send" at bounding box center [747, 364] width 35 height 13
click at [677, 13] on button "Close" at bounding box center [690, 12] width 44 height 13
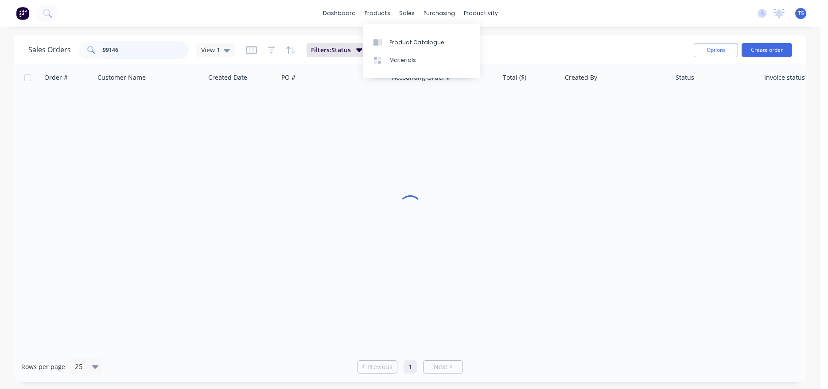
click at [148, 47] on input "99146" at bounding box center [146, 50] width 86 height 18
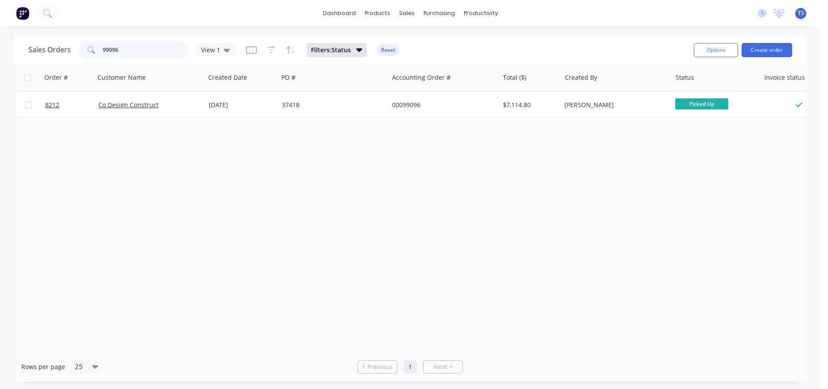
type input "99096"
click at [88, 120] on div "Order # Customer Name Created Date PO # Accounting Order # Total ($) Created By…" at bounding box center [410, 207] width 792 height 287
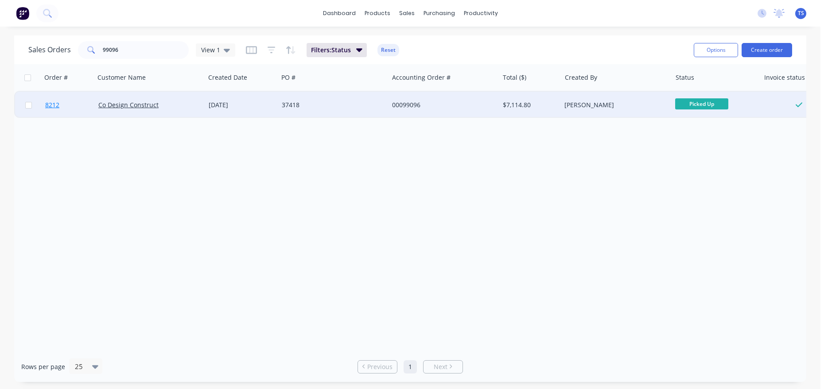
click at [80, 114] on link "8212" at bounding box center [71, 105] width 53 height 27
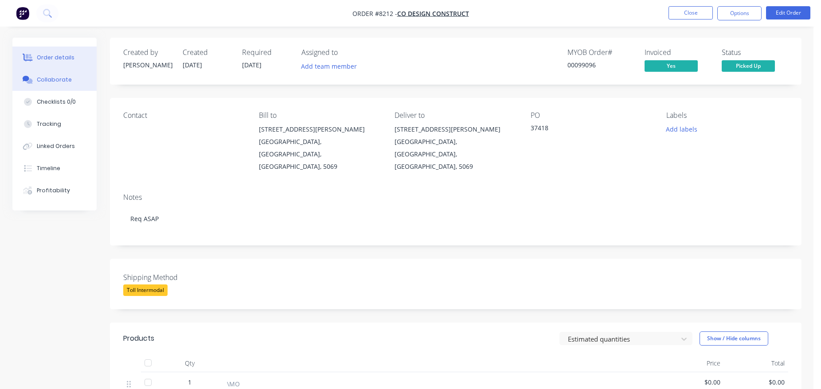
click at [82, 83] on button "Collaborate" at bounding box center [54, 80] width 84 height 22
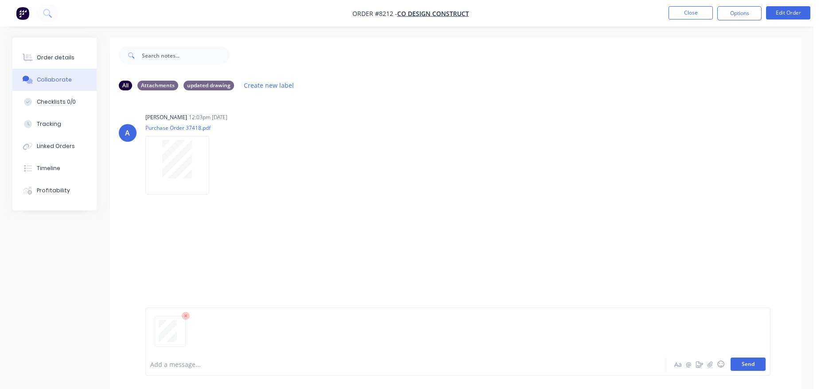
click at [745, 365] on button "Send" at bounding box center [747, 364] width 35 height 13
click at [693, 14] on button "Close" at bounding box center [690, 12] width 44 height 13
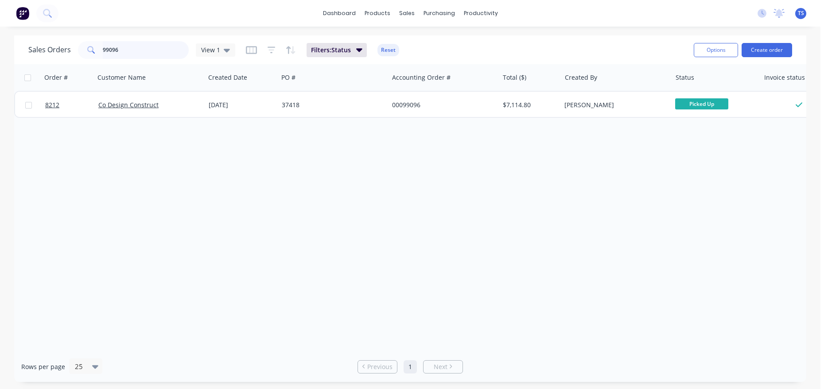
click at [160, 56] on input "99096" at bounding box center [146, 50] width 86 height 18
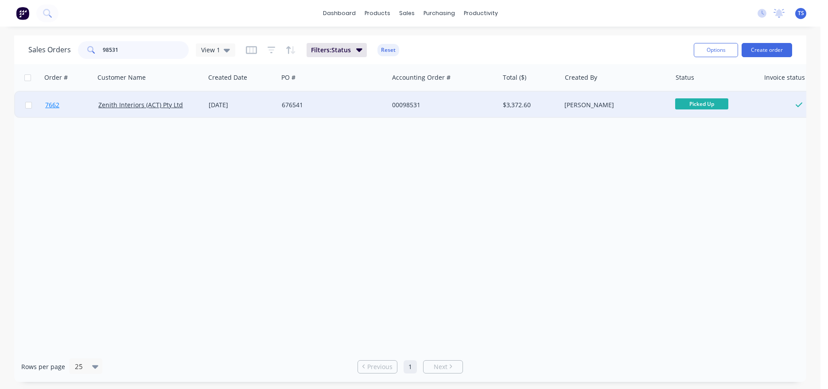
type input "98531"
click at [68, 108] on link "7662" at bounding box center [71, 105] width 53 height 27
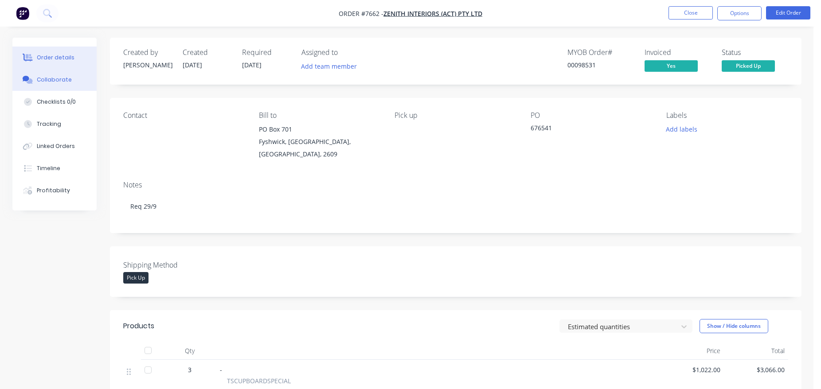
click at [69, 77] on button "Collaborate" at bounding box center [54, 80] width 84 height 22
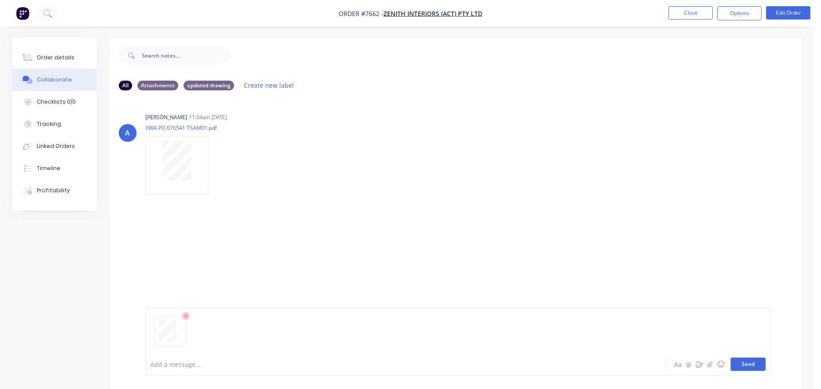
click at [751, 367] on button "Send" at bounding box center [747, 364] width 35 height 13
click at [705, 12] on button "Close" at bounding box center [690, 12] width 44 height 13
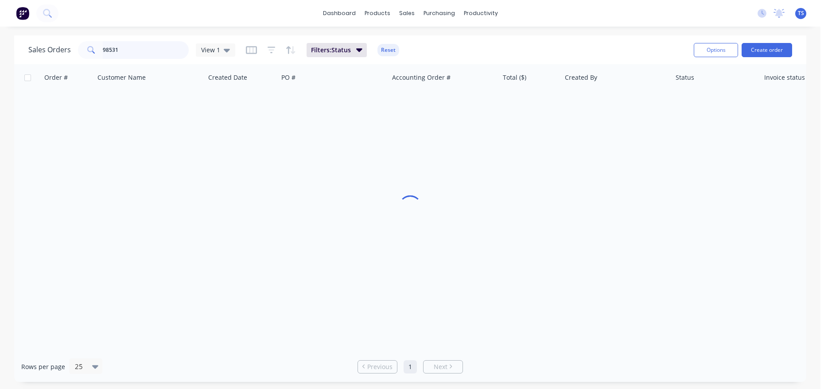
click at [151, 54] on input "98531" at bounding box center [146, 50] width 86 height 18
click at [150, 54] on input "98531" at bounding box center [146, 50] width 86 height 18
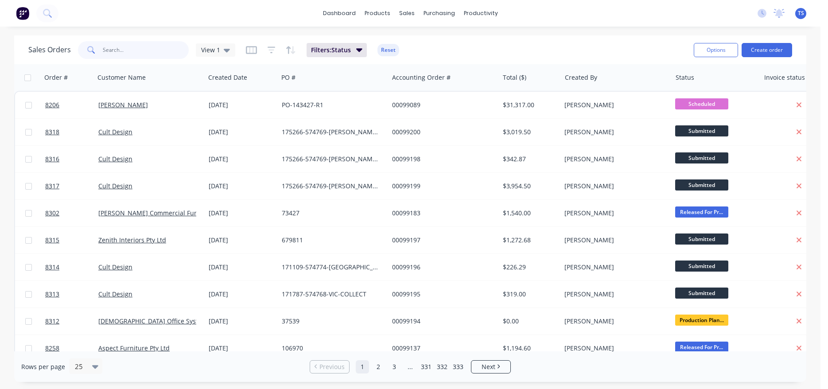
click at [154, 47] on input "text" at bounding box center [146, 50] width 86 height 18
type input "8206"
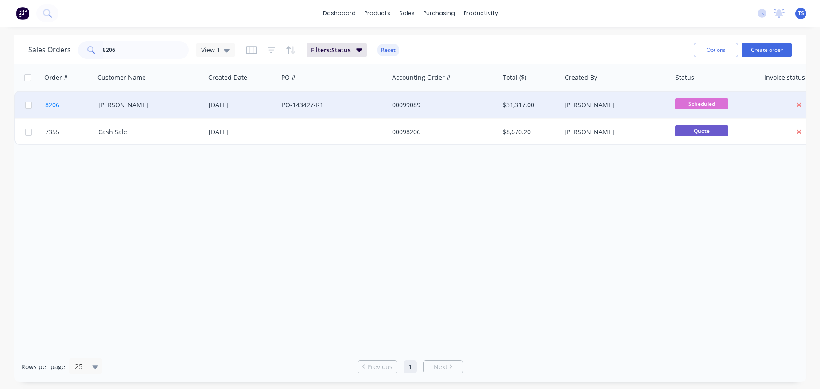
click at [61, 109] on link "8206" at bounding box center [71, 105] width 53 height 27
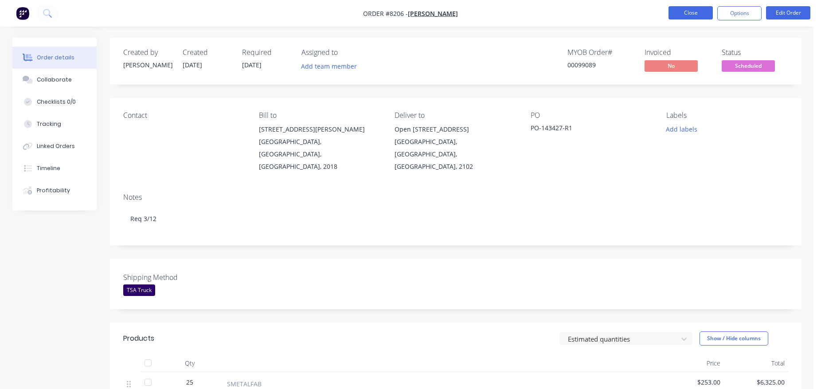
click at [696, 13] on button "Close" at bounding box center [690, 12] width 44 height 13
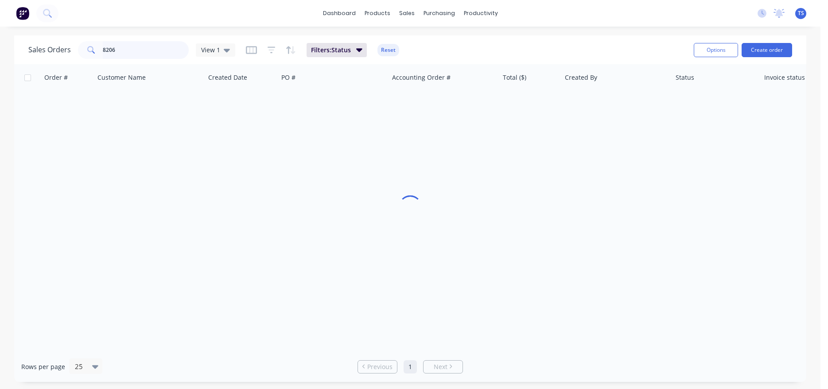
click at [137, 48] on input "8206" at bounding box center [146, 50] width 86 height 18
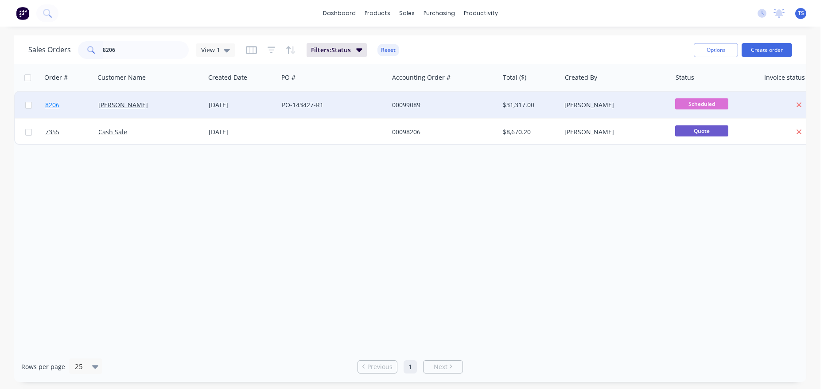
click at [65, 101] on link "8206" at bounding box center [71, 105] width 53 height 27
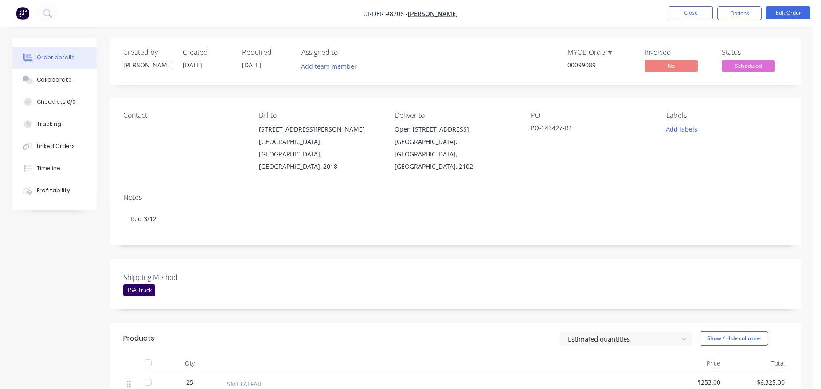
click at [683, 20] on nav "Order #8206 - [PERSON_NAME] Close Options Edit Order" at bounding box center [410, 13] width 821 height 27
click at [688, 15] on button "Close" at bounding box center [690, 12] width 44 height 13
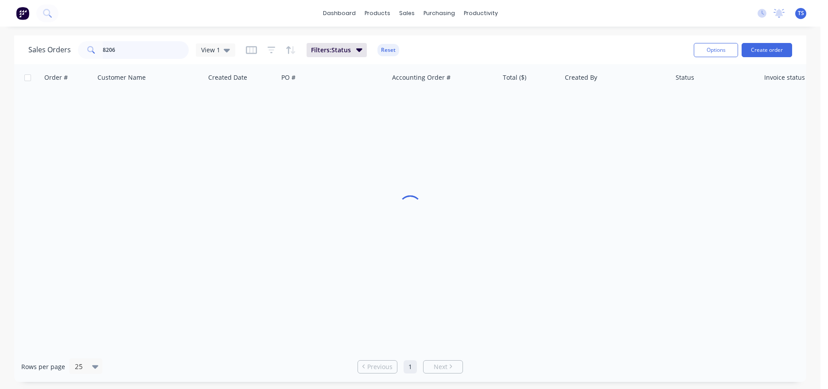
click at [138, 49] on input "8206" at bounding box center [146, 50] width 86 height 18
click at [138, 48] on input "8206" at bounding box center [146, 50] width 86 height 18
click at [145, 44] on input "80676892" at bounding box center [146, 50] width 86 height 18
type input "3570005"
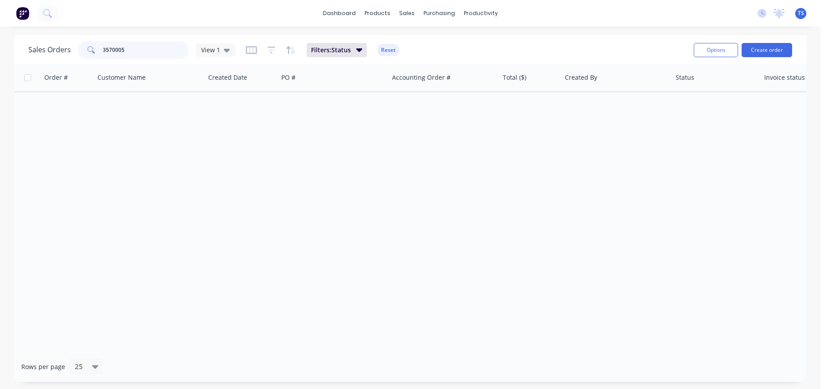
click at [145, 44] on input "3570005" at bounding box center [146, 50] width 86 height 18
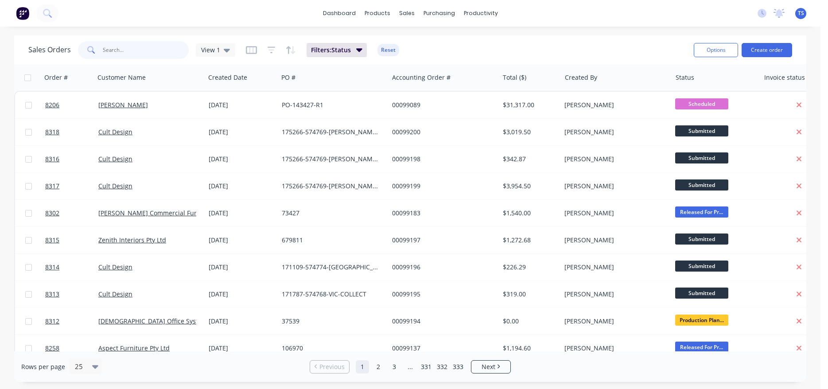
click at [125, 55] on input "text" at bounding box center [146, 50] width 86 height 18
click at [136, 61] on div "Sales Orders View 1 Filters: Status Reset Options Create order" at bounding box center [410, 49] width 792 height 29
click at [140, 49] on input "text" at bounding box center [146, 50] width 86 height 18
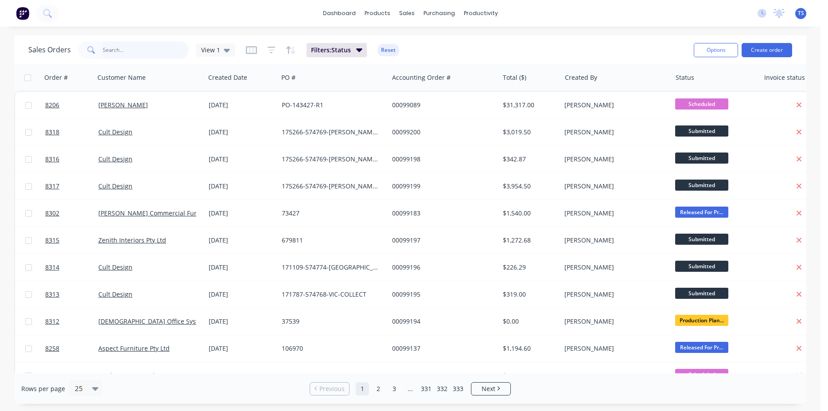
click at [156, 48] on input "text" at bounding box center [146, 50] width 86 height 18
type input "98850"
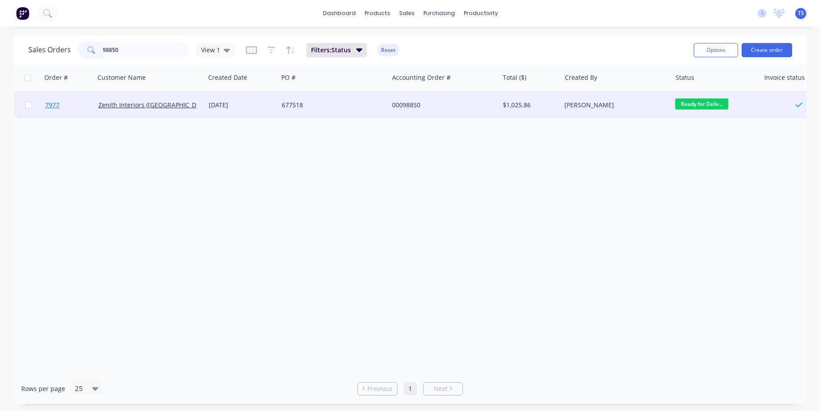
click at [78, 105] on link "7977" at bounding box center [71, 105] width 53 height 27
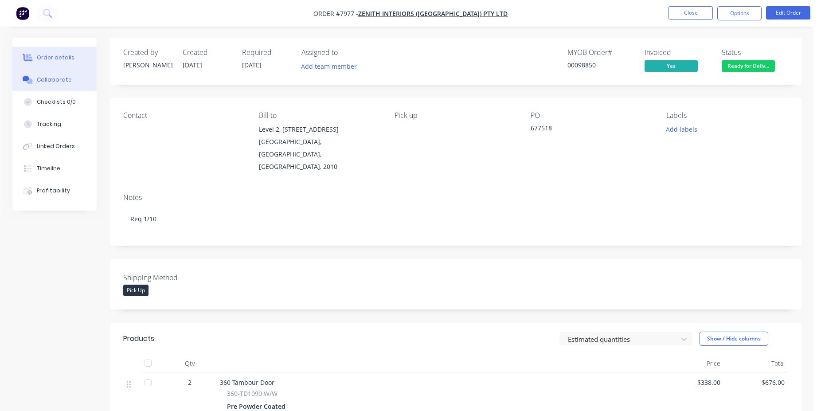
click at [64, 75] on button "Collaborate" at bounding box center [54, 80] width 84 height 22
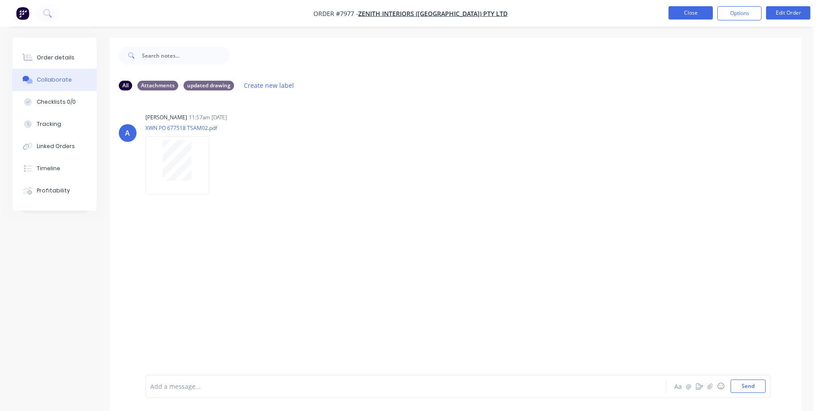
click at [693, 17] on button "Close" at bounding box center [690, 12] width 44 height 13
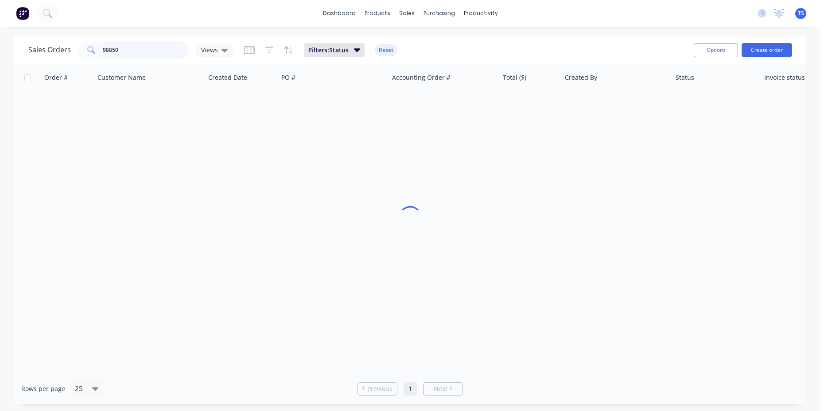
click at [149, 51] on input "98850" at bounding box center [146, 50] width 86 height 18
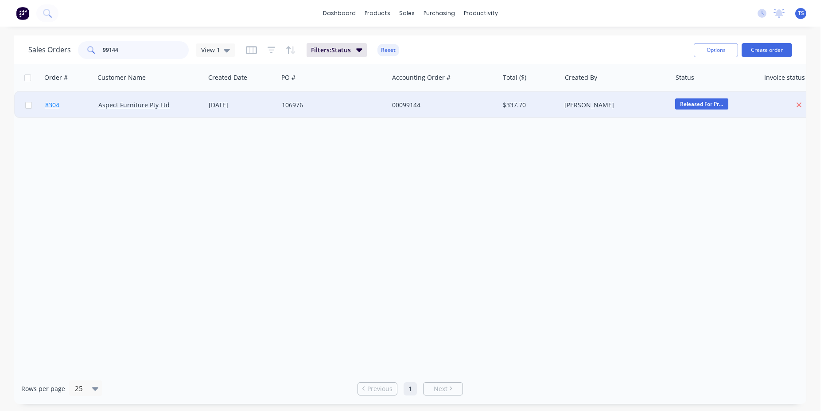
type input "99144"
click at [67, 111] on link "8304" at bounding box center [71, 105] width 53 height 27
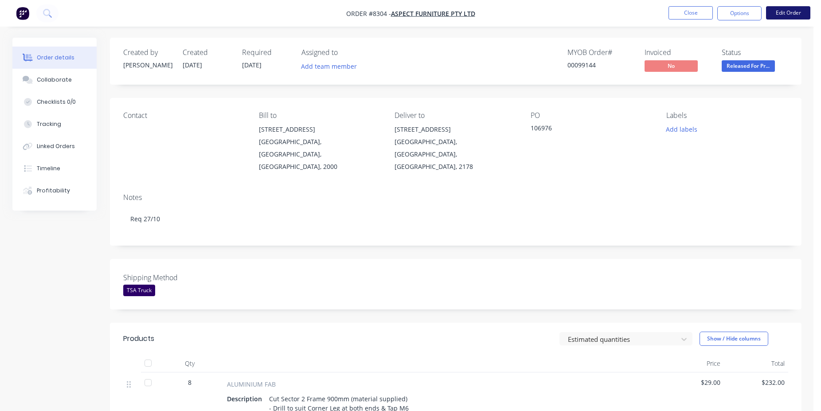
click at [794, 18] on button "Edit Order" at bounding box center [788, 12] width 44 height 13
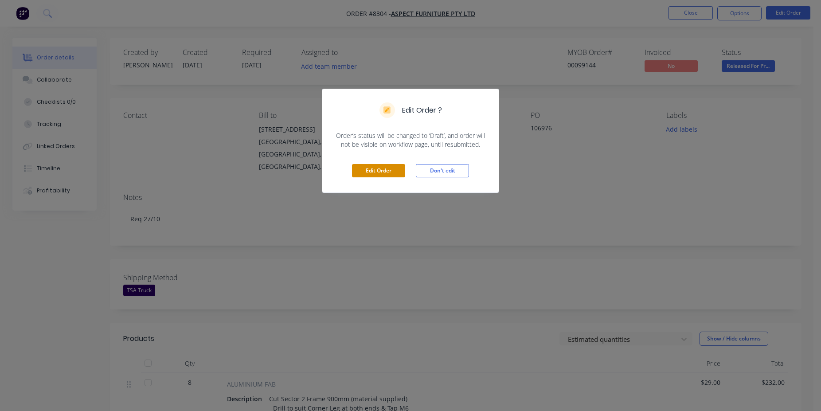
click at [379, 173] on button "Edit Order" at bounding box center [378, 170] width 53 height 13
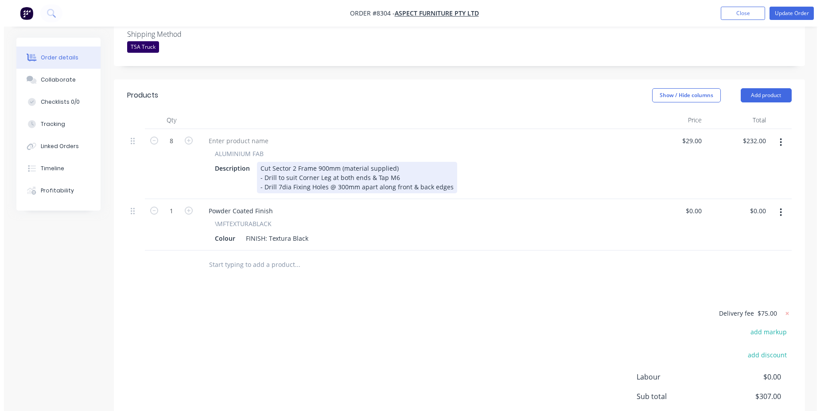
scroll to position [303, 0]
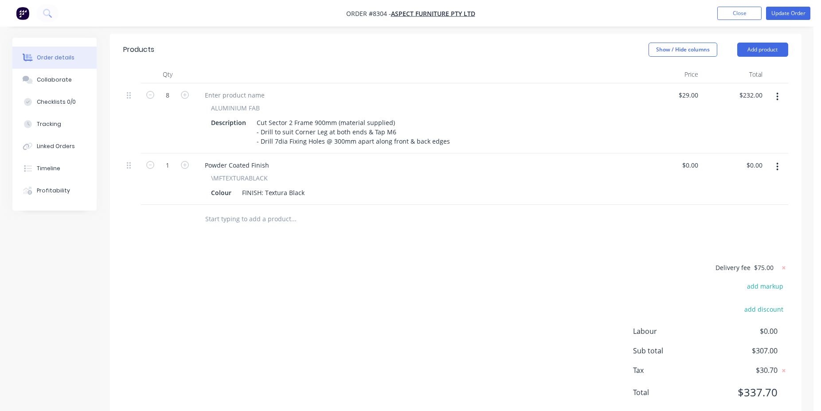
click at [246, 210] on input "text" at bounding box center [293, 219] width 177 height 18
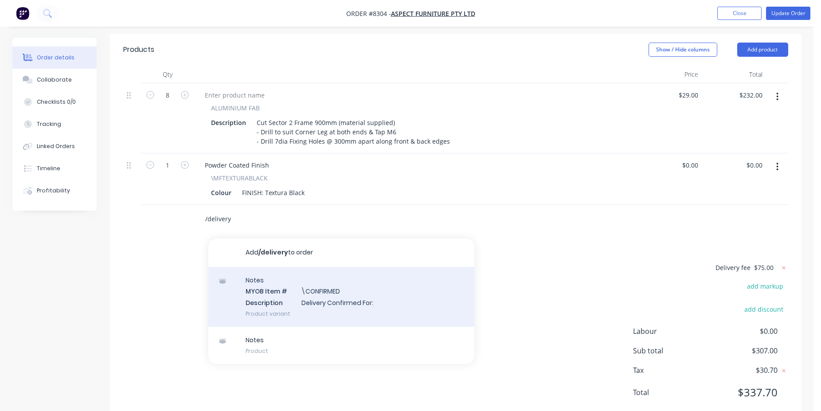
type input "/delivery"
click at [312, 271] on div "Notes MYOB Item # \CONFIRMED Description Delivery Confirmed For: Product variant" at bounding box center [341, 297] width 266 height 60
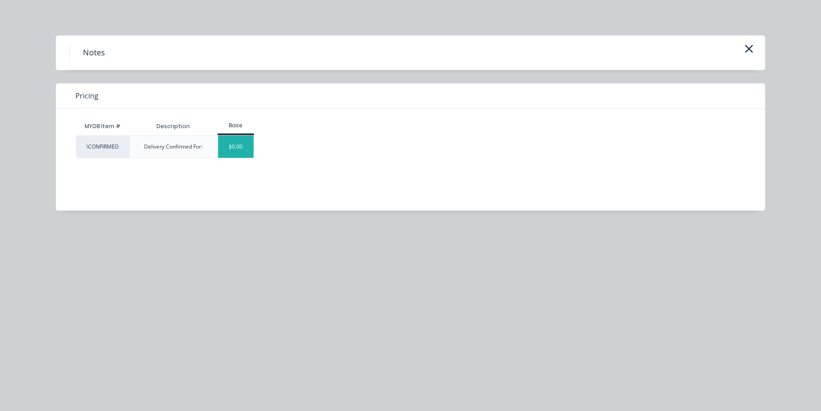
click at [250, 141] on div "$0.00" at bounding box center [236, 147] width 36 height 22
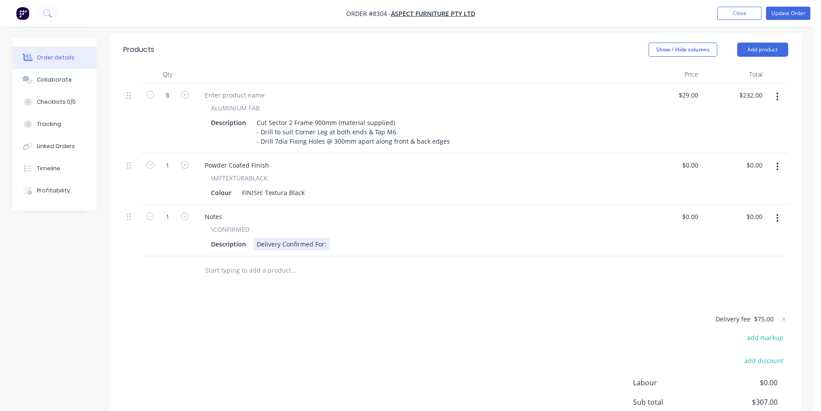
click at [324, 238] on div "Delivery Confirmed For:" at bounding box center [291, 244] width 77 height 13
click at [789, 11] on button "Update Order" at bounding box center [788, 13] width 44 height 13
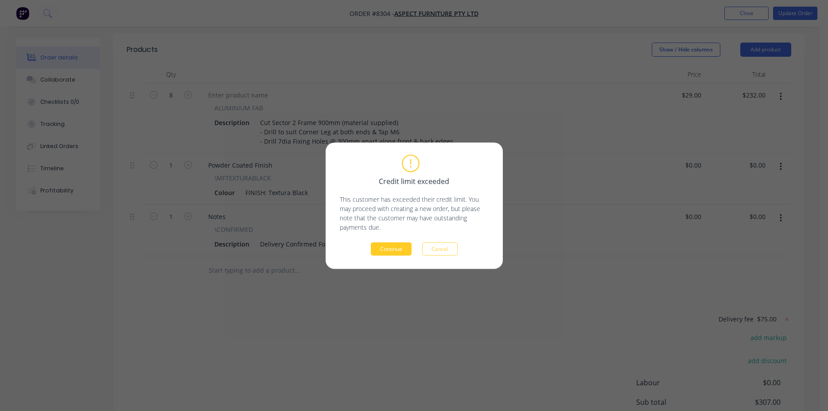
click at [378, 254] on button "Continue" at bounding box center [391, 248] width 41 height 13
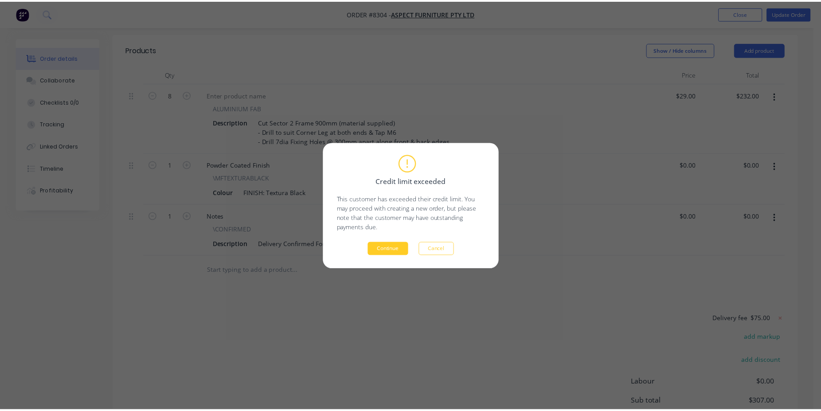
scroll to position [261, 0]
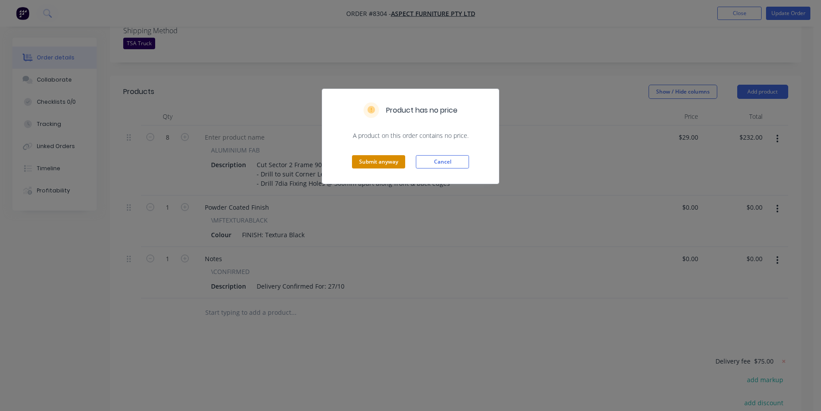
click at [385, 160] on button "Submit anyway" at bounding box center [378, 161] width 53 height 13
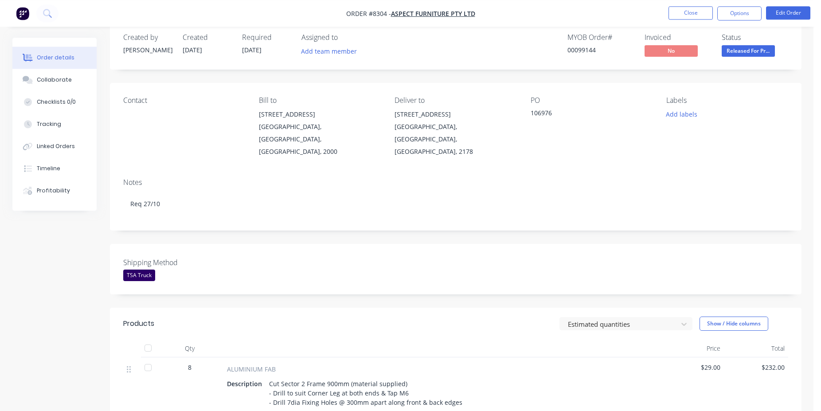
scroll to position [0, 0]
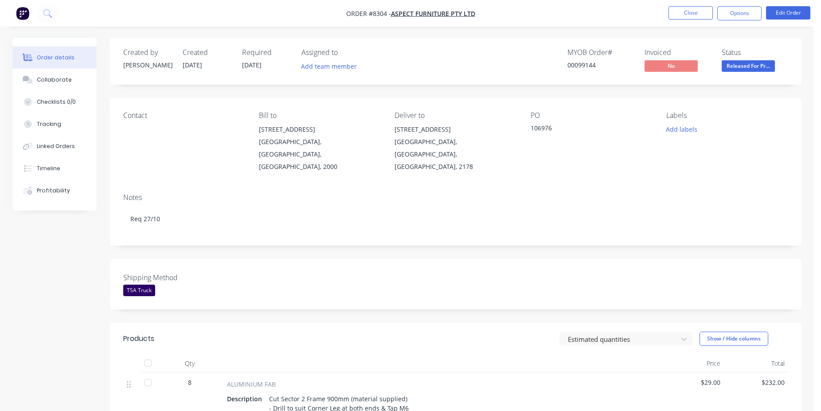
click at [667, 12] on ul "Close Options Edit Order" at bounding box center [739, 13] width 163 height 14
click at [677, 13] on button "Close" at bounding box center [690, 12] width 44 height 13
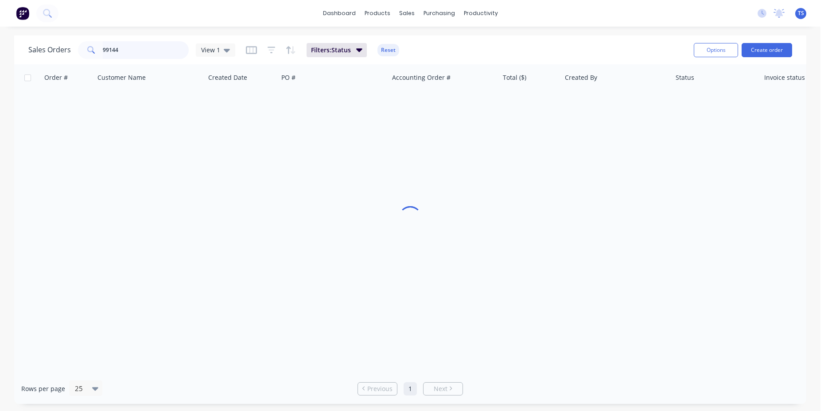
click at [164, 53] on input "99144" at bounding box center [146, 50] width 86 height 18
click at [164, 52] on input "99144" at bounding box center [146, 50] width 86 height 18
type input "98822"
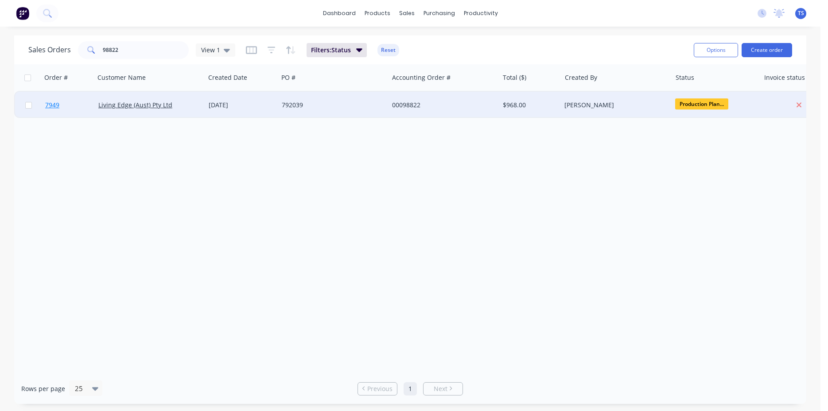
click at [79, 109] on link "7949" at bounding box center [71, 105] width 53 height 27
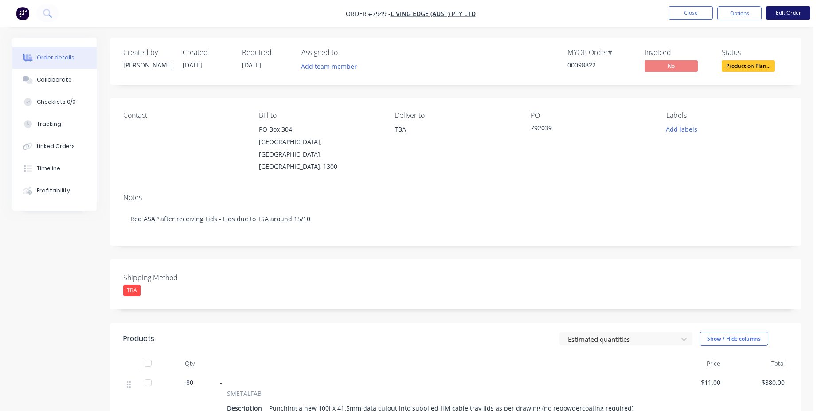
click at [773, 17] on button "Edit Order" at bounding box center [788, 12] width 44 height 13
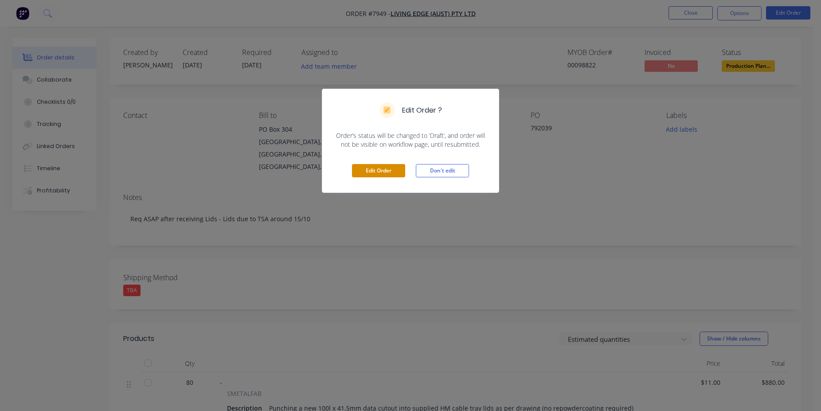
click at [357, 177] on button "Edit Order" at bounding box center [378, 170] width 53 height 13
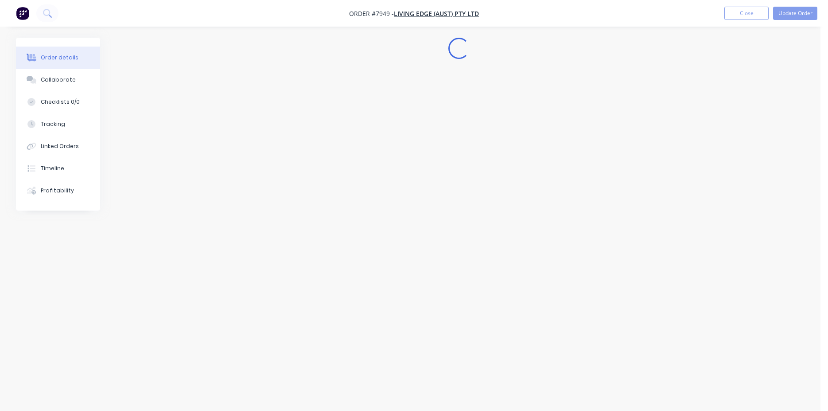
click at [359, 170] on div "Edit Order Don't edit" at bounding box center [414, 148] width 176 height 43
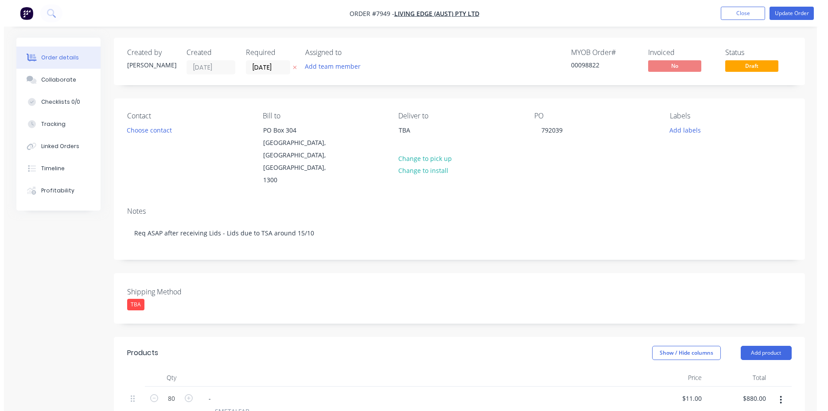
scroll to position [289, 0]
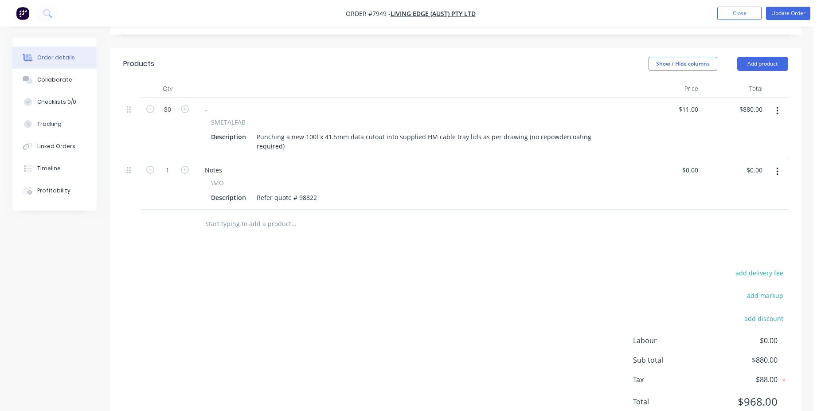
click at [274, 215] on input "text" at bounding box center [293, 224] width 177 height 18
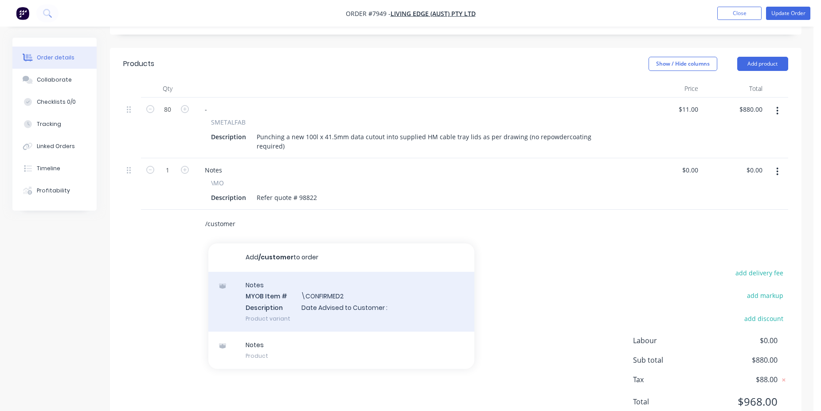
type input "/customer"
click at [332, 272] on div "Notes MYOB Item # \CONFIRMED2 Description Date Advised to Customer : Product va…" at bounding box center [341, 302] width 266 height 60
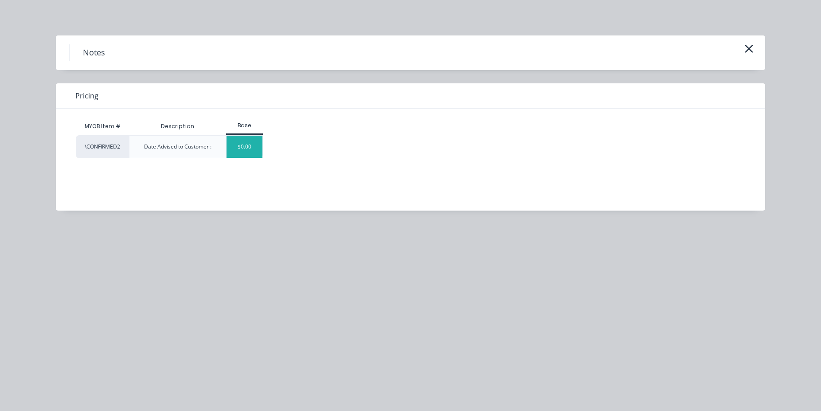
click at [259, 148] on div "$0.00" at bounding box center [244, 147] width 36 height 22
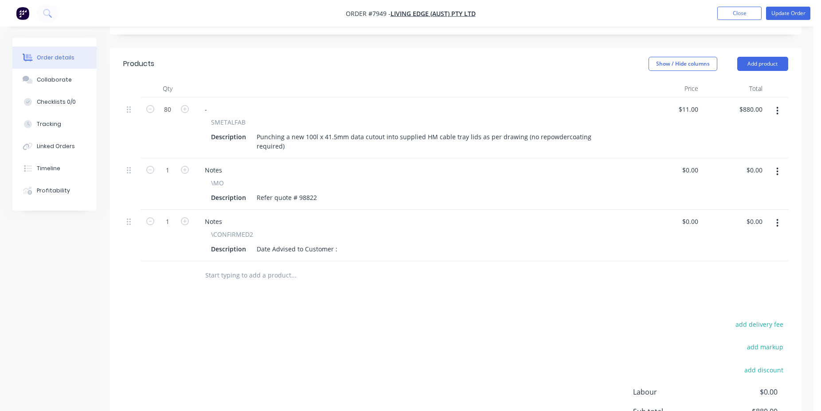
click at [338, 242] on div "Description Date Advised to Customer :" at bounding box center [413, 248] width 413 height 13
click at [337, 242] on div "Date Advised to Customer :" at bounding box center [297, 248] width 88 height 13
click at [792, 15] on button "Update Order" at bounding box center [788, 13] width 44 height 13
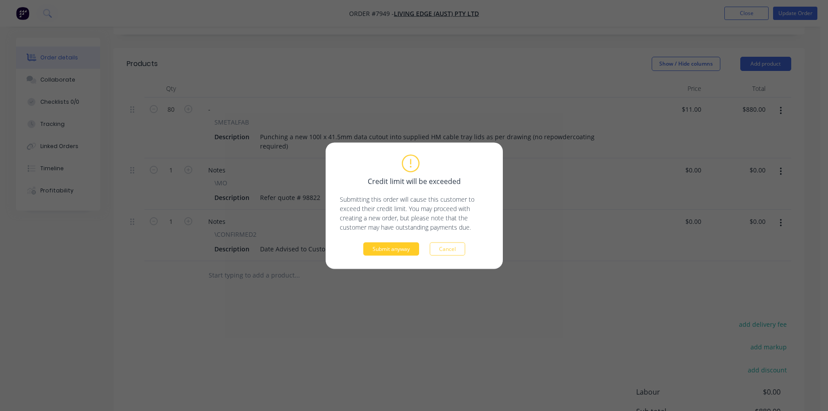
click at [409, 248] on button "Submit anyway" at bounding box center [391, 248] width 56 height 13
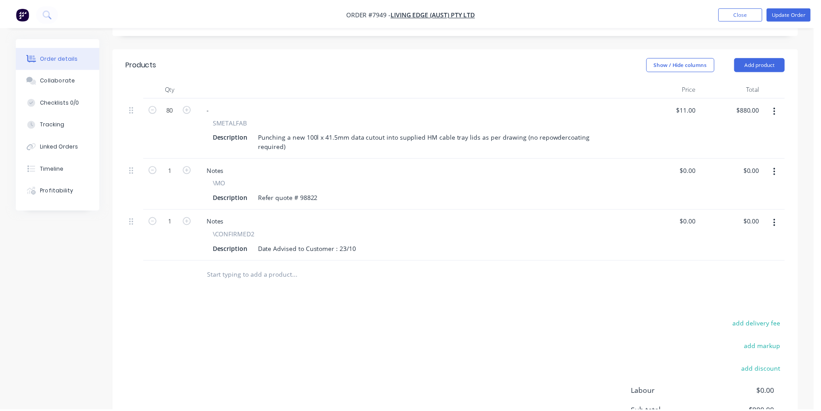
scroll to position [232, 0]
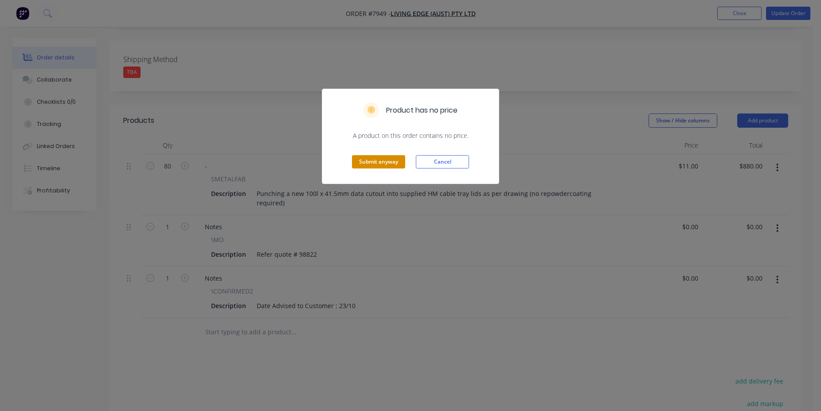
click at [386, 156] on button "Submit anyway" at bounding box center [378, 161] width 53 height 13
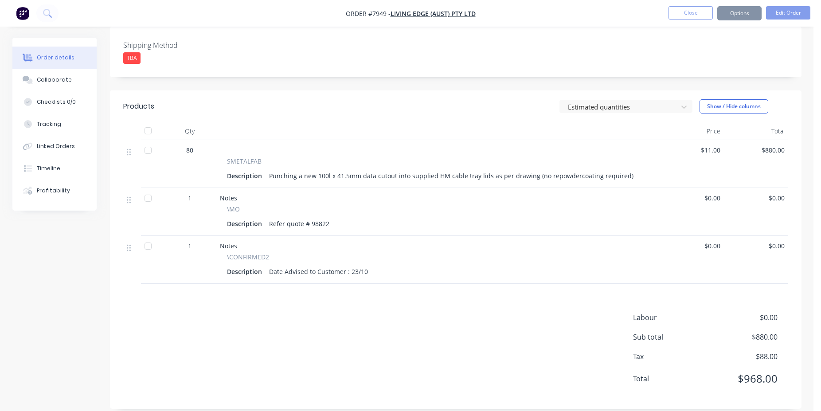
scroll to position [231, 0]
click at [676, 10] on button "Close" at bounding box center [690, 12] width 44 height 13
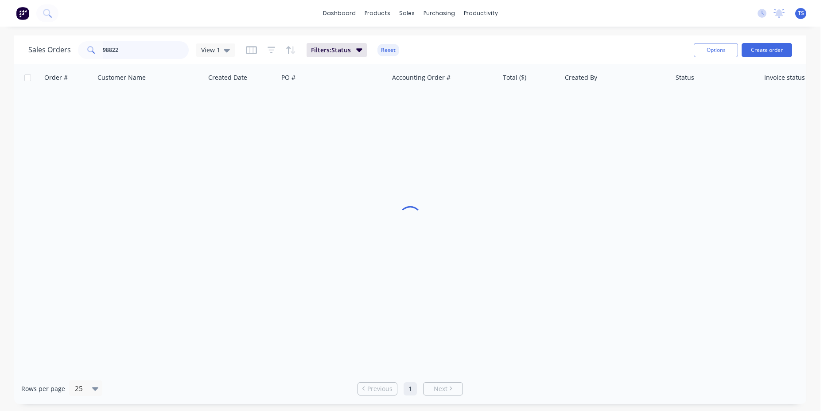
click at [146, 48] on input "98822" at bounding box center [146, 50] width 86 height 18
type input "99067"
click at [55, 121] on div "Order # Customer Name Created Date PO # Accounting Order # Total ($) Created By…" at bounding box center [410, 218] width 792 height 309
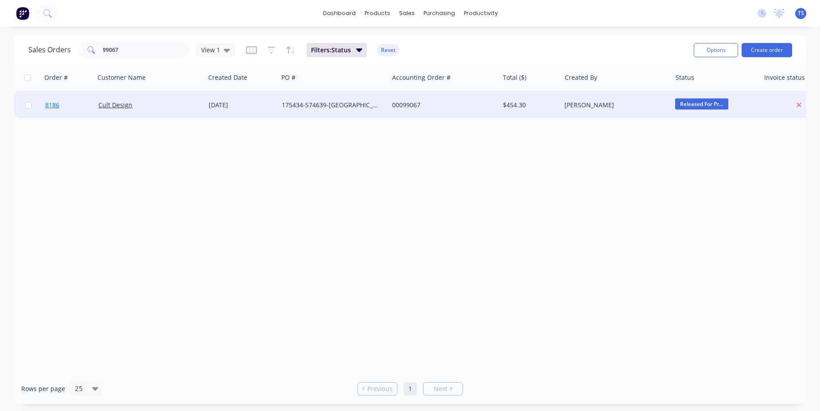
click at [63, 109] on link "8186" at bounding box center [71, 105] width 53 height 27
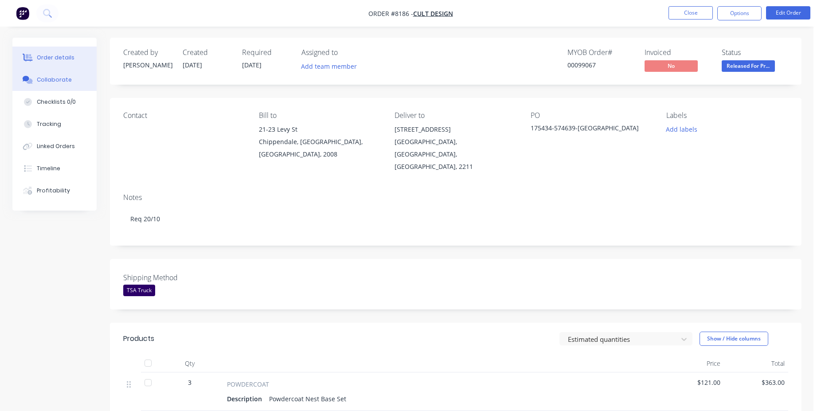
click at [87, 86] on button "Collaborate" at bounding box center [54, 80] width 84 height 22
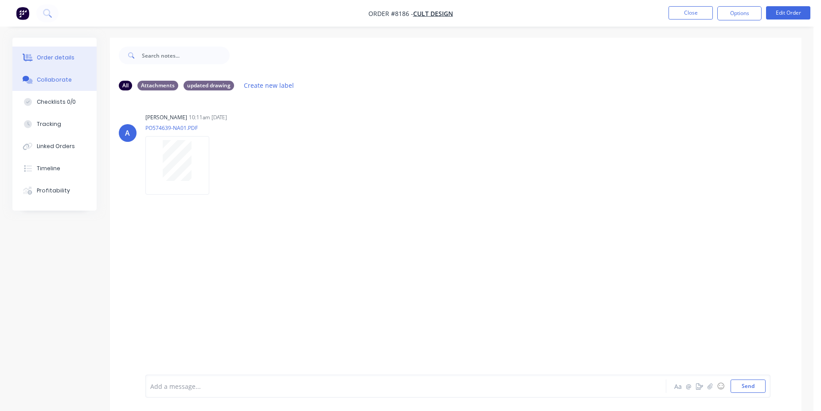
click at [70, 65] on button "Order details" at bounding box center [54, 58] width 84 height 22
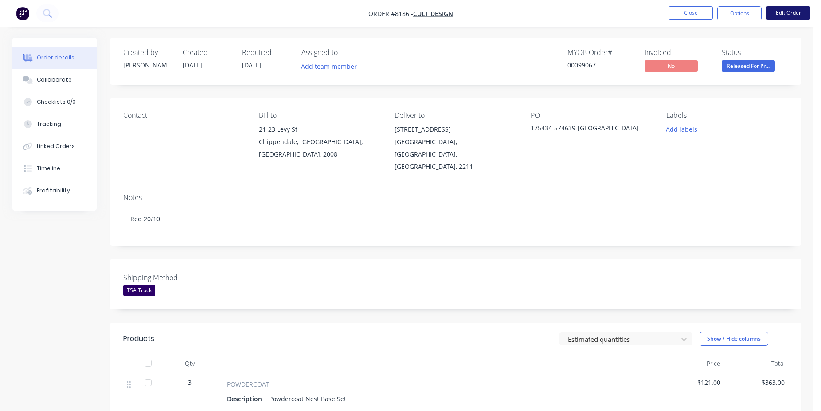
click at [796, 14] on button "Edit Order" at bounding box center [788, 12] width 44 height 13
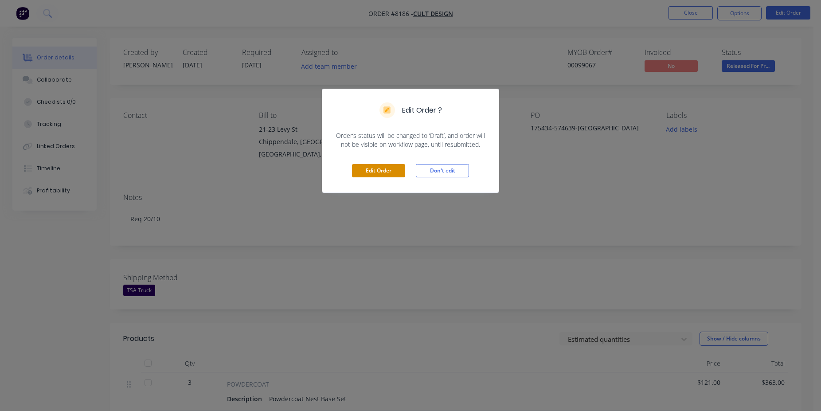
click at [366, 173] on button "Edit Order" at bounding box center [378, 170] width 53 height 13
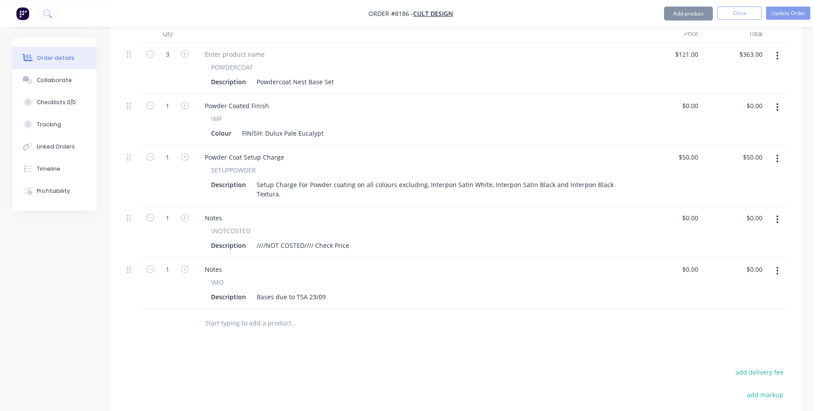
scroll to position [362, 0]
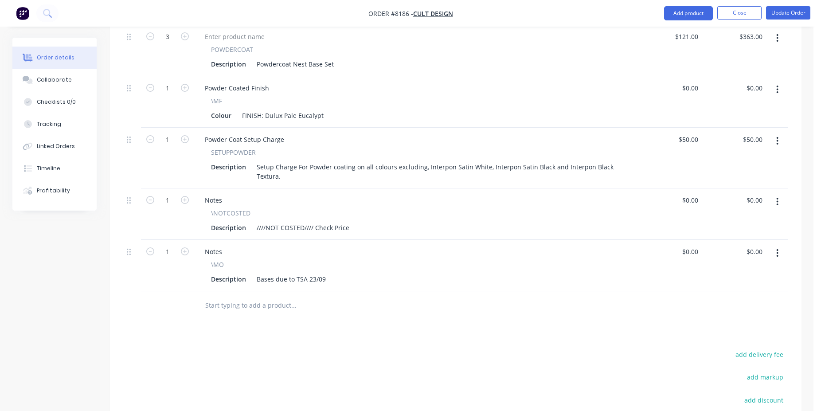
click at [227, 293] on div at bounding box center [353, 305] width 319 height 29
click at [238, 297] on input "text" at bounding box center [293, 306] width 177 height 18
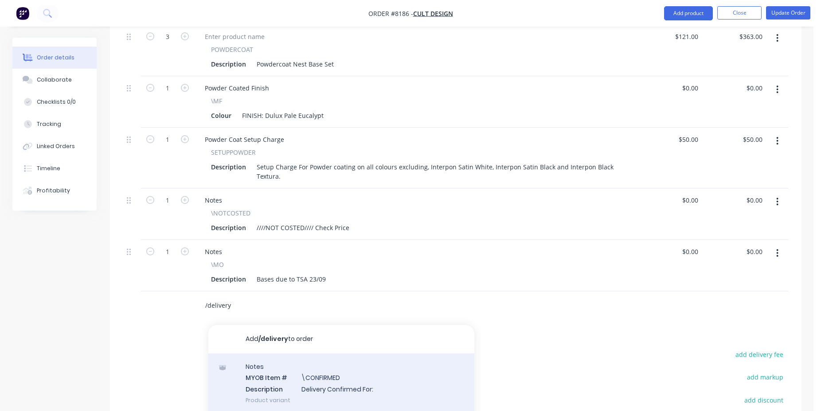
type input "/delivery"
click at [335, 356] on div "Notes MYOB Item # \CONFIRMED Description Delivery Confirmed For: Product variant" at bounding box center [341, 383] width 266 height 60
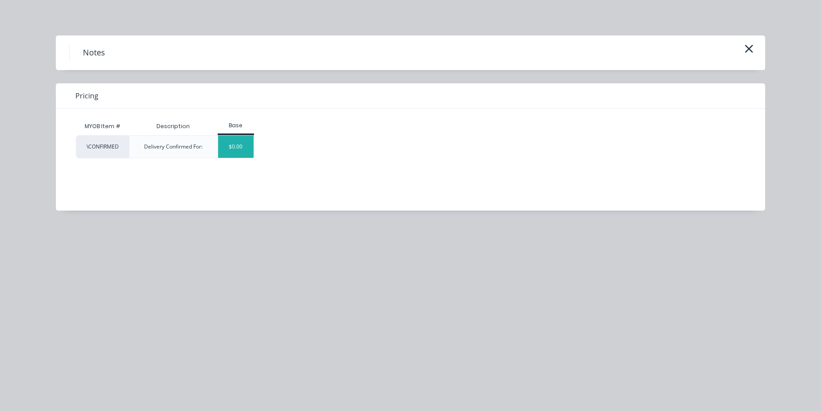
click at [230, 140] on div "$0.00" at bounding box center [236, 147] width 36 height 22
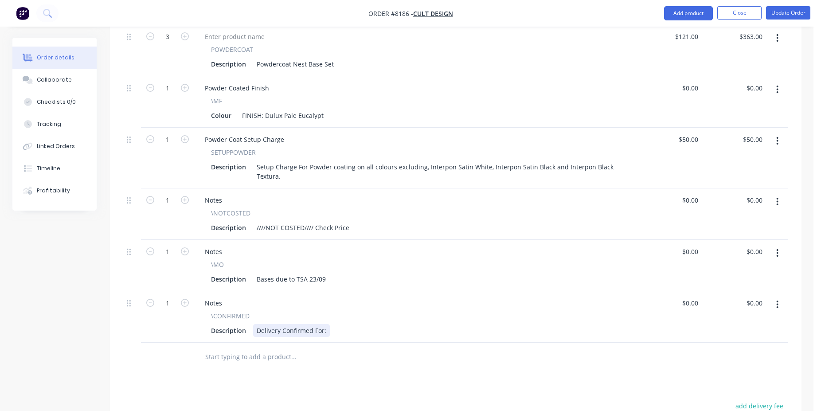
click at [324, 324] on div "Delivery Confirmed For:" at bounding box center [291, 330] width 77 height 13
click at [783, 17] on button "Update Order" at bounding box center [788, 12] width 44 height 13
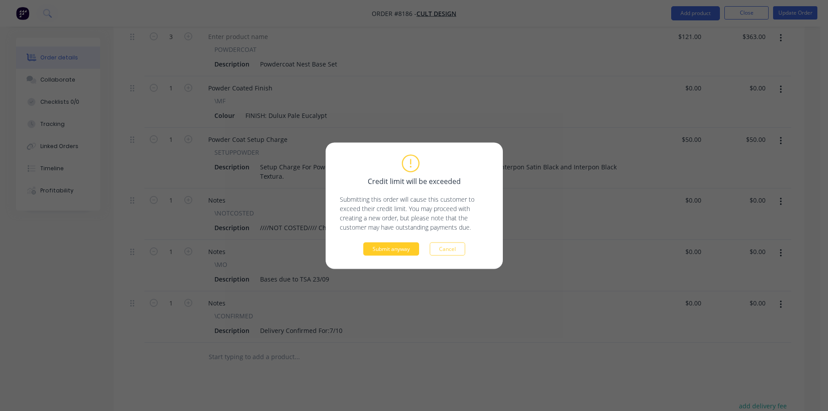
click at [388, 252] on button "Submit anyway" at bounding box center [391, 248] width 56 height 13
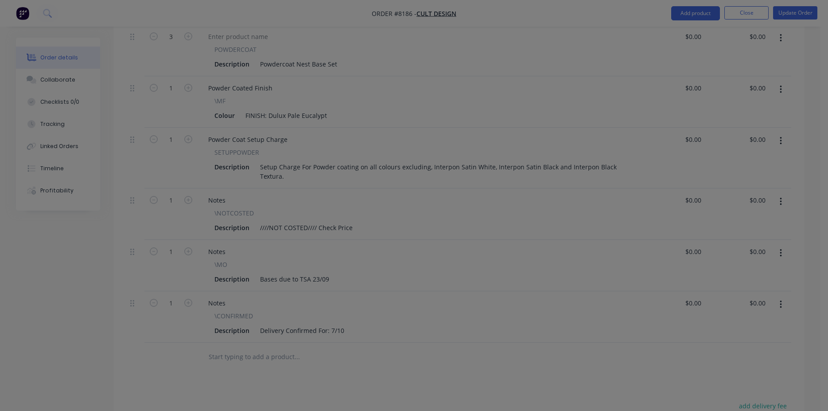
type input "$121.00"
type input "$363.00"
type input "$50.00"
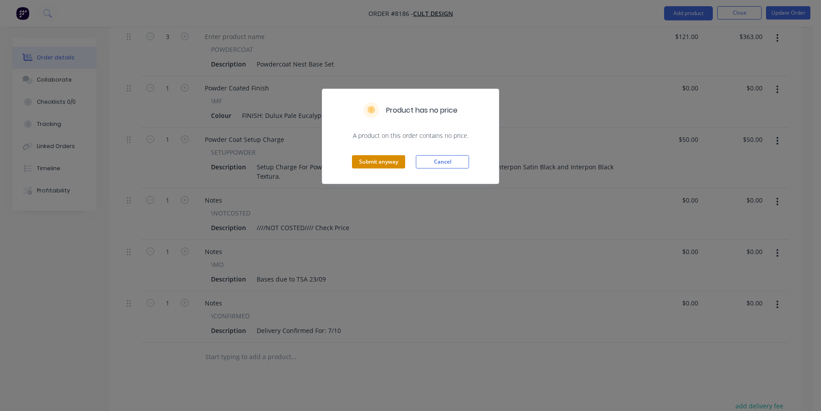
click at [365, 159] on button "Submit anyway" at bounding box center [378, 161] width 53 height 13
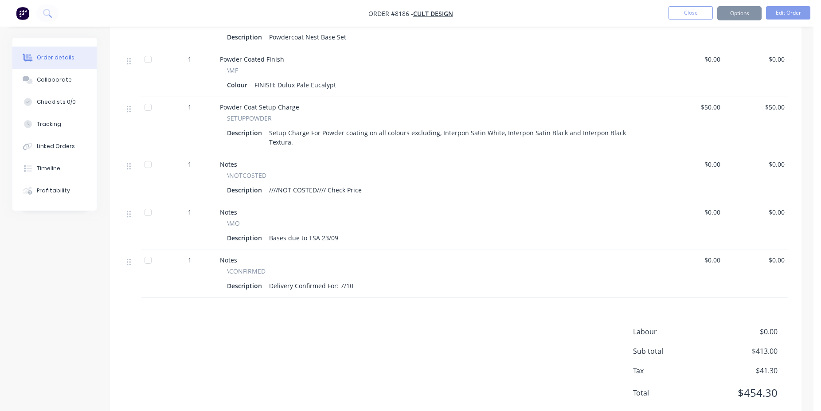
scroll to position [360, 0]
click at [698, 11] on button "Close" at bounding box center [690, 12] width 44 height 13
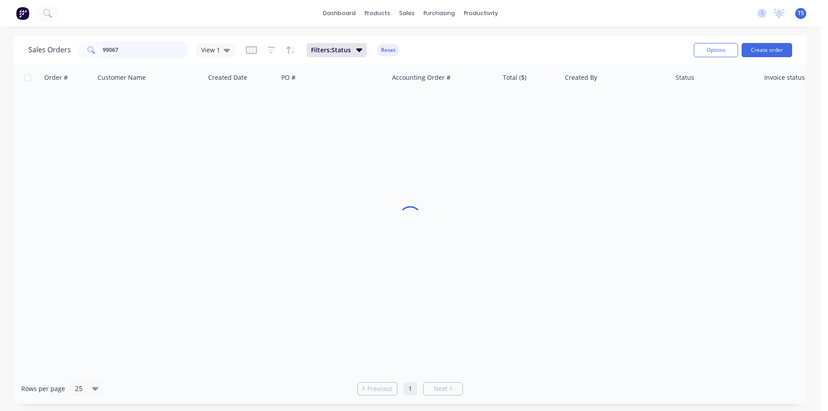
click at [174, 55] on input "99067" at bounding box center [146, 50] width 86 height 18
type input "792039"
click at [61, 106] on link "7949" at bounding box center [71, 105] width 53 height 27
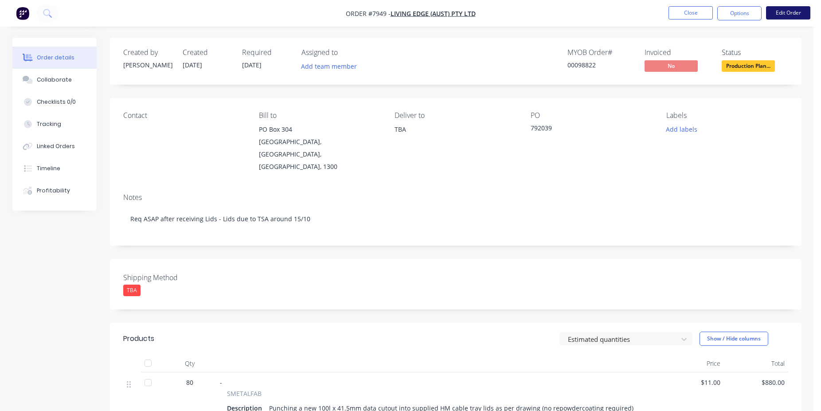
click at [790, 17] on button "Edit Order" at bounding box center [788, 12] width 44 height 13
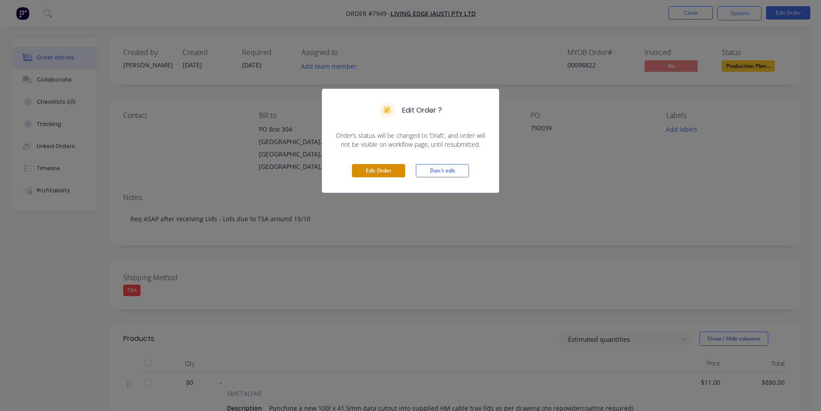
click at [369, 173] on button "Edit Order" at bounding box center [378, 170] width 53 height 13
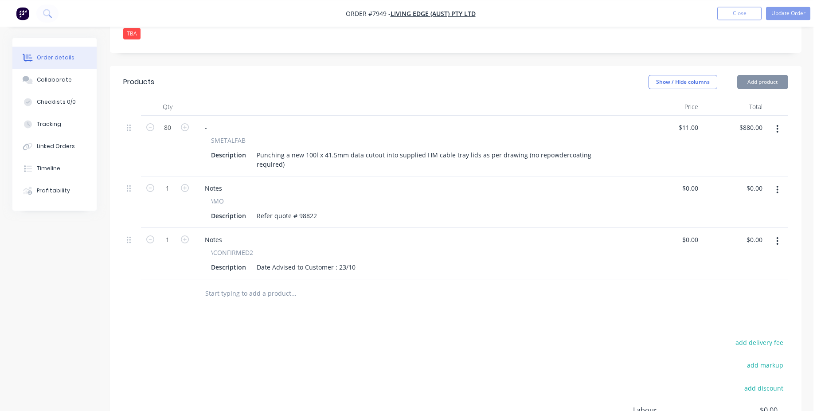
scroll to position [271, 0]
click at [777, 236] on icon "button" at bounding box center [777, 241] width 2 height 10
click at [254, 284] on input "text" at bounding box center [293, 293] width 177 height 18
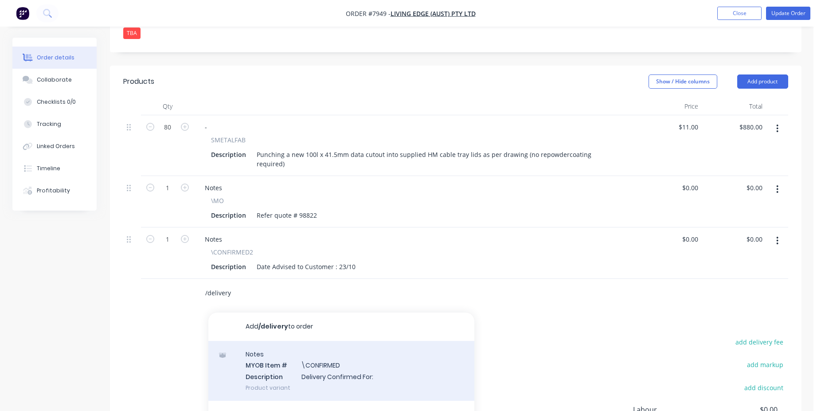
type input "/delivery"
click at [405, 341] on div "Notes MYOB Item # \CONFIRMED Description Delivery Confirmed For: Product variant" at bounding box center [341, 371] width 266 height 60
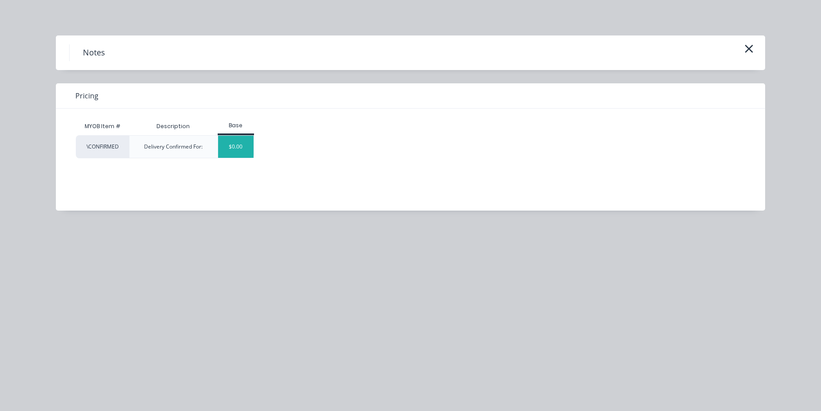
click at [234, 152] on div "$0.00" at bounding box center [236, 147] width 36 height 22
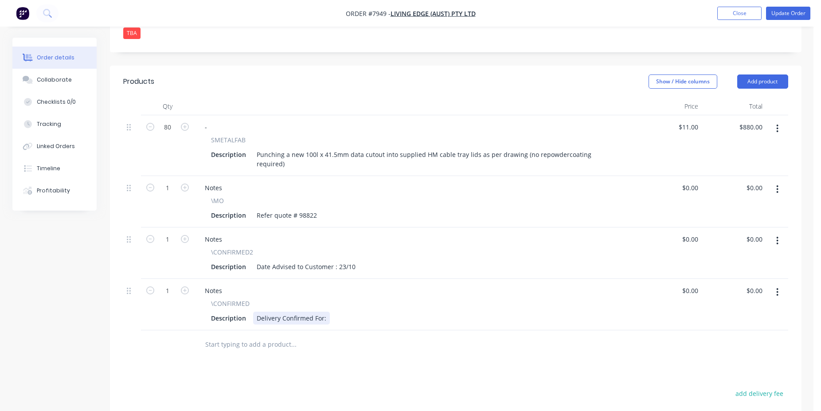
click at [326, 312] on div "Delivery Confirmed For:" at bounding box center [291, 318] width 77 height 13
click at [783, 233] on button "button" at bounding box center [777, 241] width 21 height 16
click at [744, 311] on div "Delete" at bounding box center [746, 317] width 68 height 13
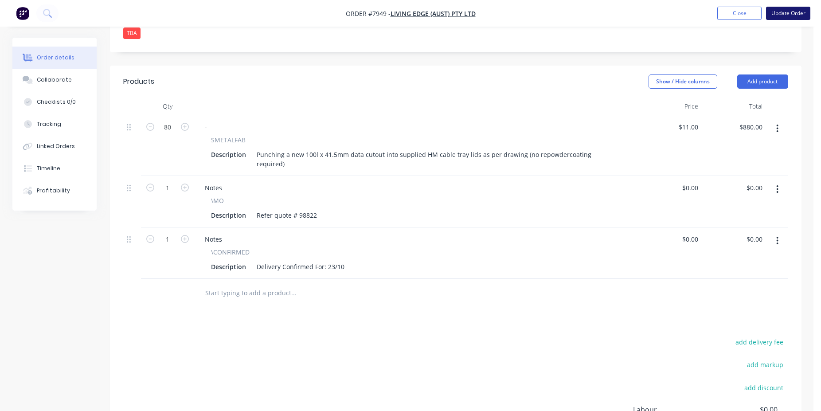
click at [792, 8] on button "Update Order" at bounding box center [788, 13] width 44 height 13
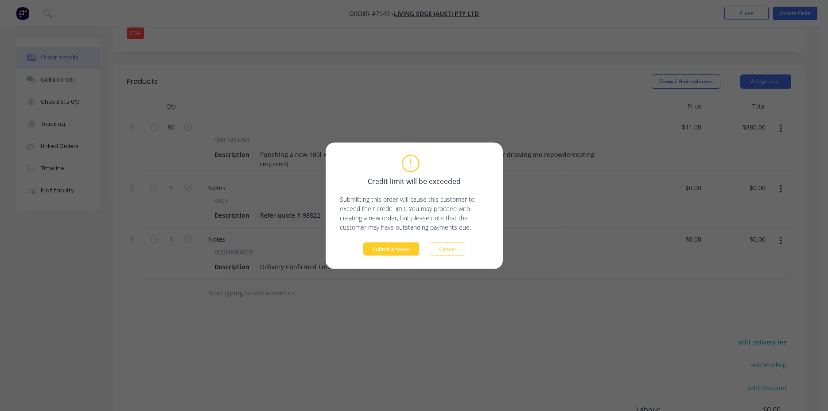
click at [392, 248] on button "Submit anyway" at bounding box center [391, 248] width 56 height 13
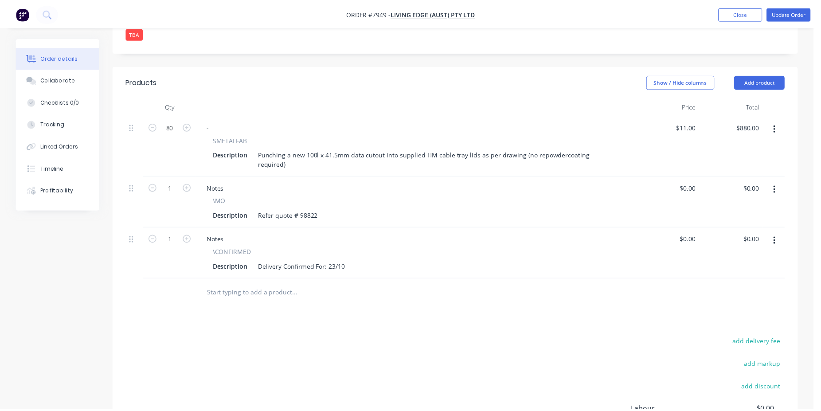
scroll to position [232, 0]
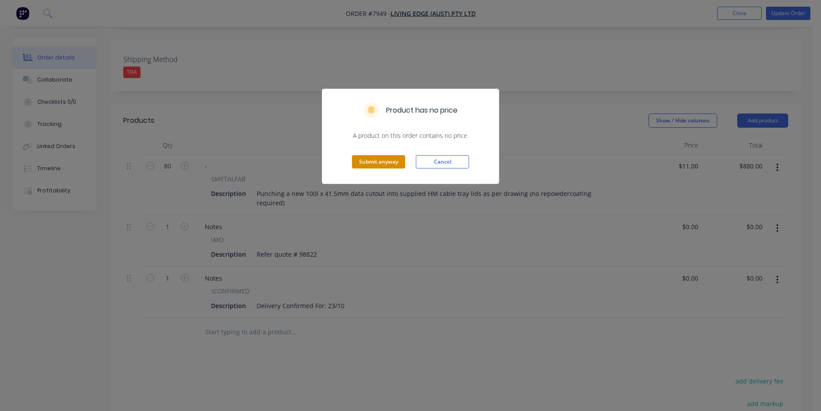
click at [376, 161] on button "Submit anyway" at bounding box center [378, 161] width 53 height 13
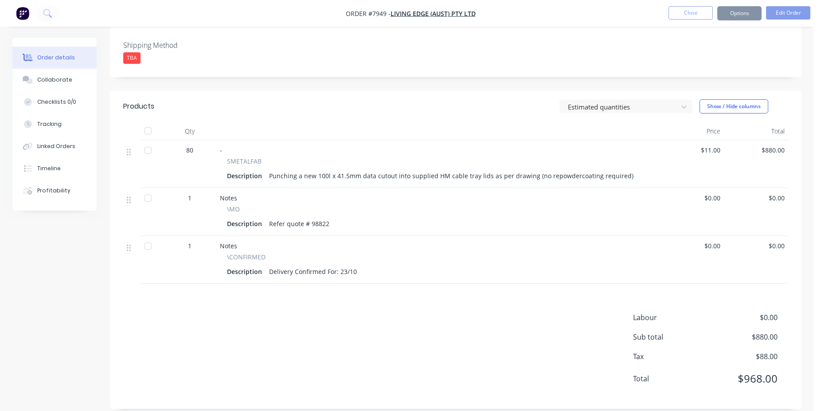
scroll to position [231, 0]
click at [685, 11] on button "Close" at bounding box center [690, 12] width 44 height 13
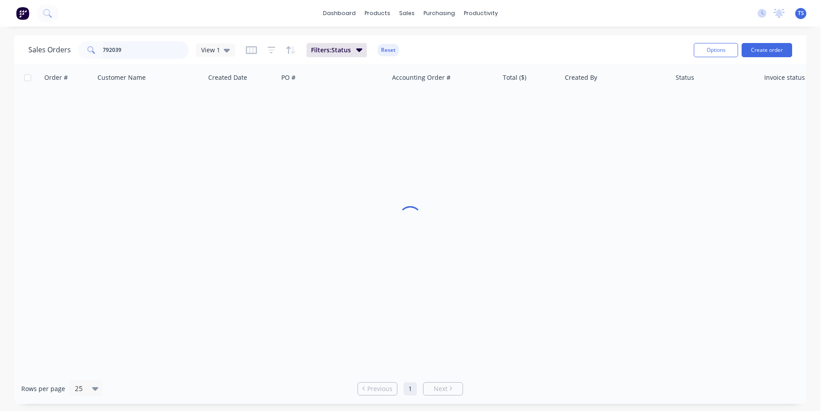
click at [131, 52] on input "792039" at bounding box center [146, 50] width 86 height 18
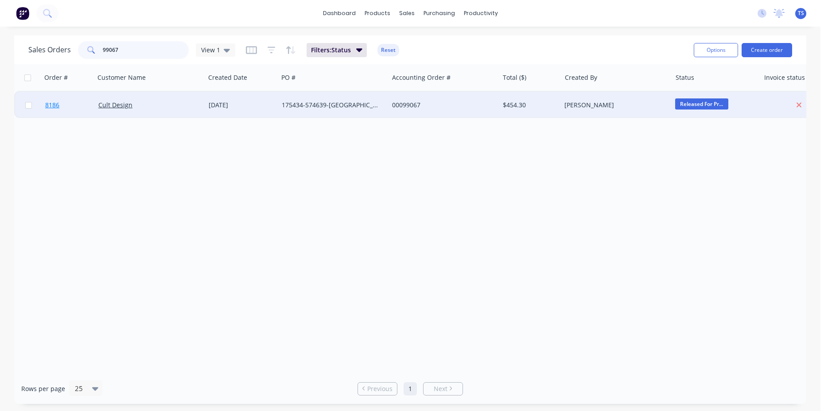
type input "99067"
click at [72, 111] on link "8186" at bounding box center [71, 105] width 53 height 27
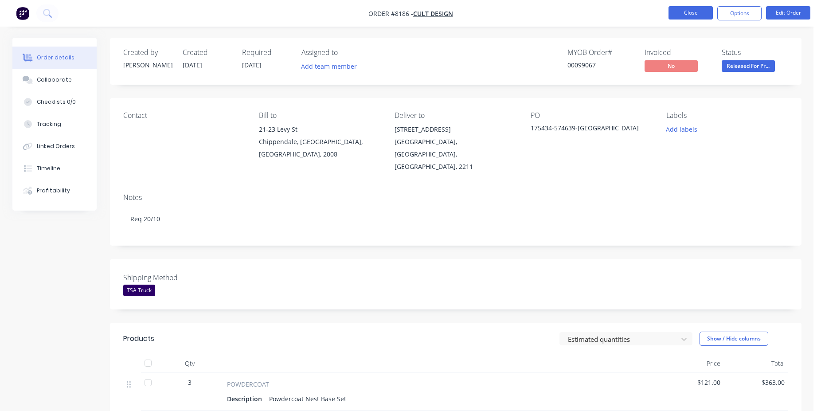
click at [682, 13] on button "Close" at bounding box center [690, 12] width 44 height 13
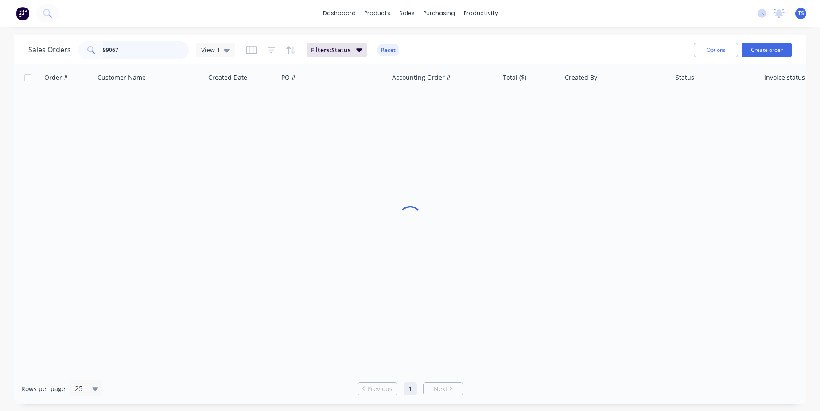
click at [156, 57] on input "99067" at bounding box center [146, 50] width 86 height 18
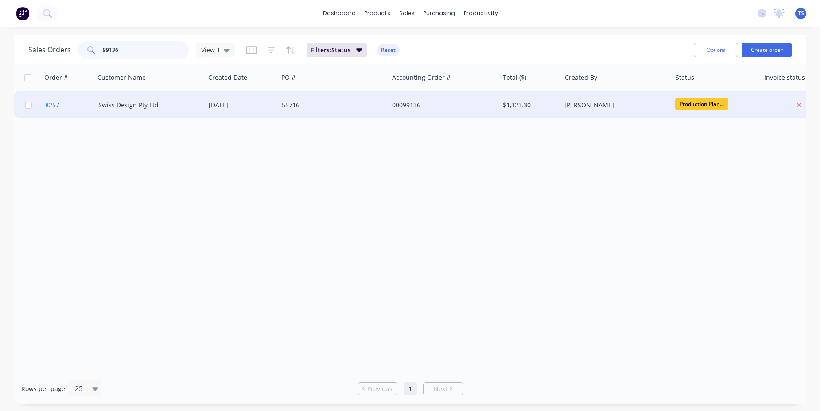
type input "99136"
click at [54, 100] on link "8257" at bounding box center [71, 105] width 53 height 27
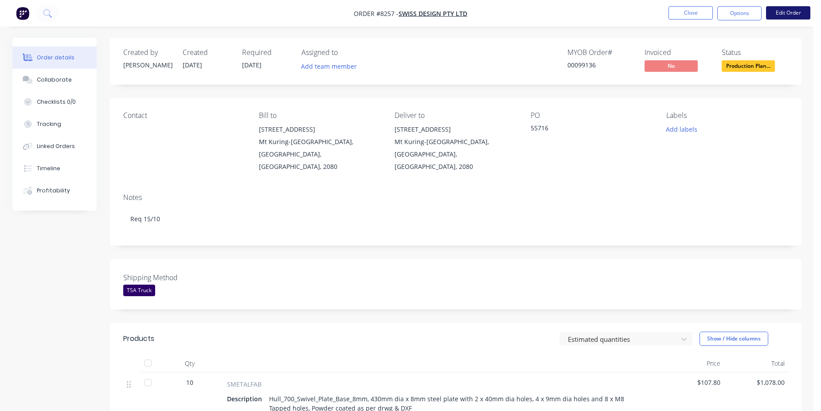
click at [788, 17] on button "Edit Order" at bounding box center [788, 12] width 44 height 13
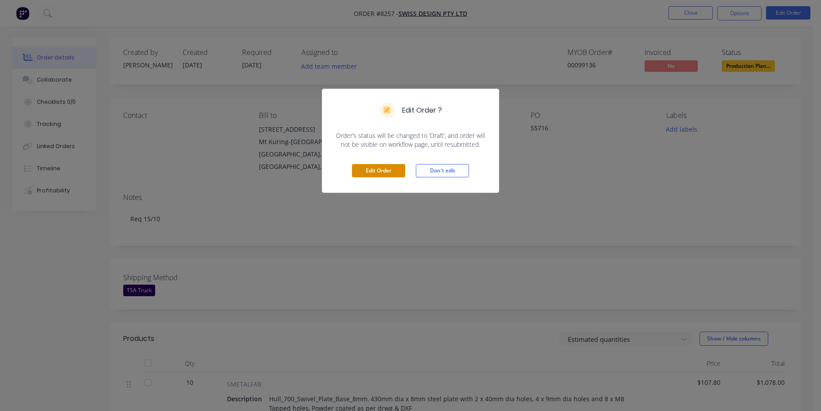
click at [379, 169] on button "Edit Order" at bounding box center [378, 170] width 53 height 13
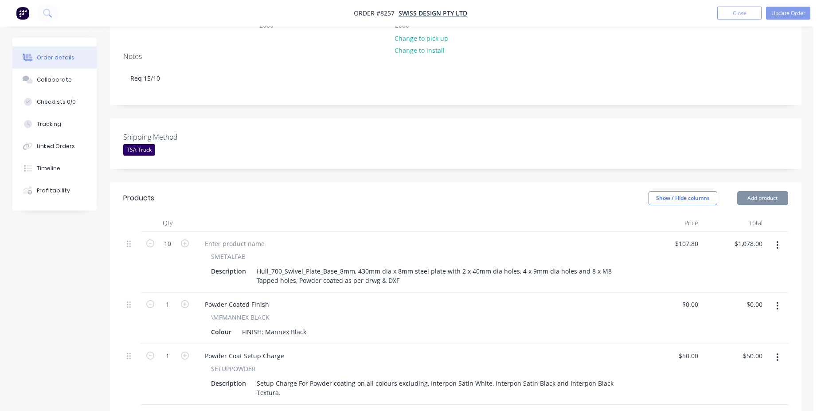
scroll to position [316, 0]
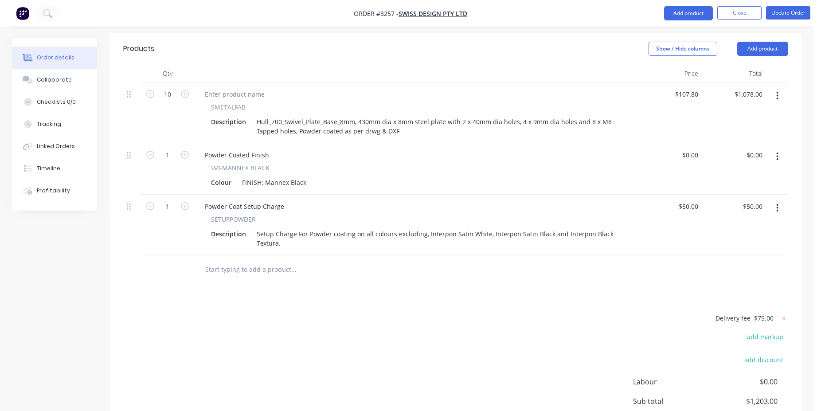
click at [279, 261] on input "text" at bounding box center [293, 270] width 177 height 18
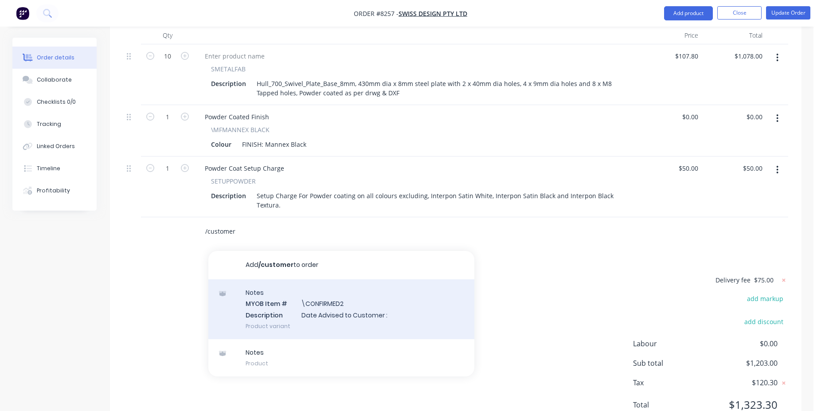
type input "/customer"
click at [383, 279] on div "Notes MYOB Item # \CONFIRMED2 Description Date Advised to Customer : Product va…" at bounding box center [341, 309] width 266 height 60
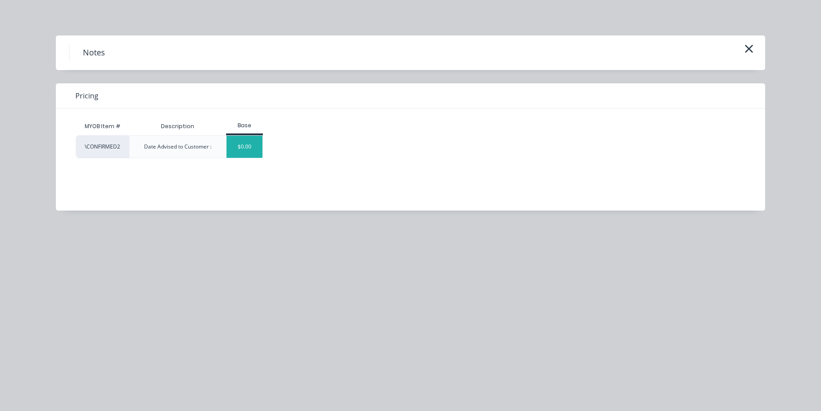
click at [227, 152] on div "$0.00" at bounding box center [244, 147] width 36 height 22
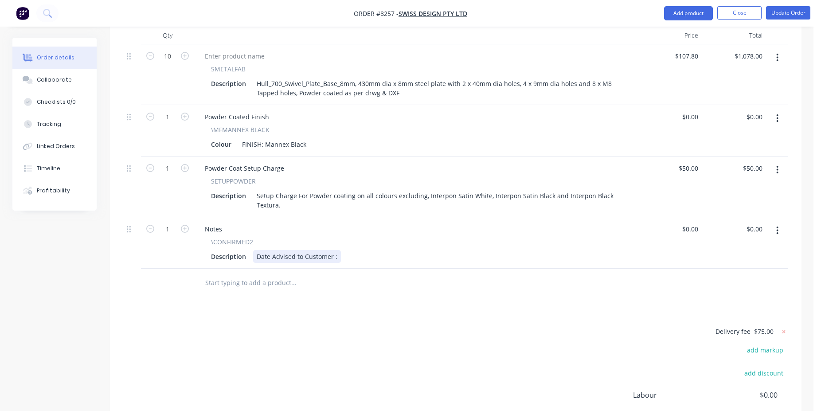
click at [336, 250] on div "Date Advised to Customer :" at bounding box center [297, 256] width 88 height 13
click at [774, 18] on button "Update Order" at bounding box center [788, 12] width 44 height 13
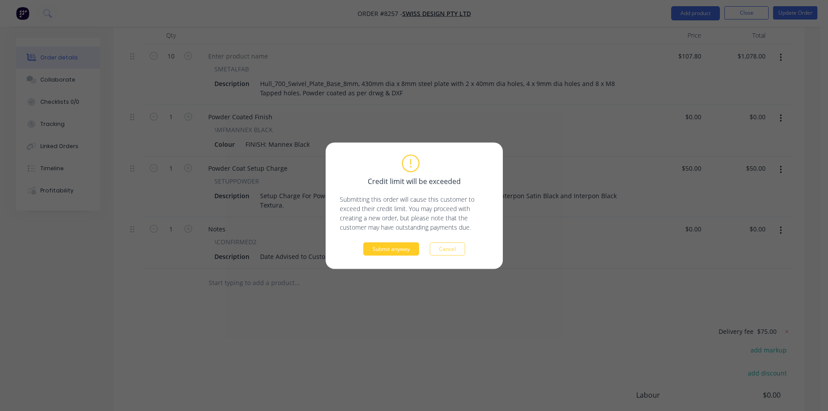
click at [403, 246] on button "Submit anyway" at bounding box center [391, 248] width 56 height 13
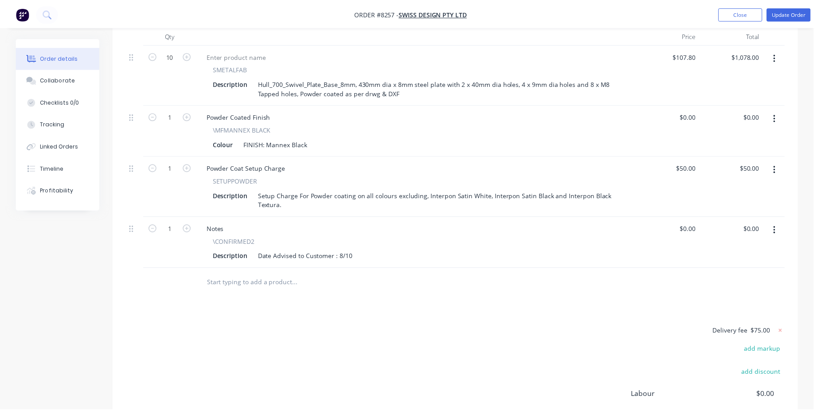
scroll to position [300, 0]
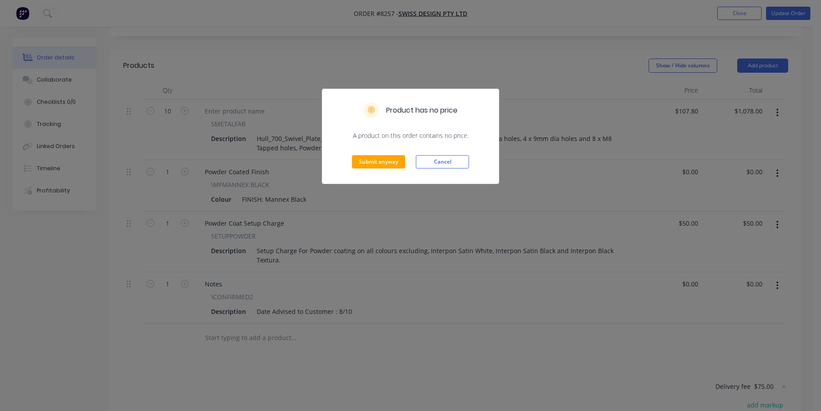
click at [377, 155] on div "Submit anyway Cancel" at bounding box center [410, 161] width 176 height 43
click at [385, 164] on button "Submit anyway" at bounding box center [378, 161] width 53 height 13
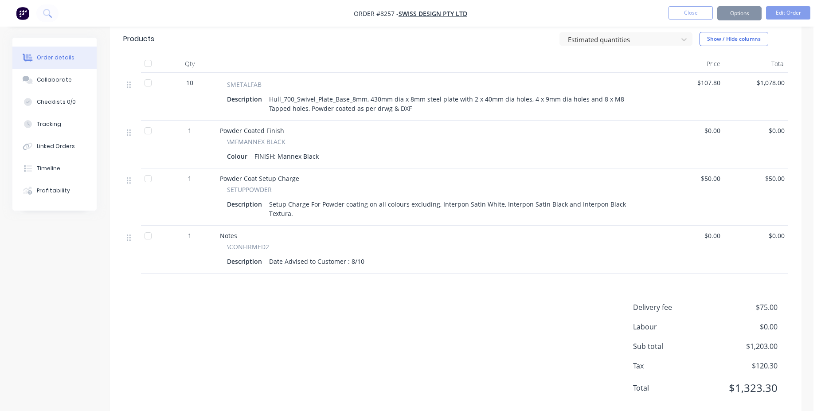
scroll to position [298, 0]
click at [691, 9] on button "Close" at bounding box center [690, 12] width 44 height 13
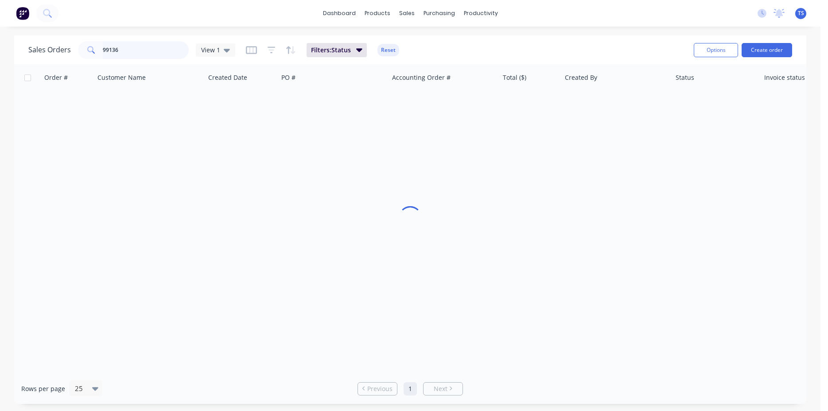
click at [140, 51] on input "99136" at bounding box center [146, 50] width 86 height 18
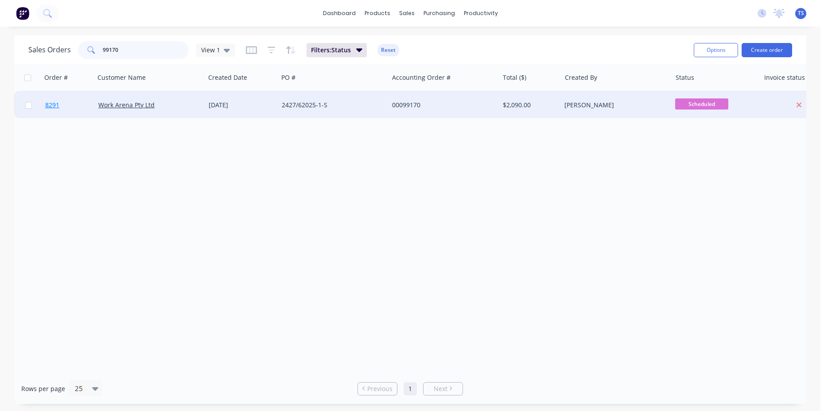
type input "99170"
click at [65, 112] on link "8291" at bounding box center [71, 105] width 53 height 27
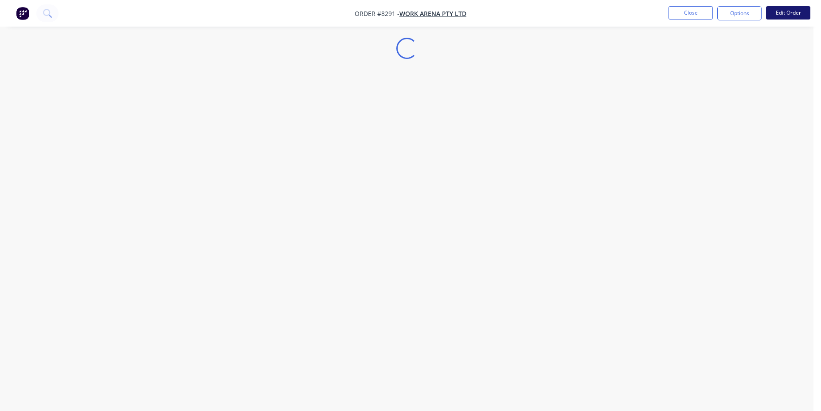
click at [795, 17] on button "Edit Order" at bounding box center [788, 12] width 44 height 13
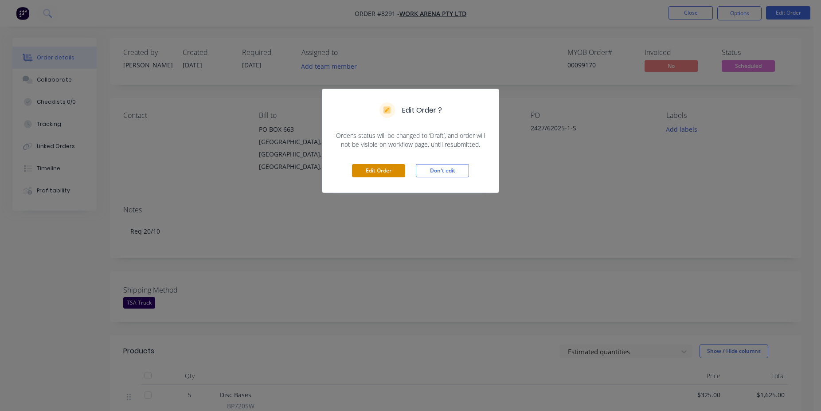
click at [390, 171] on button "Edit Order" at bounding box center [378, 170] width 53 height 13
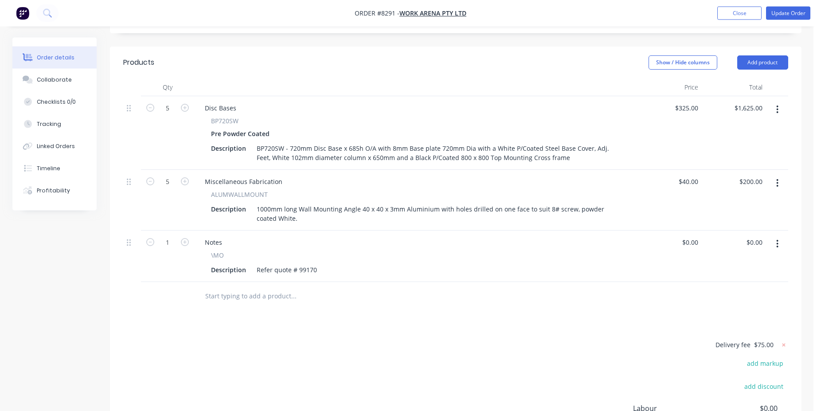
scroll to position [362, 0]
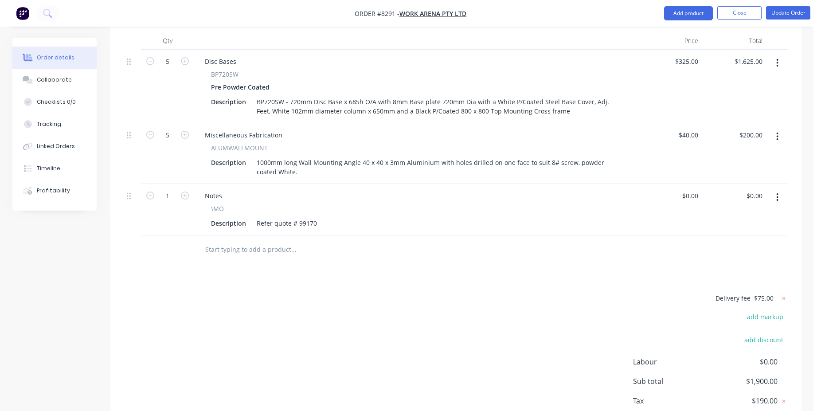
click at [262, 244] on input "text" at bounding box center [293, 250] width 177 height 18
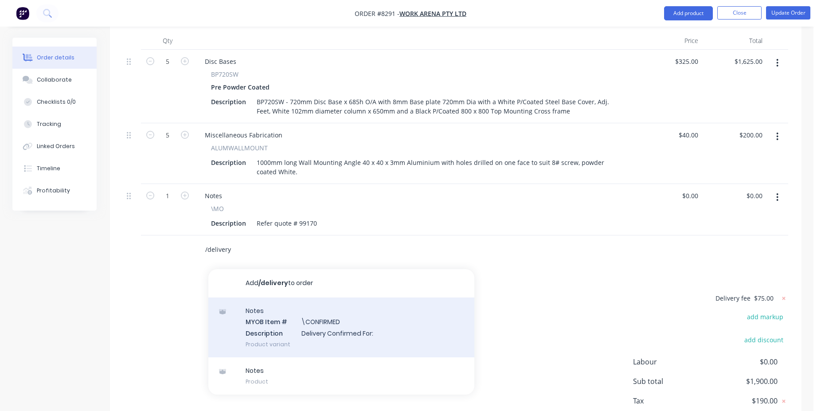
type input "/delivery"
click at [346, 315] on div "Notes MYOB Item # \CONFIRMED Description Delivery Confirmed For: Product variant" at bounding box center [341, 327] width 266 height 60
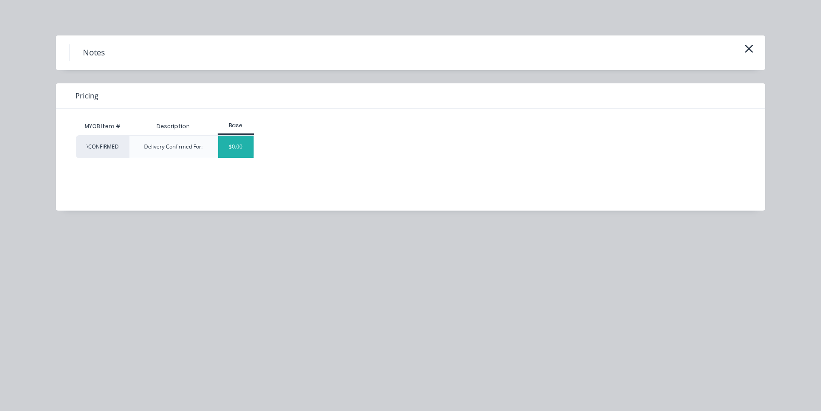
click at [242, 150] on div "$0.00" at bounding box center [236, 147] width 36 height 22
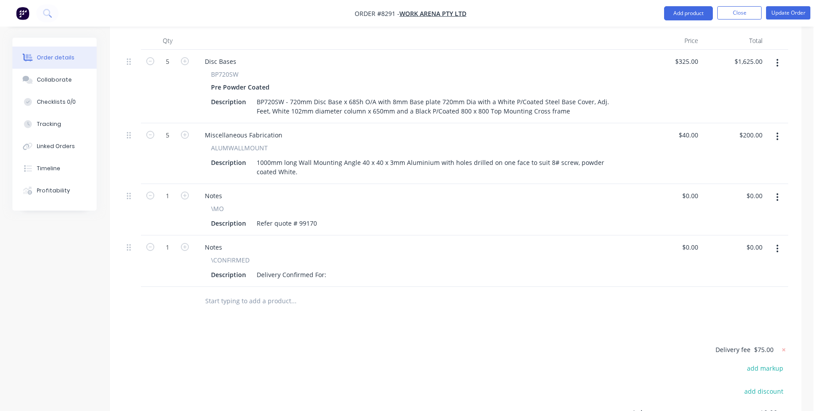
click at [329, 268] on div "Description Delivery Confirmed For:" at bounding box center [413, 274] width 413 height 13
click at [324, 268] on div "Delivery Confirmed For:" at bounding box center [291, 274] width 77 height 13
click at [767, 15] on button "Update Order" at bounding box center [788, 12] width 44 height 13
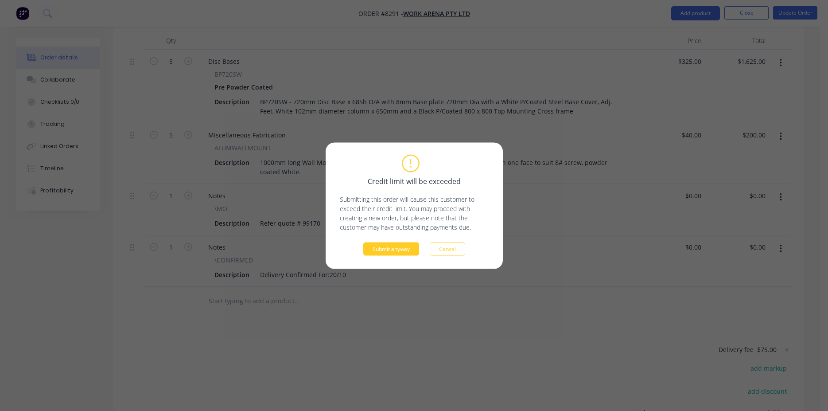
click at [390, 255] on button "Submit anyway" at bounding box center [391, 248] width 56 height 13
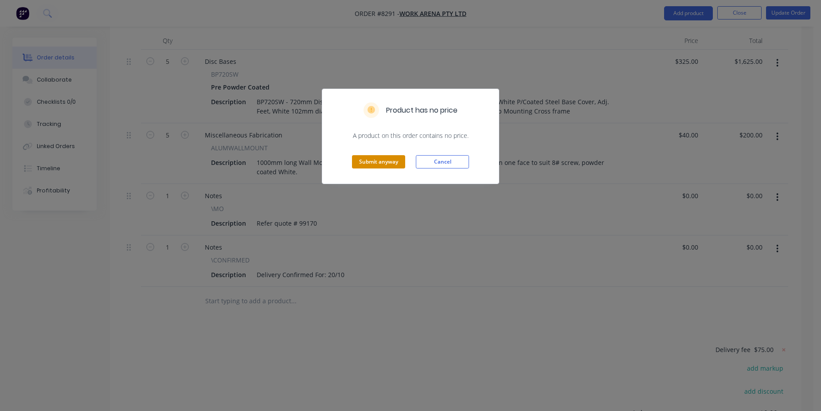
click at [377, 168] on button "Submit anyway" at bounding box center [378, 161] width 53 height 13
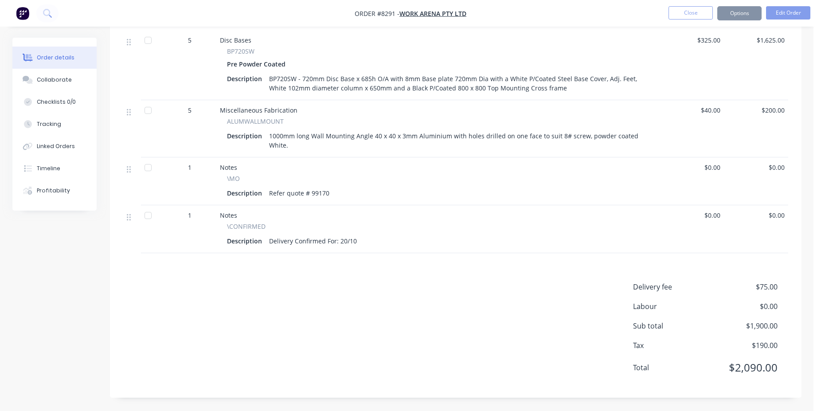
scroll to position [335, 0]
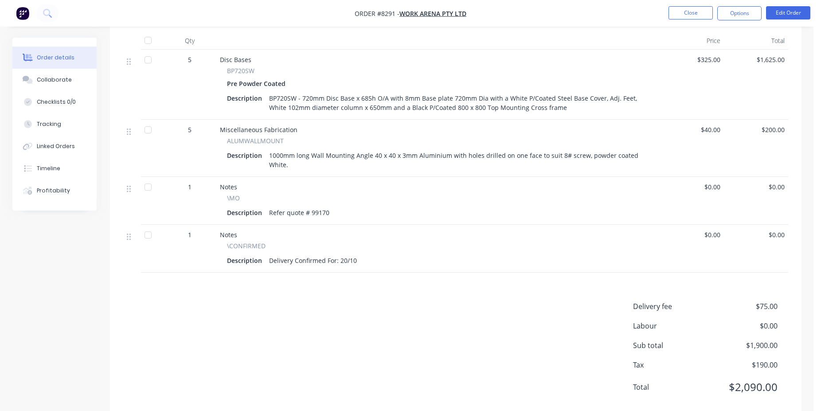
click at [705, 22] on nav "Order #8291 - Work Arena Pty Ltd Close Options Edit Order" at bounding box center [410, 13] width 821 height 27
click at [698, 20] on li "Close" at bounding box center [690, 13] width 44 height 14
click at [689, 15] on button "Close" at bounding box center [690, 12] width 44 height 13
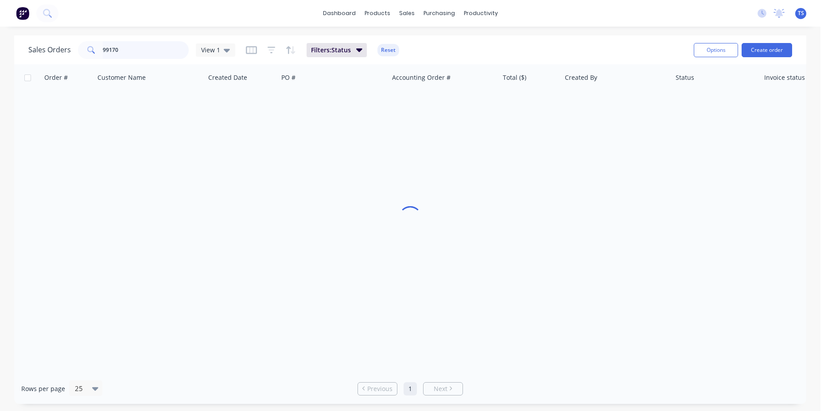
click at [135, 51] on input "99170" at bounding box center [146, 50] width 86 height 18
click at [135, 52] on input "99170" at bounding box center [146, 50] width 86 height 18
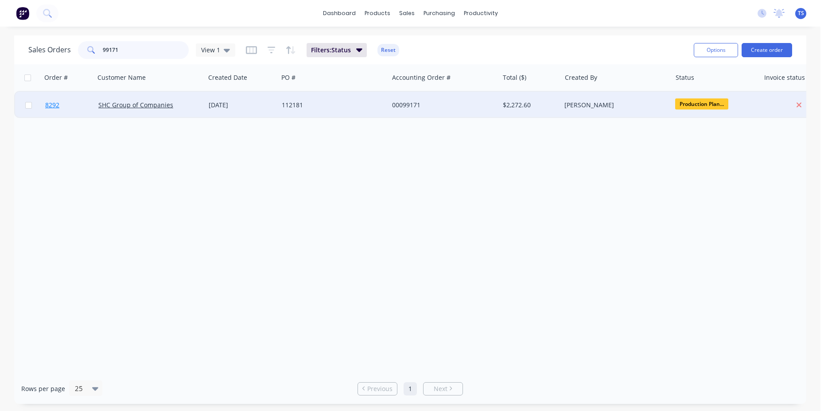
type input "99171"
click at [57, 106] on span "8292" at bounding box center [52, 105] width 14 height 9
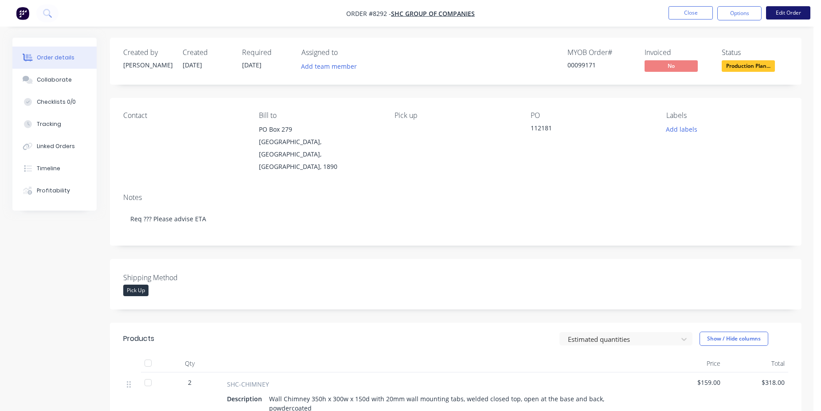
click at [770, 18] on button "Edit Order" at bounding box center [788, 12] width 44 height 13
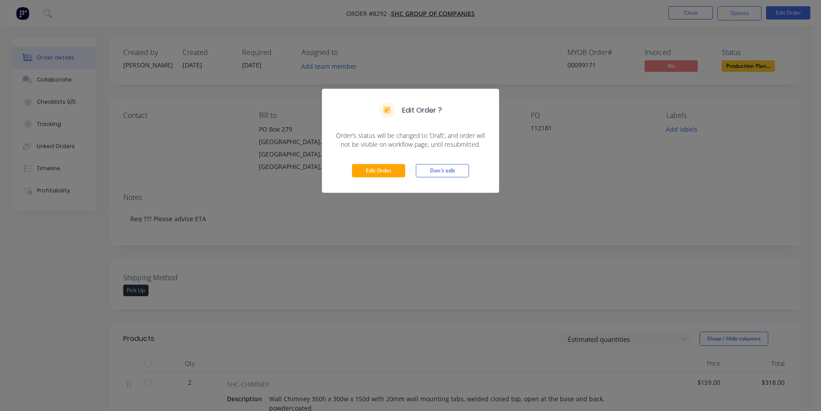
click at [375, 162] on div "Edit Order Don't edit" at bounding box center [410, 170] width 176 height 43
click at [381, 177] on button "Edit Order" at bounding box center [378, 170] width 53 height 13
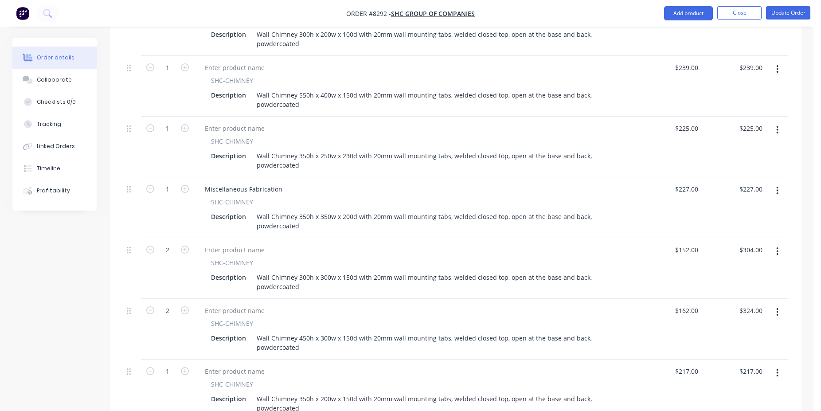
scroll to position [769, 0]
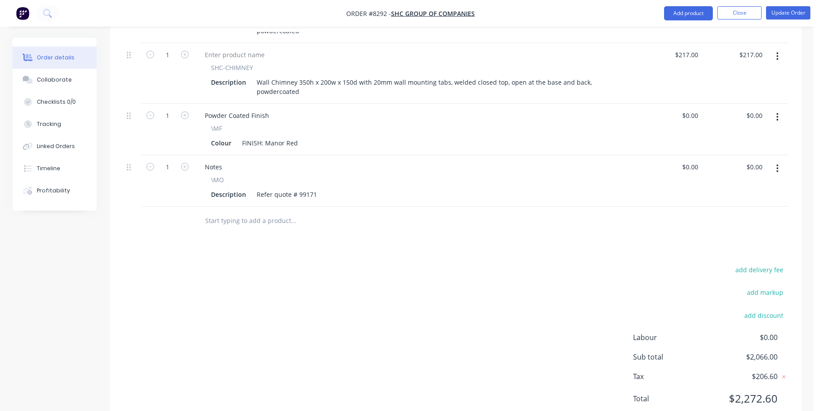
drag, startPoint x: 276, startPoint y: 187, endPoint x: 274, endPoint y: 191, distance: 4.8
click at [276, 212] on input "text" at bounding box center [293, 221] width 177 height 18
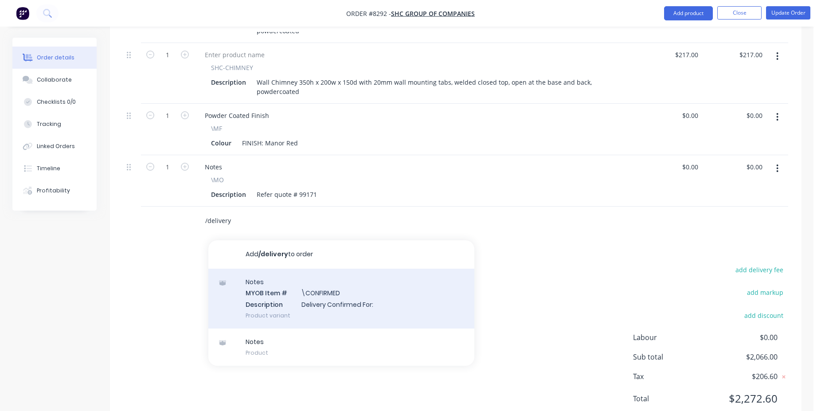
type input "/delivery"
click at [379, 280] on div "Notes MYOB Item # \CONFIRMED Description Delivery Confirmed For: Product variant" at bounding box center [341, 299] width 266 height 60
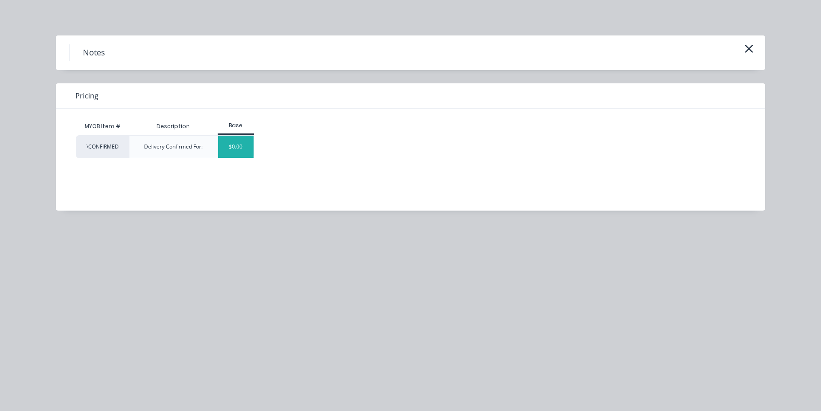
click at [235, 146] on div "$0.00" at bounding box center [236, 147] width 36 height 22
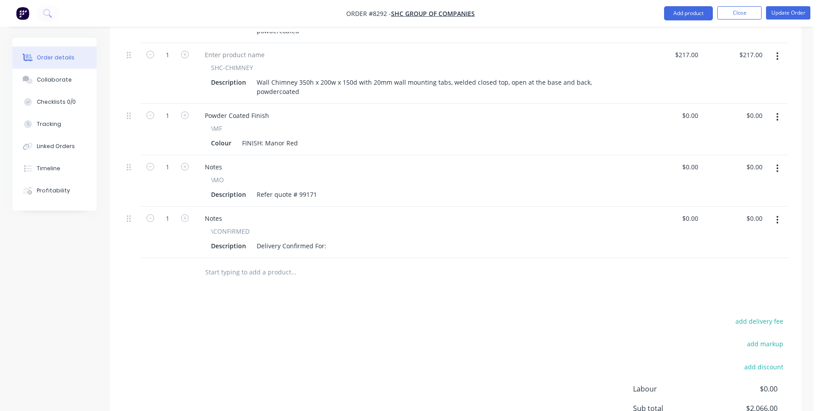
click at [330, 239] on div "Description Delivery Confirmed For:" at bounding box center [413, 245] width 413 height 13
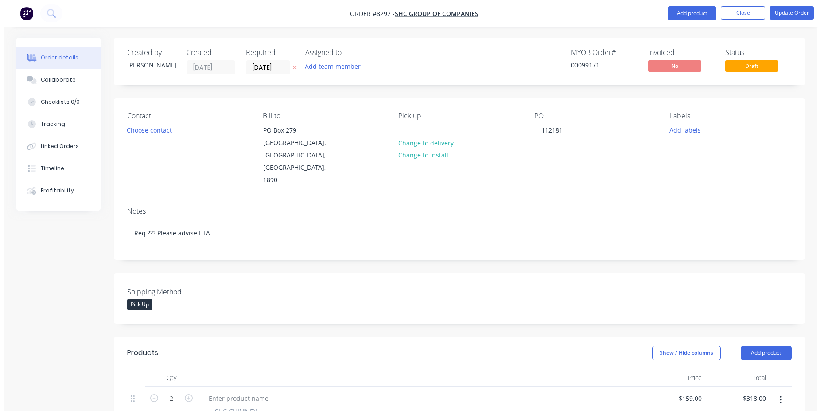
scroll to position [769, 0]
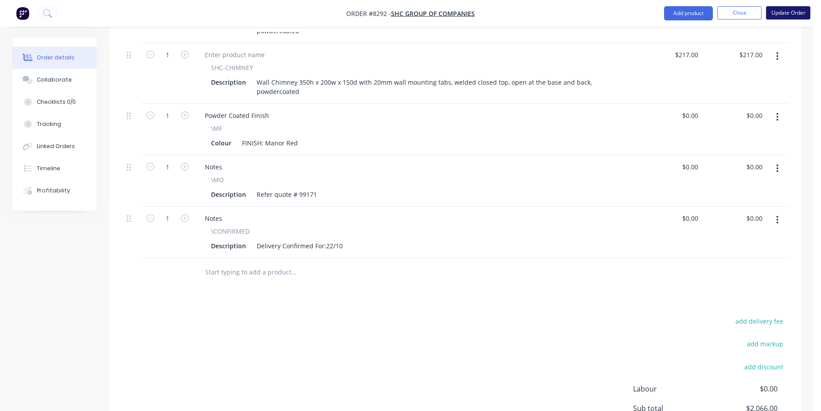
click at [778, 14] on button "Update Order" at bounding box center [788, 12] width 44 height 13
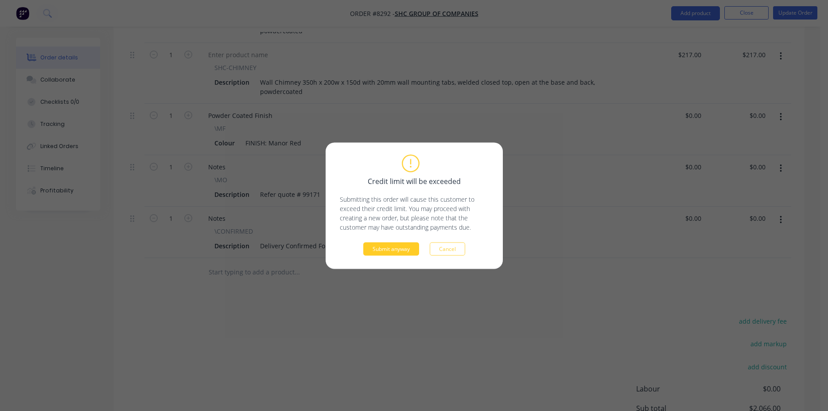
click at [390, 254] on button "Submit anyway" at bounding box center [391, 248] width 56 height 13
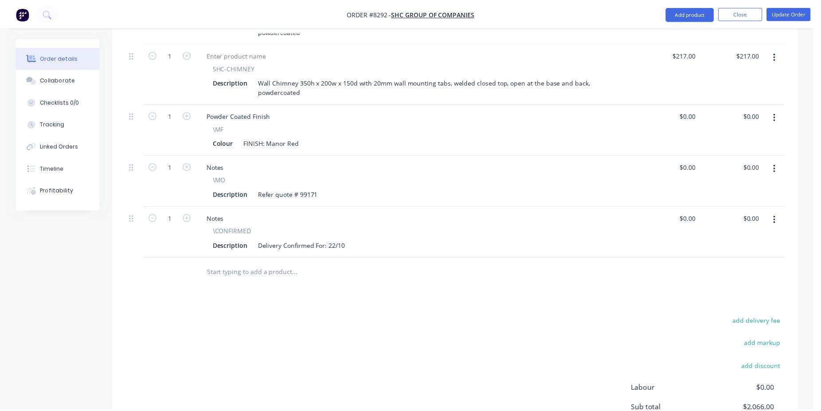
scroll to position [550, 0]
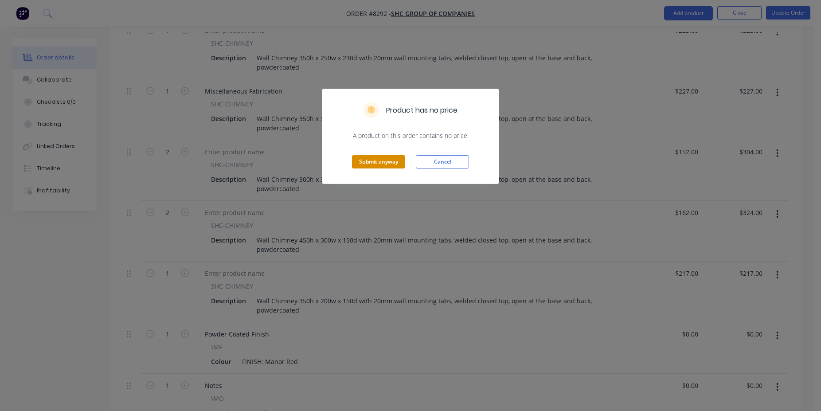
click at [383, 165] on button "Submit anyway" at bounding box center [378, 161] width 53 height 13
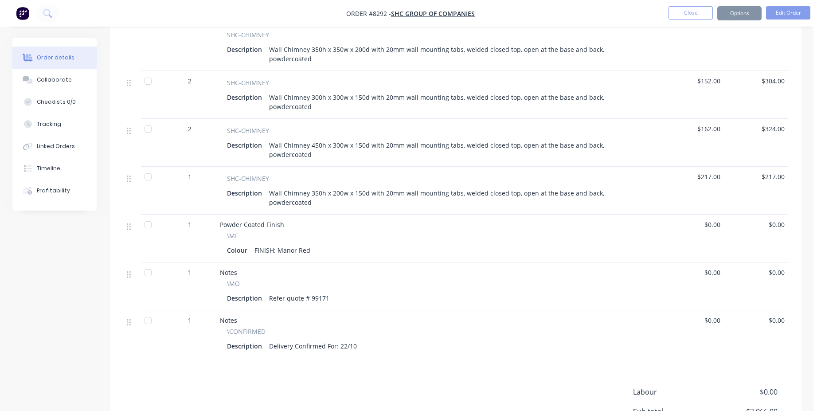
scroll to position [549, 0]
click at [683, 8] on button "Close" at bounding box center [690, 12] width 44 height 13
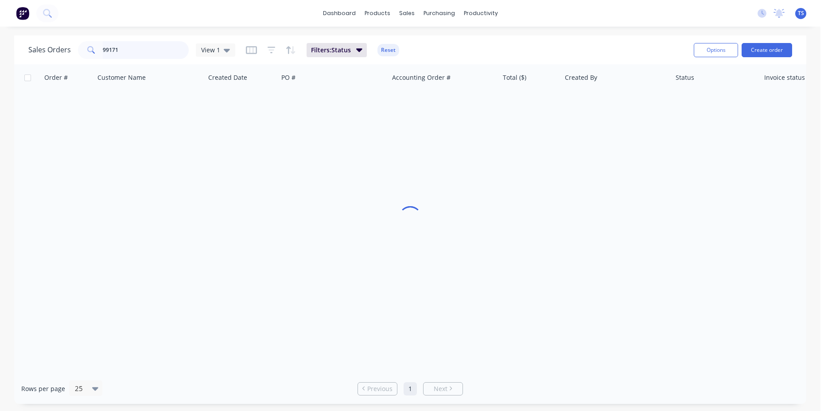
click at [156, 47] on input "99171" at bounding box center [146, 50] width 86 height 18
type input "99186"
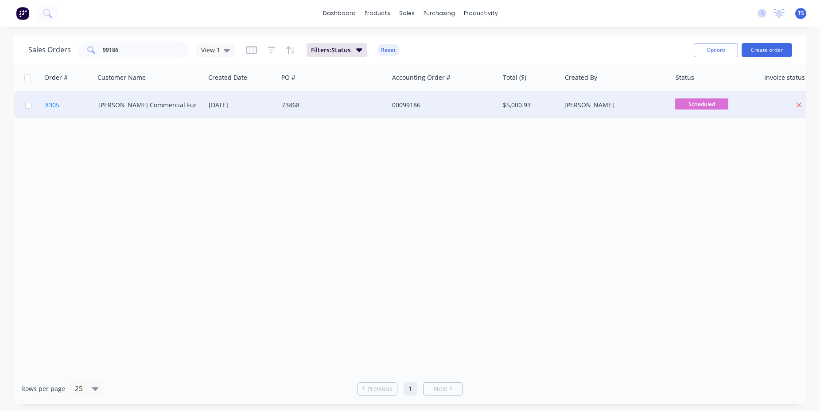
click at [61, 109] on link "8305" at bounding box center [71, 105] width 53 height 27
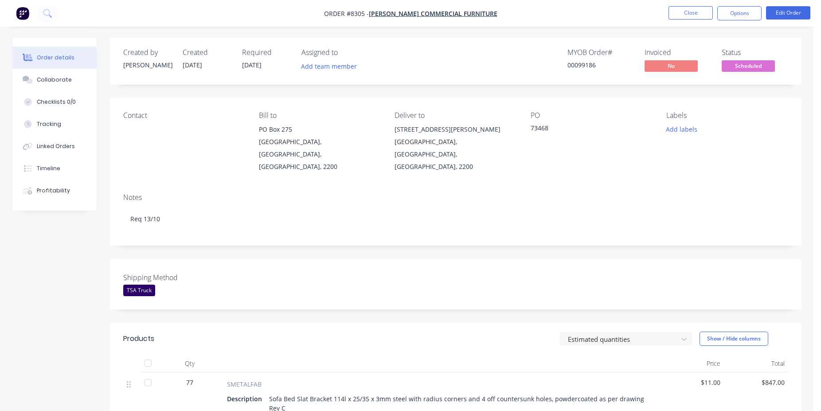
click at [792, 20] on nav "Order #8305 - Watts Commercial Furniture Close Options Edit Order" at bounding box center [410, 13] width 821 height 27
click at [791, 15] on button "Edit Order" at bounding box center [788, 12] width 44 height 13
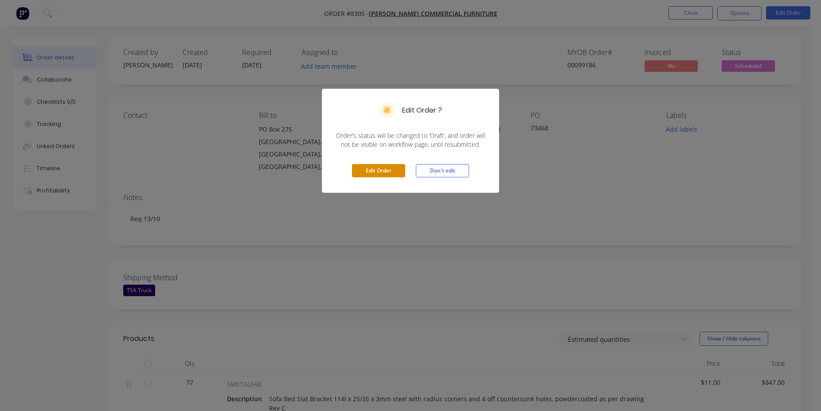
click at [371, 165] on button "Edit Order" at bounding box center [378, 170] width 53 height 13
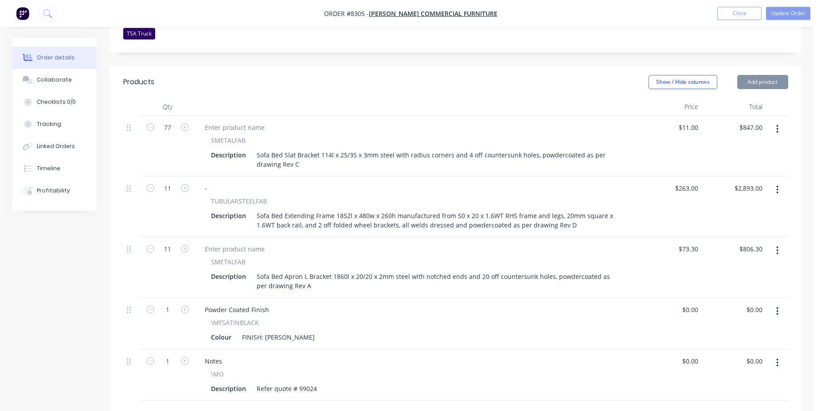
scroll to position [316, 0]
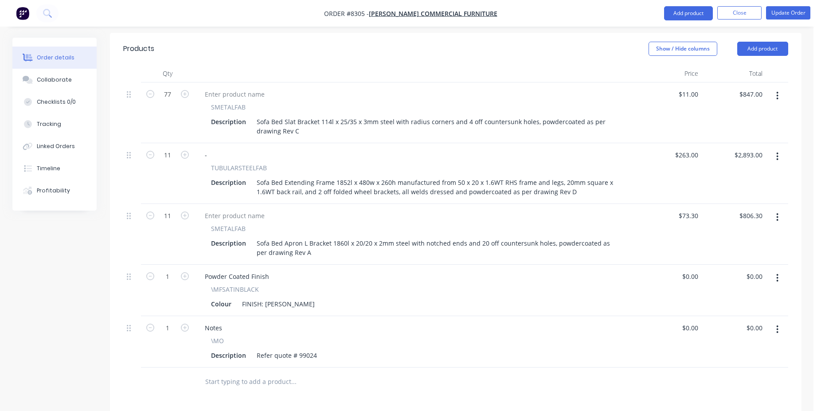
click at [259, 361] on div "Products Show / Hide columns Add product Qty Price Total 77 SMETALFAB Descripti…" at bounding box center [455, 311] width 691 height 557
click at [263, 373] on input "text" at bounding box center [293, 382] width 177 height 18
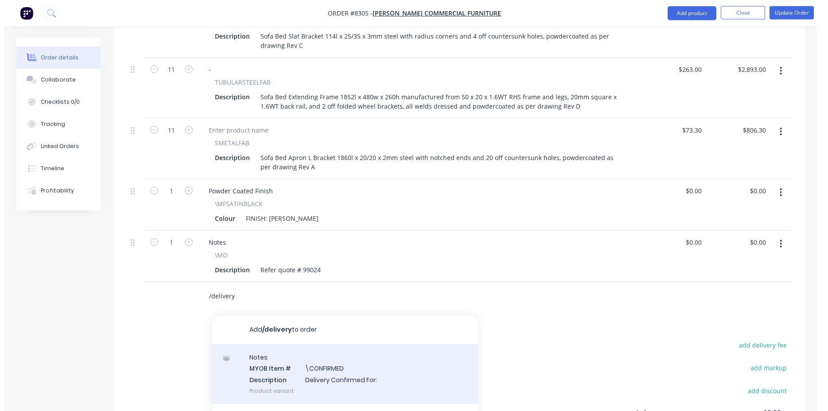
scroll to position [407, 0]
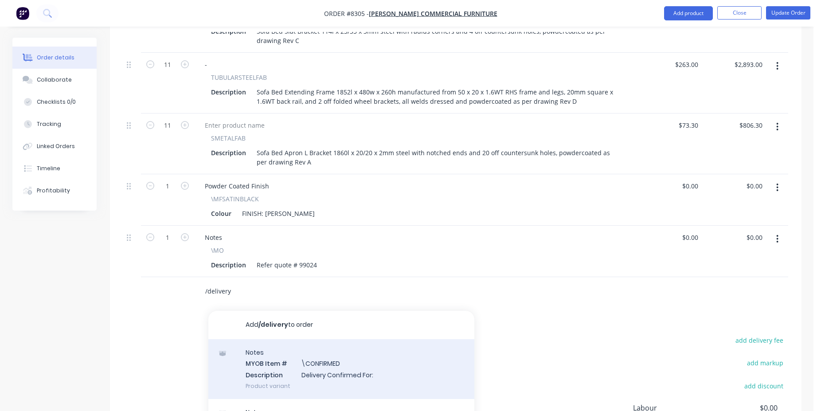
type input "/delivery"
click at [317, 339] on div "Notes MYOB Item # \CONFIRMED Description Delivery Confirmed For: Product variant" at bounding box center [341, 369] width 266 height 60
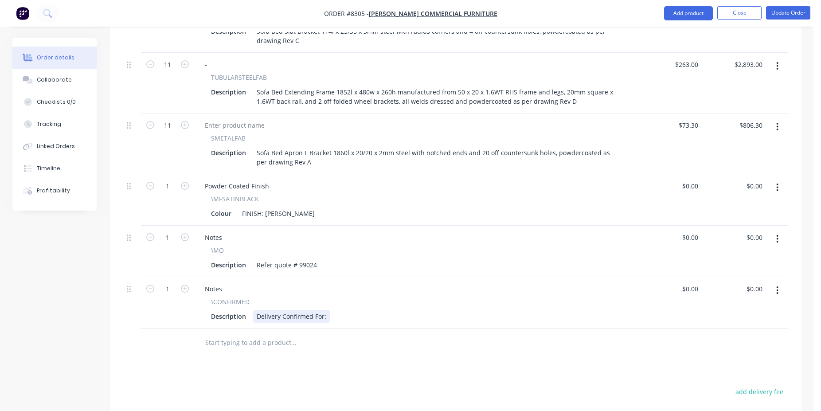
click at [323, 310] on div "Delivery Confirmed For:" at bounding box center [291, 316] width 77 height 13
click at [326, 310] on div "Delivery Confirmed For:" at bounding box center [291, 316] width 77 height 13
click at [791, 18] on button "Update Order" at bounding box center [788, 12] width 44 height 13
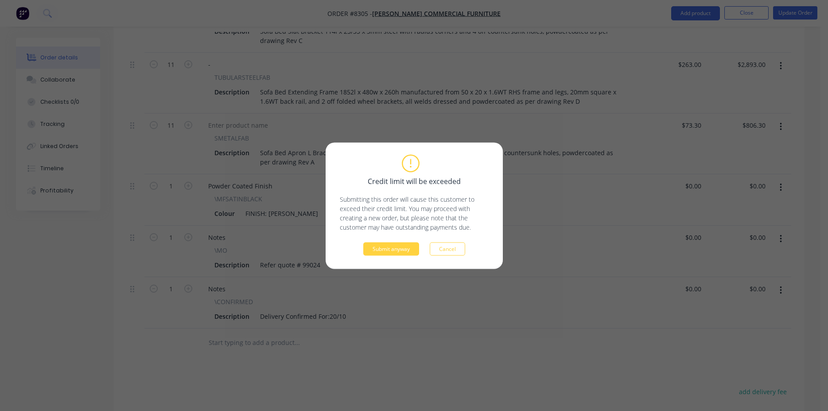
click at [390, 258] on div "Credit limit will be exceeded Submitting this order will cause this customer to…" at bounding box center [414, 205] width 177 height 126
click at [392, 250] on button "Submit anyway" at bounding box center [391, 248] width 56 height 13
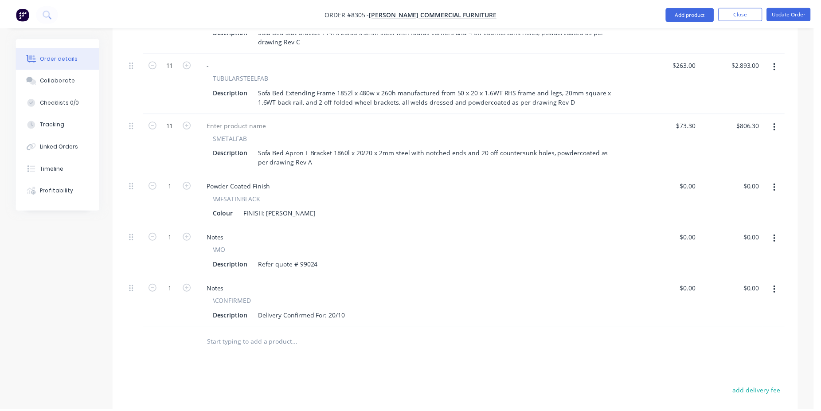
scroll to position [385, 0]
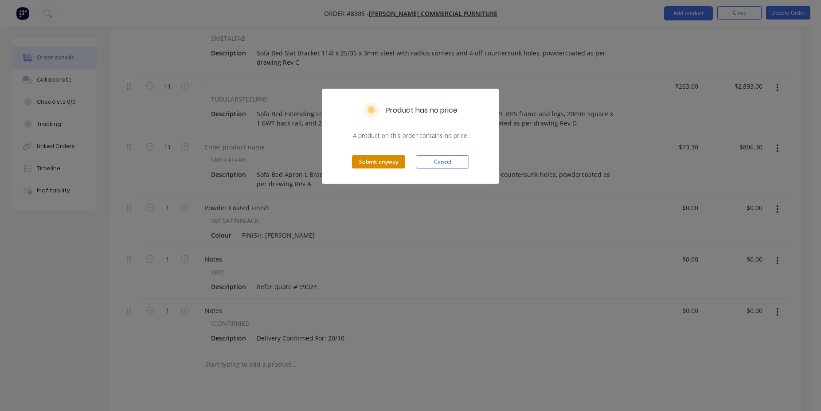
click at [369, 162] on button "Submit anyway" at bounding box center [378, 161] width 53 height 13
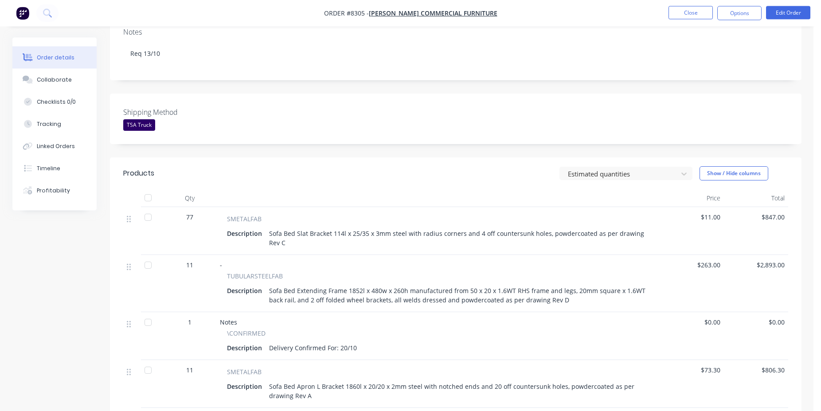
scroll to position [158, 0]
